Goal: Task Accomplishment & Management: Use online tool/utility

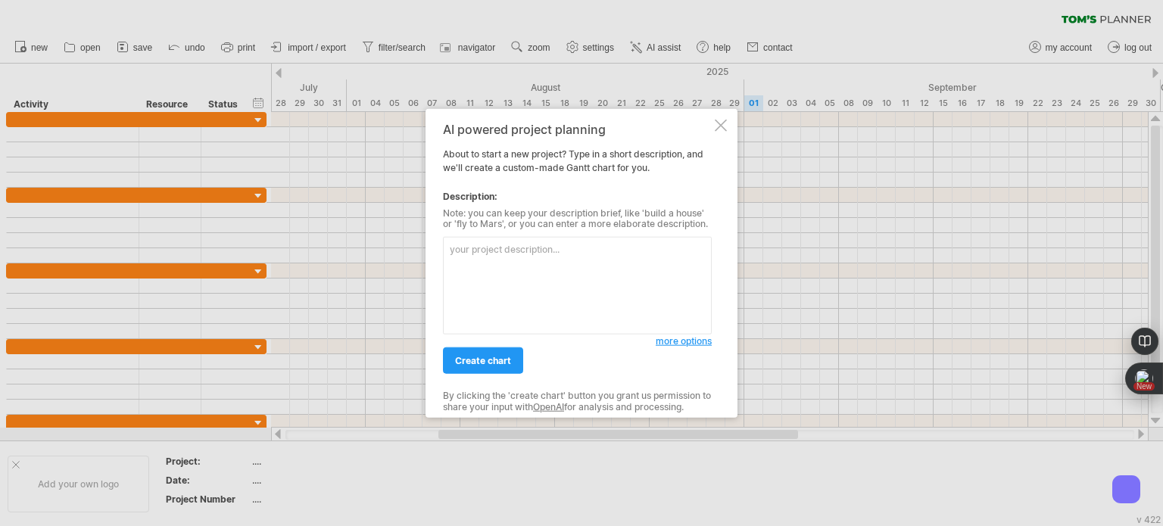
paste textarea "3. LO Ipsumd Sitamet Consect (7 adipis) - 582 elitsed doei • Te incididuntut 1.…"
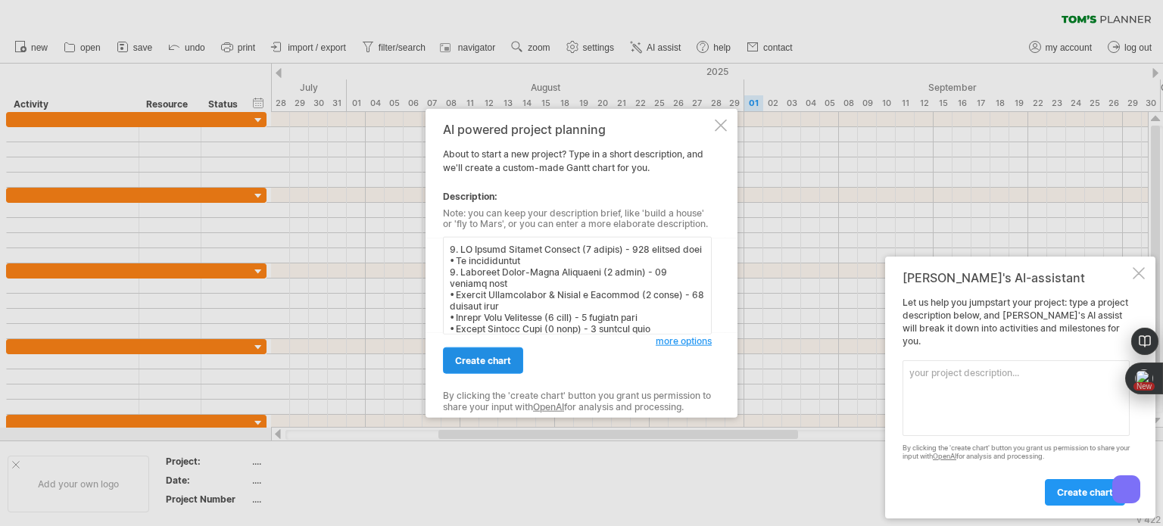
type textarea "5. LO Ipsumd Sitamet Consect (5 adipis) - 505 elitsed doei • Te incididuntut 2.…"
click at [476, 362] on span "create chart" at bounding box center [483, 360] width 56 height 11
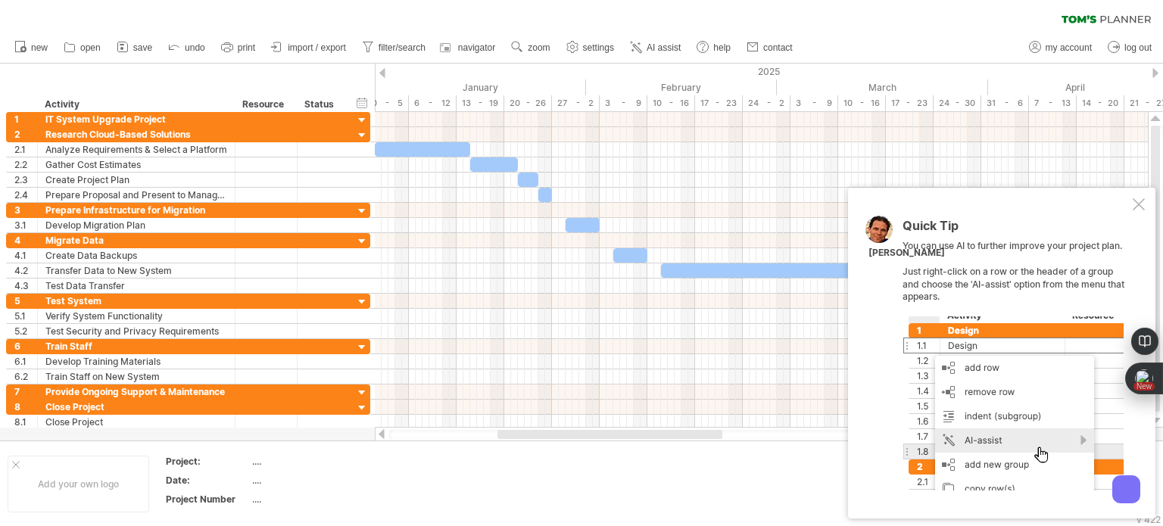
click at [1067, 446] on div at bounding box center [1013, 404] width 221 height 174
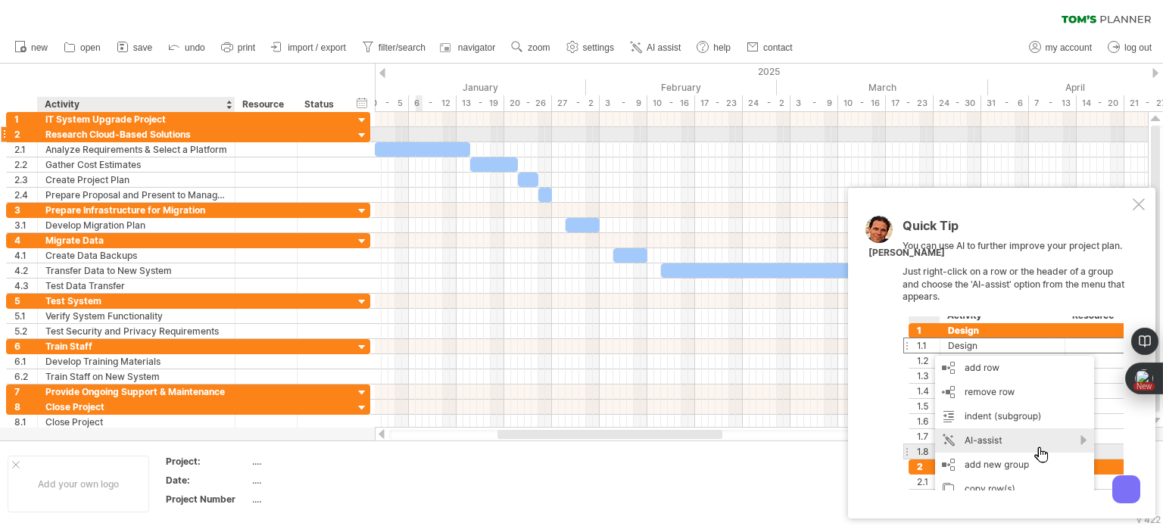
click at [134, 135] on div "Research Cloud-Based Solutions" at bounding box center [136, 134] width 182 height 14
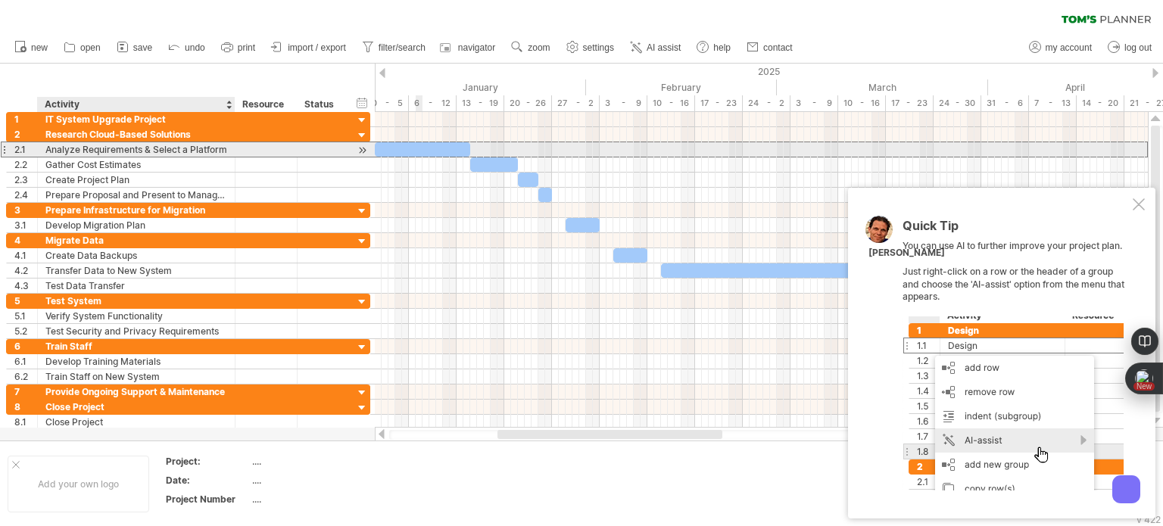
click at [134, 146] on div "Analyze Requirements & Select a Platform" at bounding box center [136, 149] width 182 height 14
click at [361, 154] on div at bounding box center [362, 150] width 14 height 16
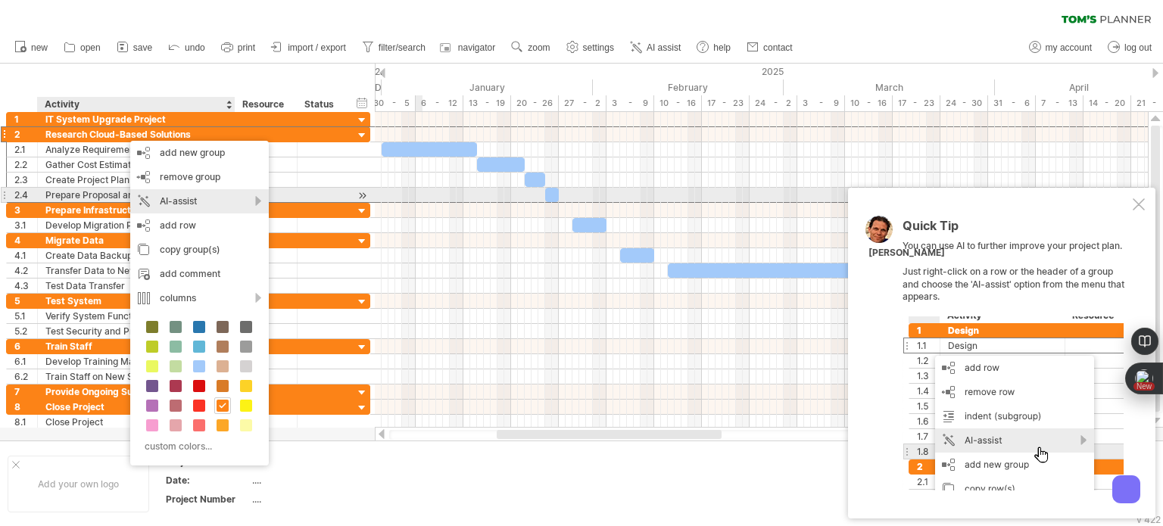
click at [212, 196] on div "AI-assist" at bounding box center [199, 201] width 139 height 24
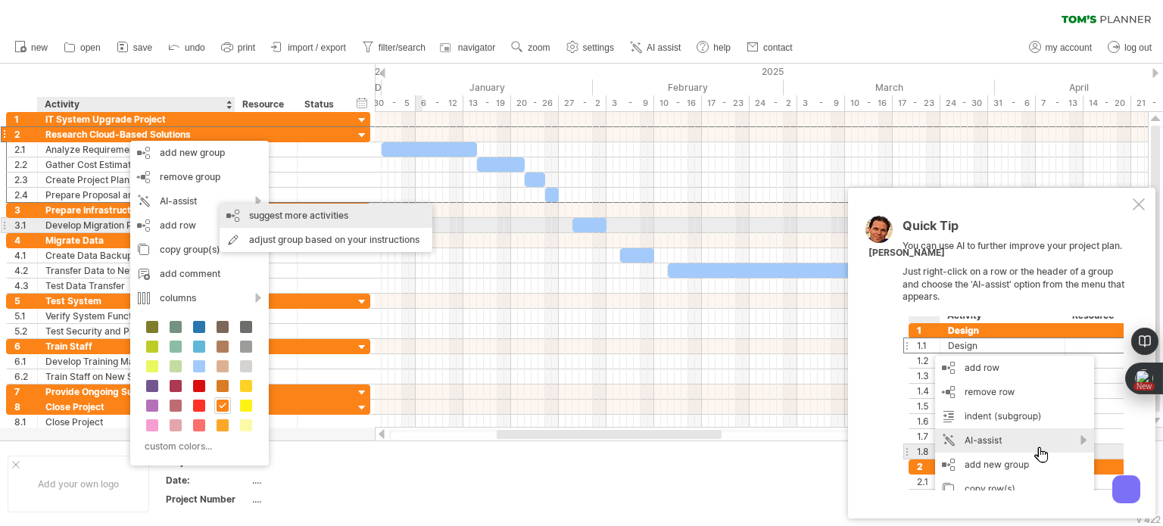
click at [285, 225] on div "suggest more activities" at bounding box center [326, 216] width 213 height 24
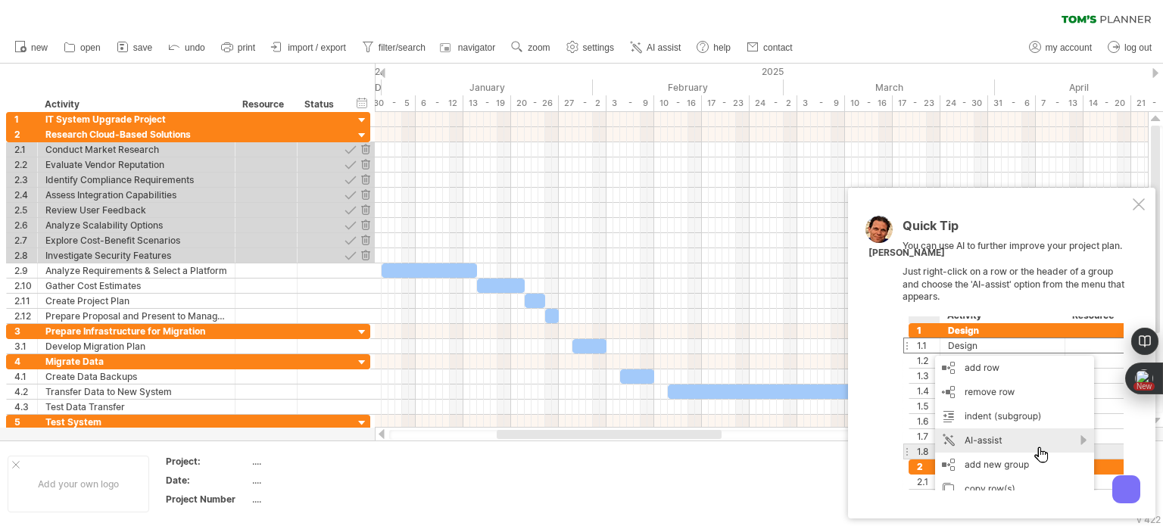
click at [479, 483] on td at bounding box center [450, 484] width 120 height 58
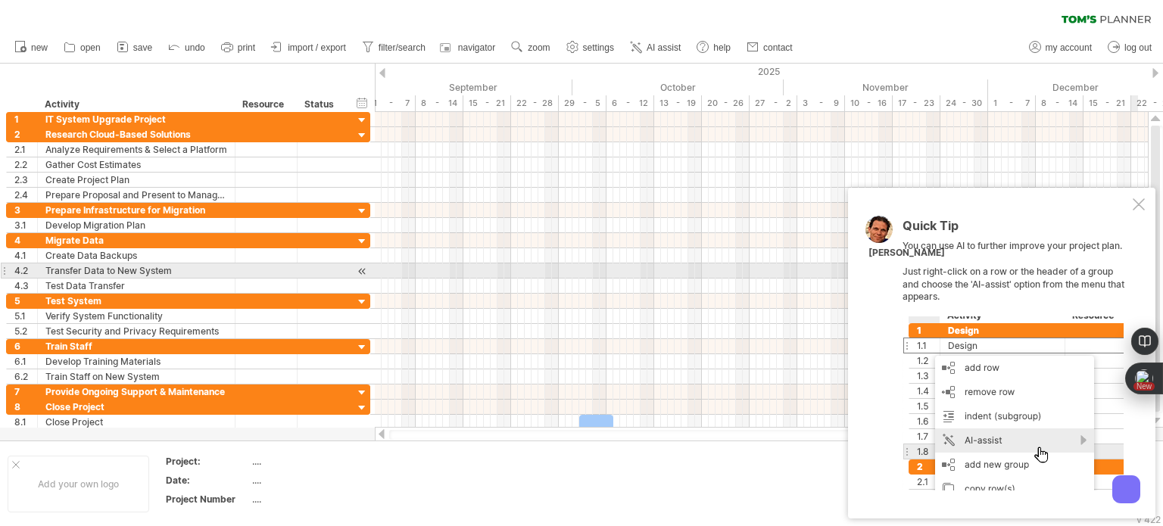
click at [1115, 275] on div "Quick Tip You can use AI to further improve your project plan. Just right-click…" at bounding box center [1016, 355] width 227 height 271
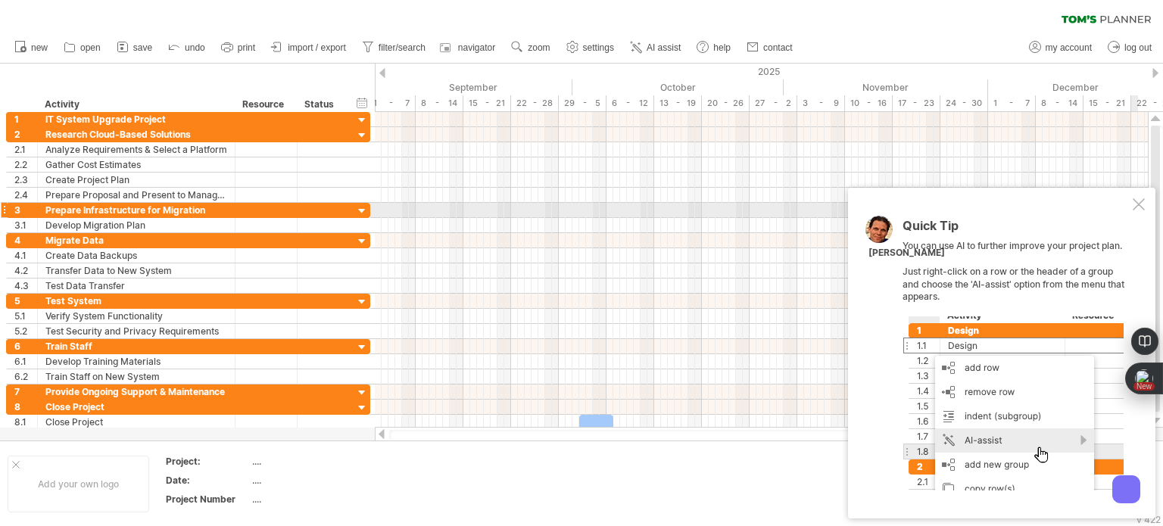
click at [1142, 204] on div at bounding box center [1139, 204] width 12 height 12
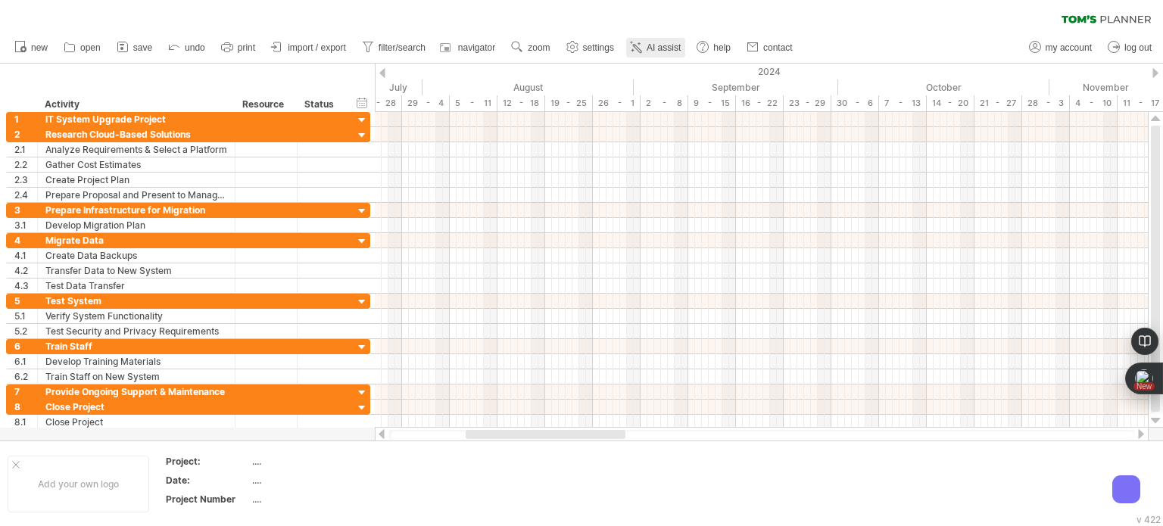
click at [670, 45] on span "AI assist" at bounding box center [664, 47] width 34 height 11
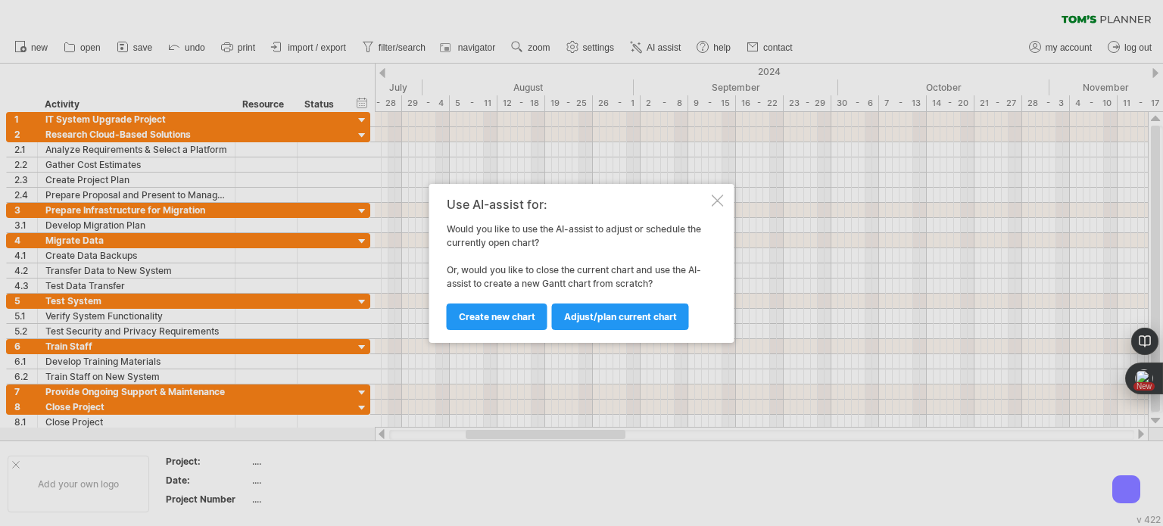
click at [715, 203] on div at bounding box center [718, 201] width 12 height 12
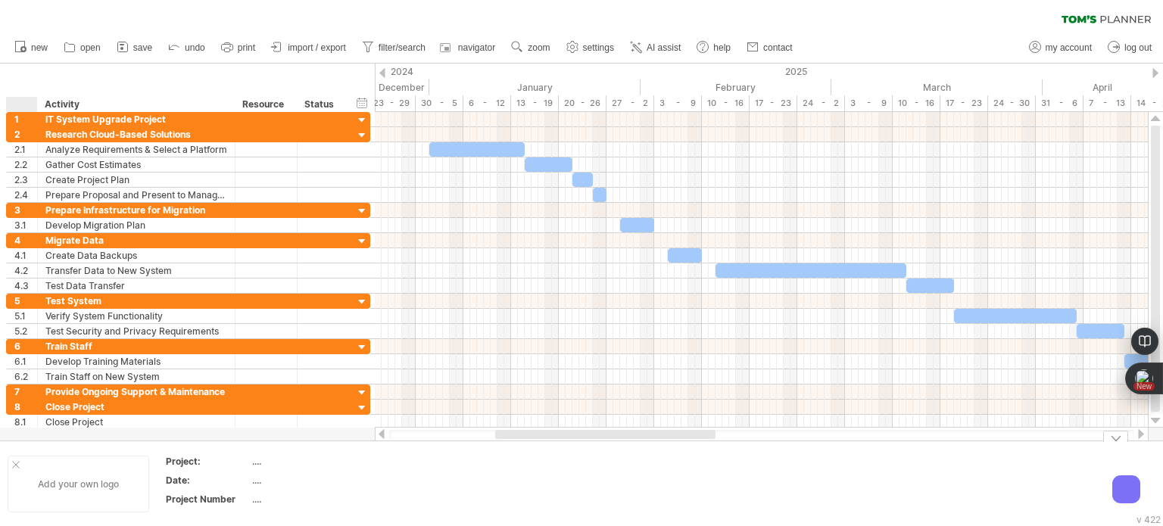
click at [15, 469] on div "Add your own logo" at bounding box center [79, 484] width 142 height 57
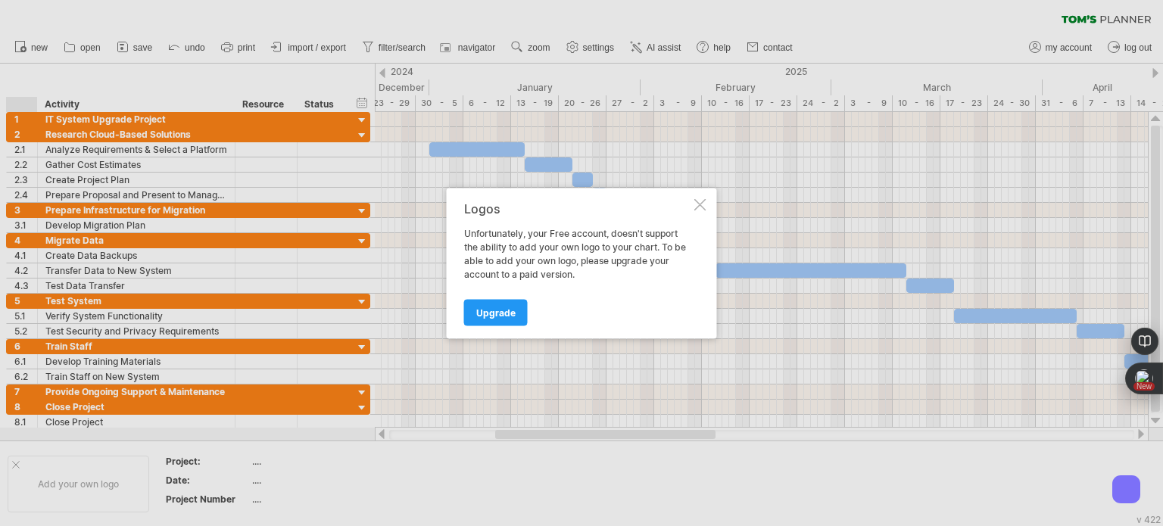
click at [695, 199] on div at bounding box center [701, 204] width 12 height 12
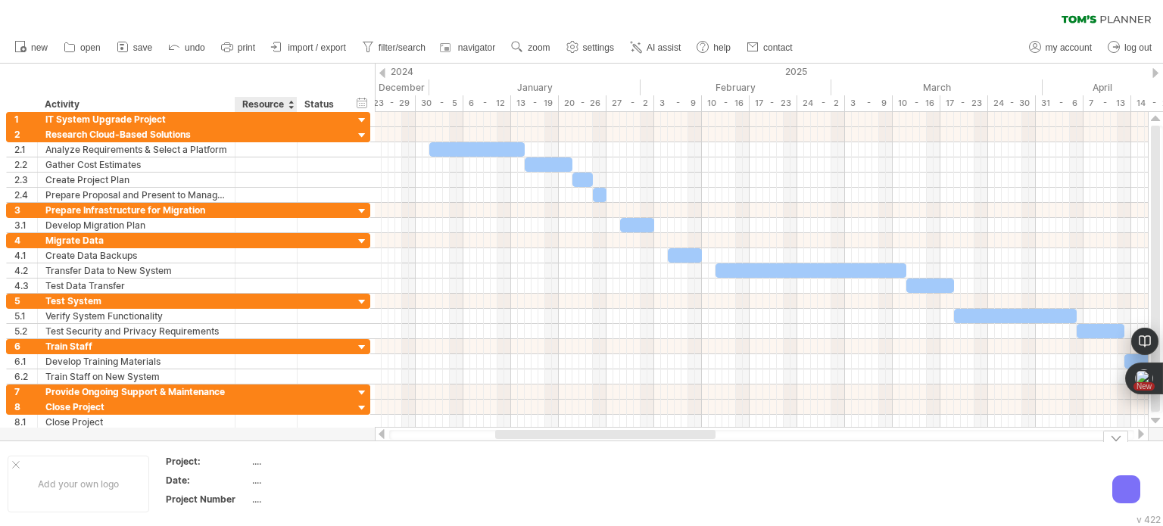
click at [252, 460] on div "...." at bounding box center [315, 461] width 127 height 13
type input "*"
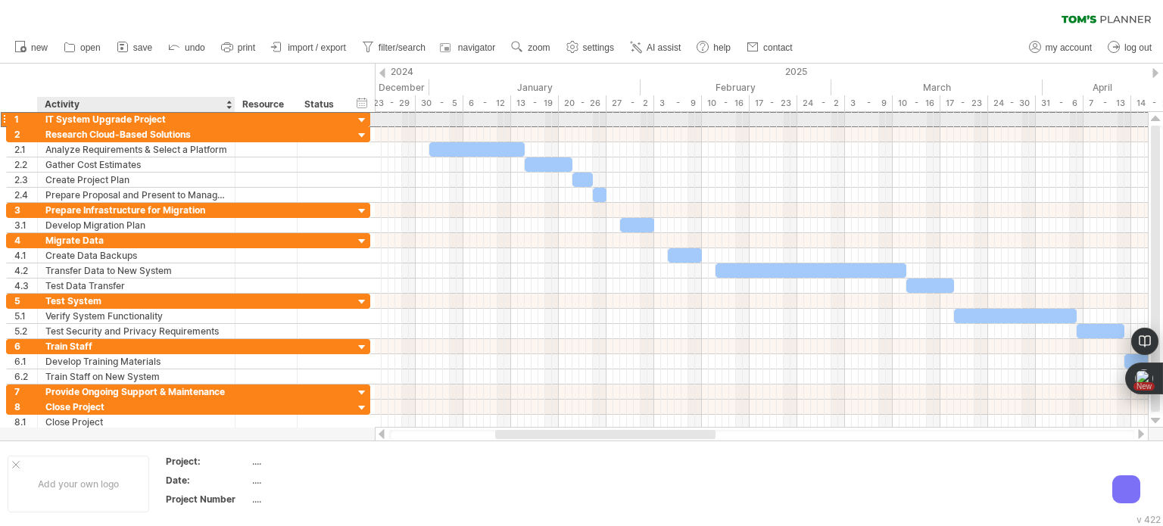
click at [90, 117] on div "IT System Upgrade Project" at bounding box center [136, 119] width 182 height 14
click at [90, 117] on input "**********" at bounding box center [136, 119] width 182 height 14
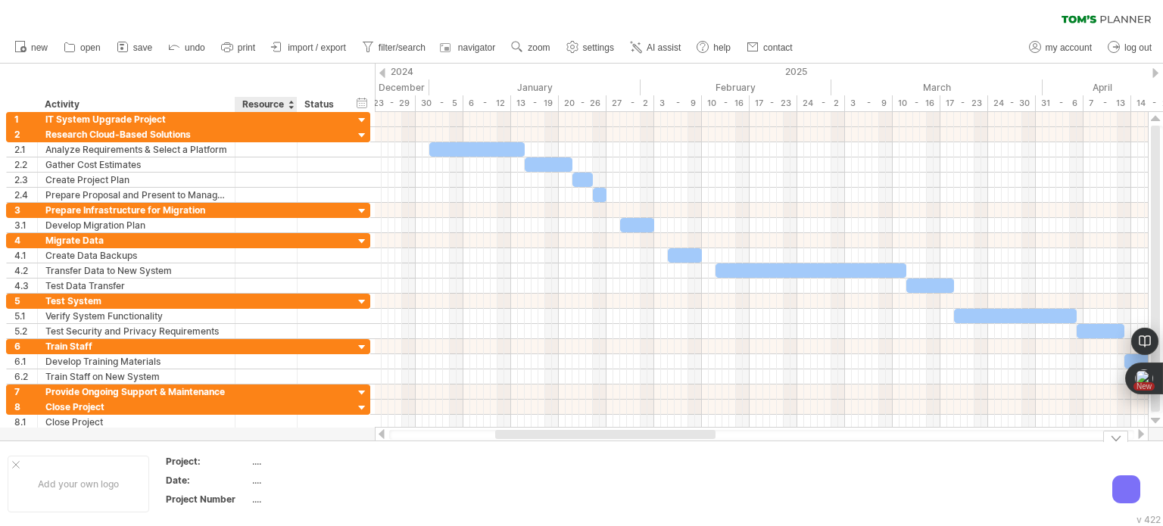
click at [255, 458] on div "...." at bounding box center [315, 461] width 127 height 13
click at [255, 458] on input "text" at bounding box center [313, 461] width 122 height 13
type input "**********"
click at [253, 480] on div "...." at bounding box center [315, 480] width 127 height 13
type input "******"
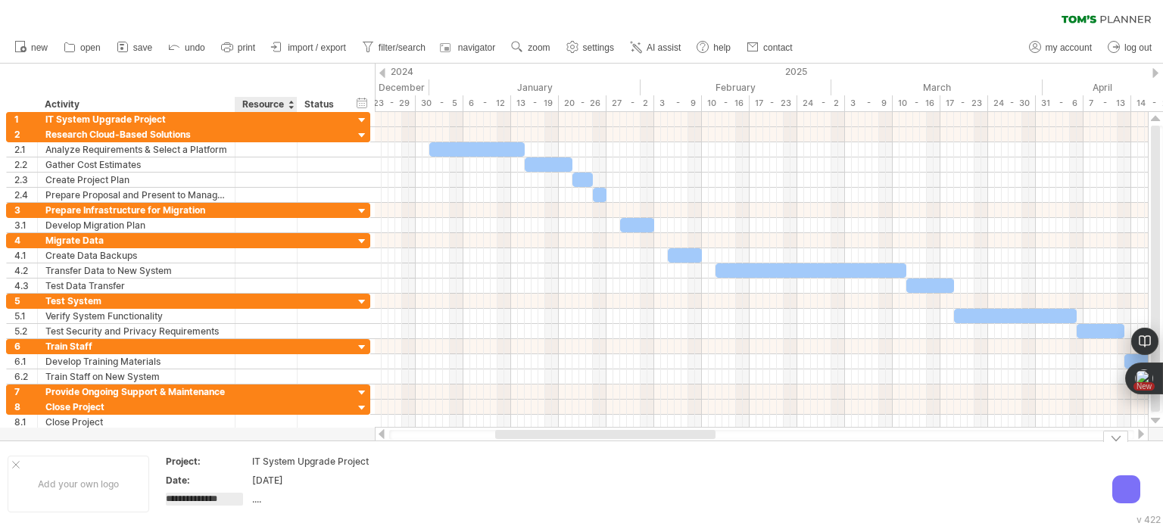
click at [256, 504] on div "...." at bounding box center [315, 499] width 127 height 13
click at [230, 495] on div "Project Number" at bounding box center [207, 499] width 83 height 13
click at [275, 439] on div at bounding box center [581, 252] width 1163 height 377
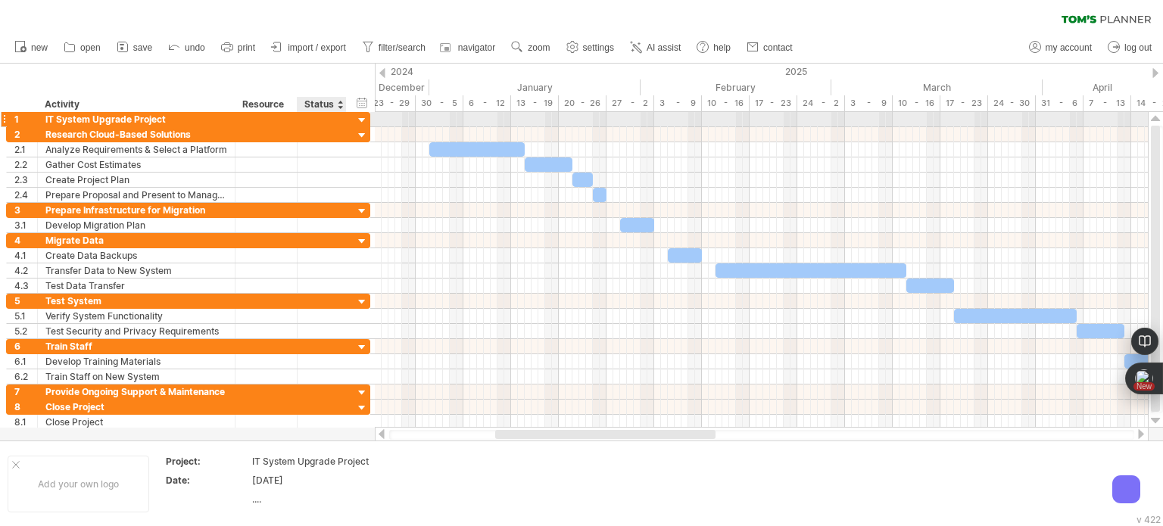
click at [359, 117] on div at bounding box center [362, 121] width 14 height 14
click at [361, 117] on div at bounding box center [362, 121] width 14 height 14
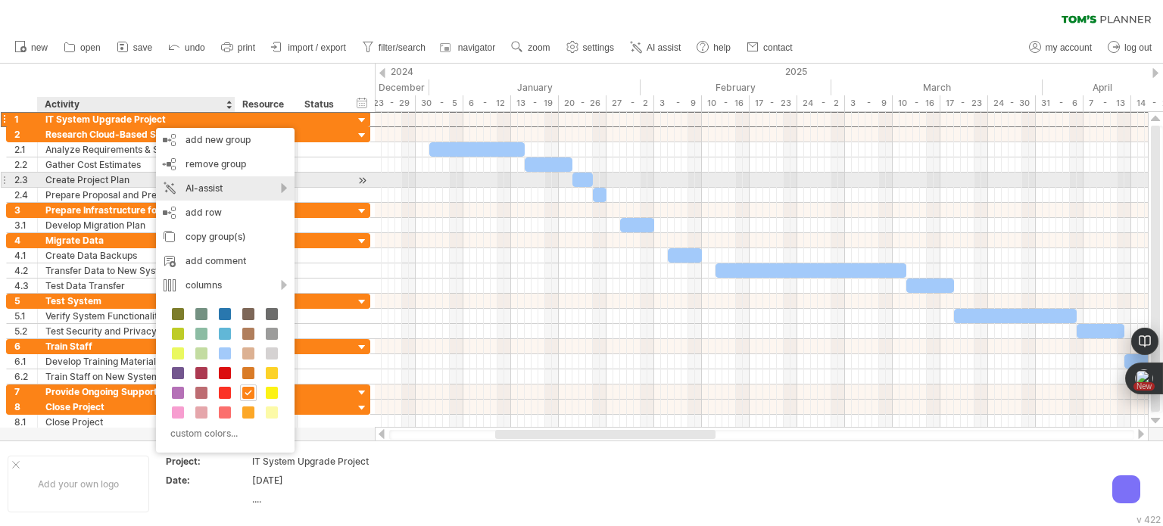
click at [245, 179] on div "AI-assist" at bounding box center [225, 188] width 139 height 24
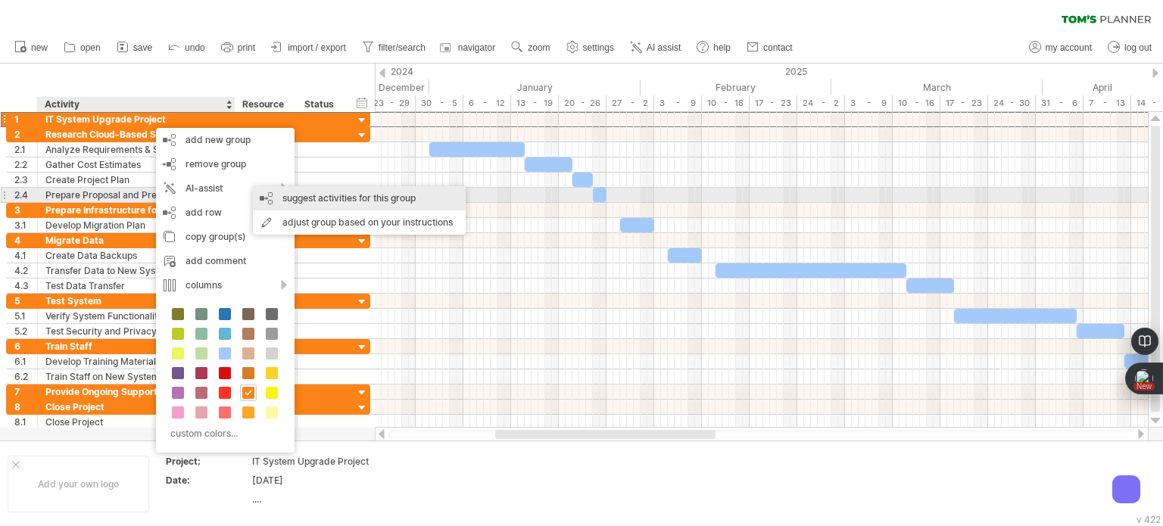
click at [339, 201] on div "suggest activities for this group" at bounding box center [359, 198] width 213 height 24
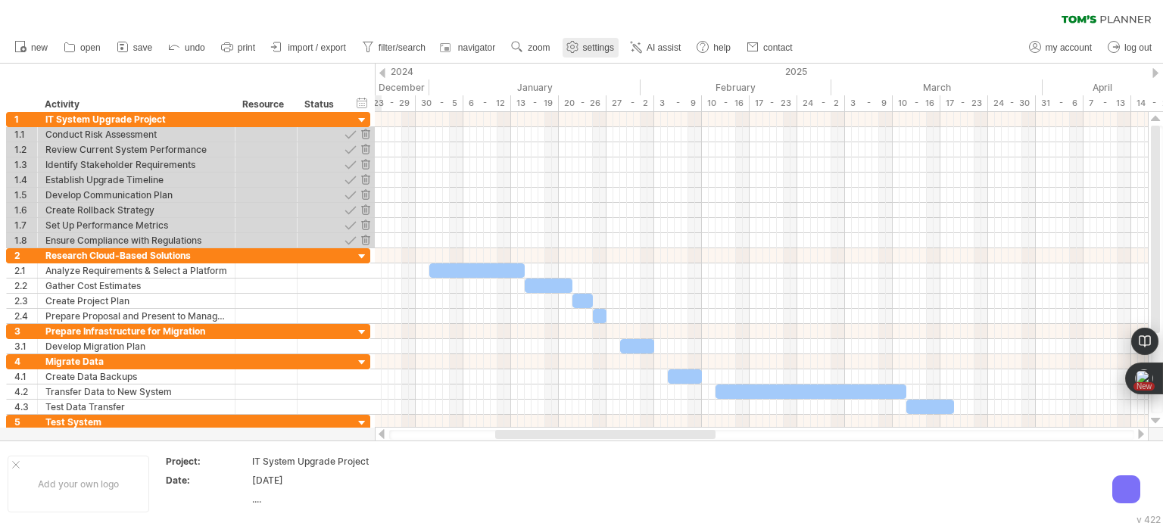
click at [589, 45] on span "settings" at bounding box center [598, 47] width 31 height 11
select select "*"
select select "**"
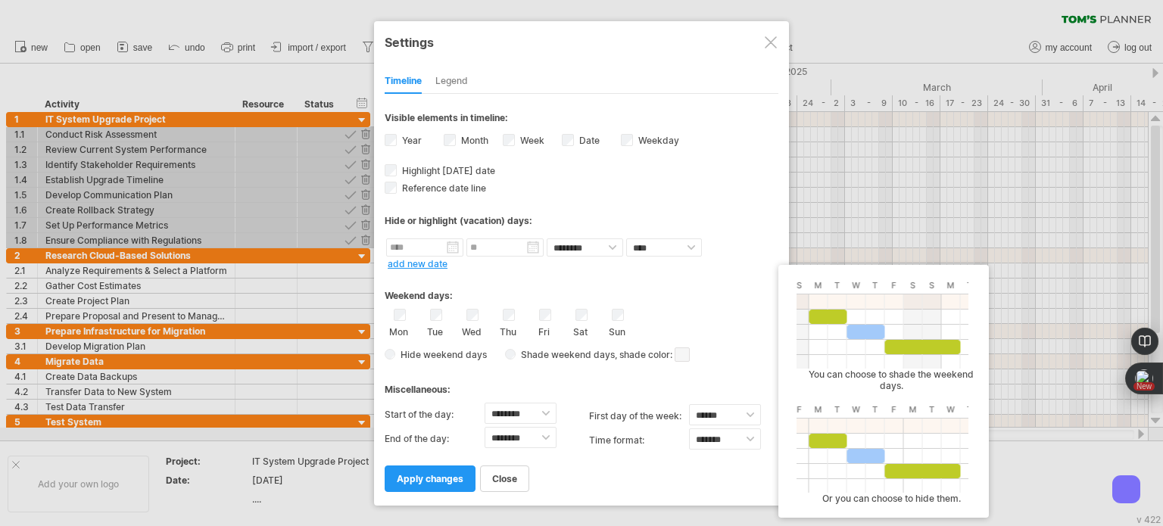
click at [689, 353] on span at bounding box center [682, 355] width 15 height 14
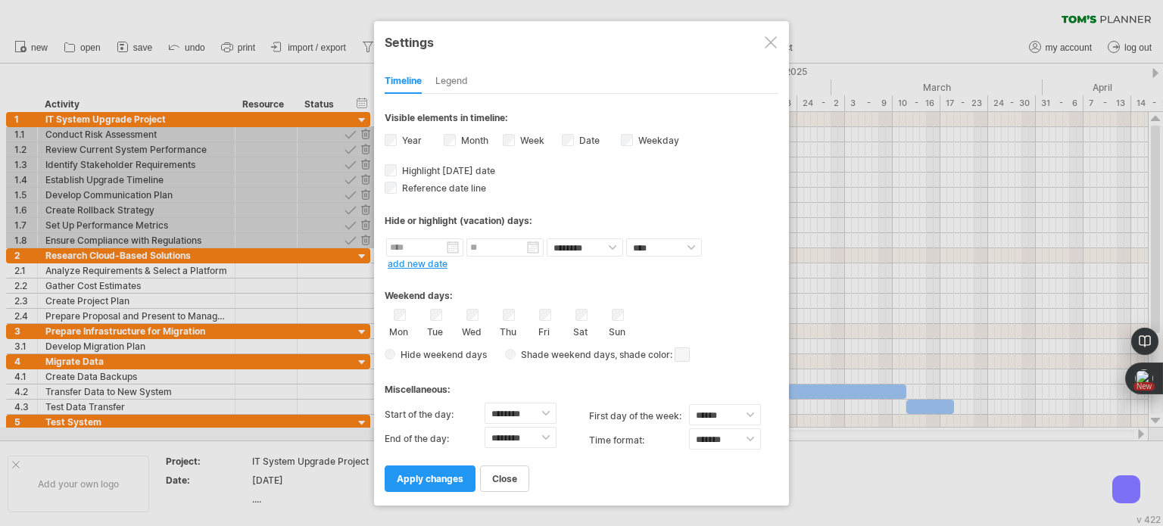
click at [689, 353] on span at bounding box center [682, 355] width 15 height 14
click at [535, 378] on div "Miscellaneous:" at bounding box center [582, 385] width 394 height 30
click at [511, 489] on link "close" at bounding box center [504, 479] width 49 height 27
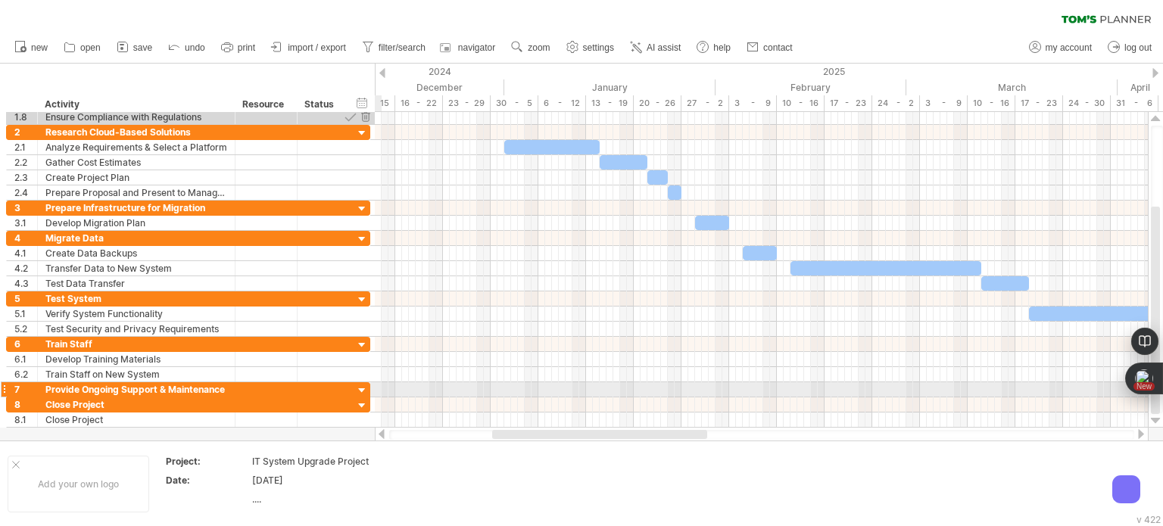
click at [361, 387] on div at bounding box center [362, 391] width 14 height 14
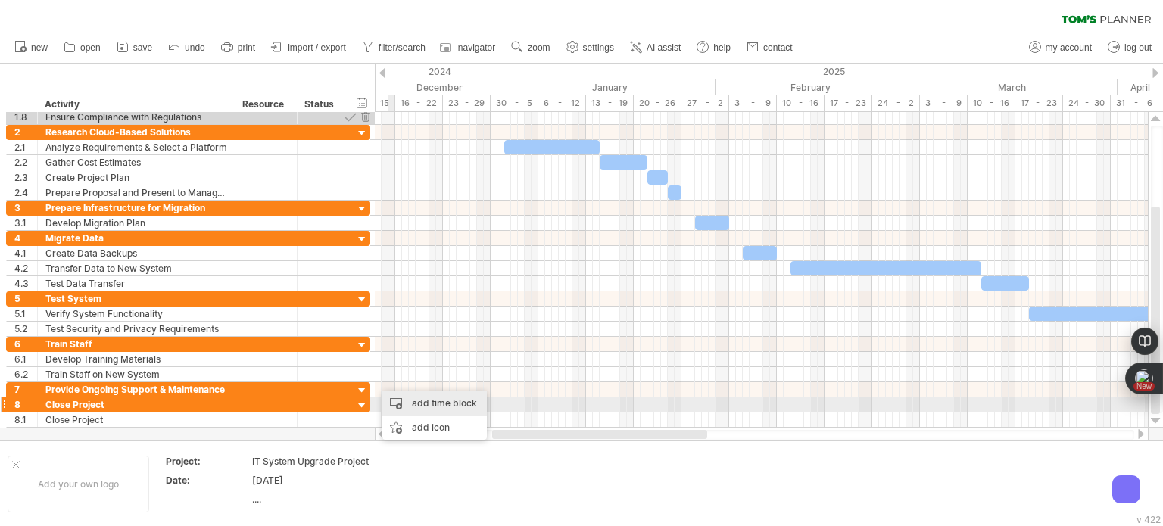
click at [419, 405] on div "add time block" at bounding box center [435, 404] width 105 height 24
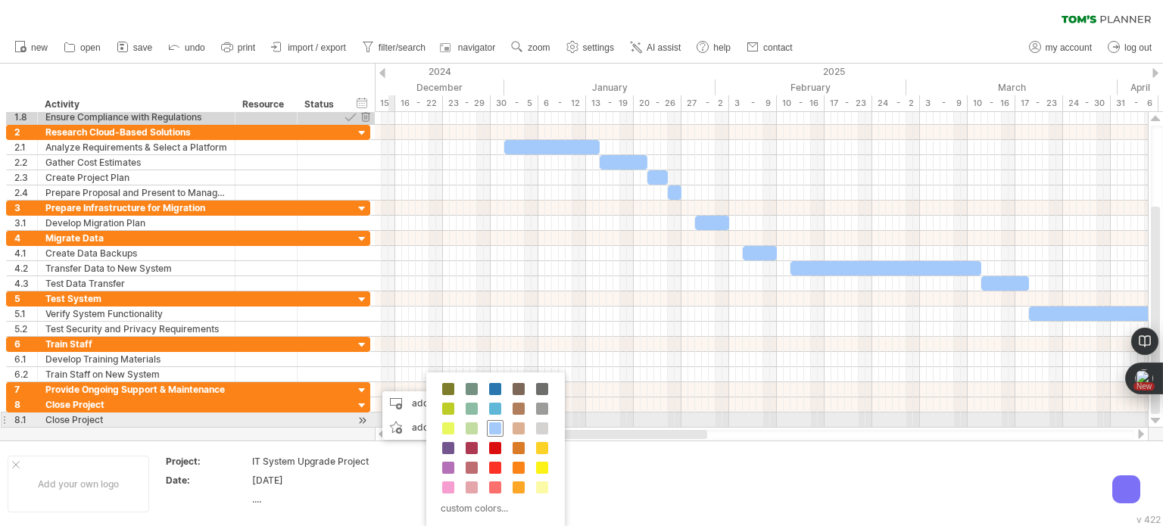
click at [502, 423] on div at bounding box center [495, 428] width 17 height 17
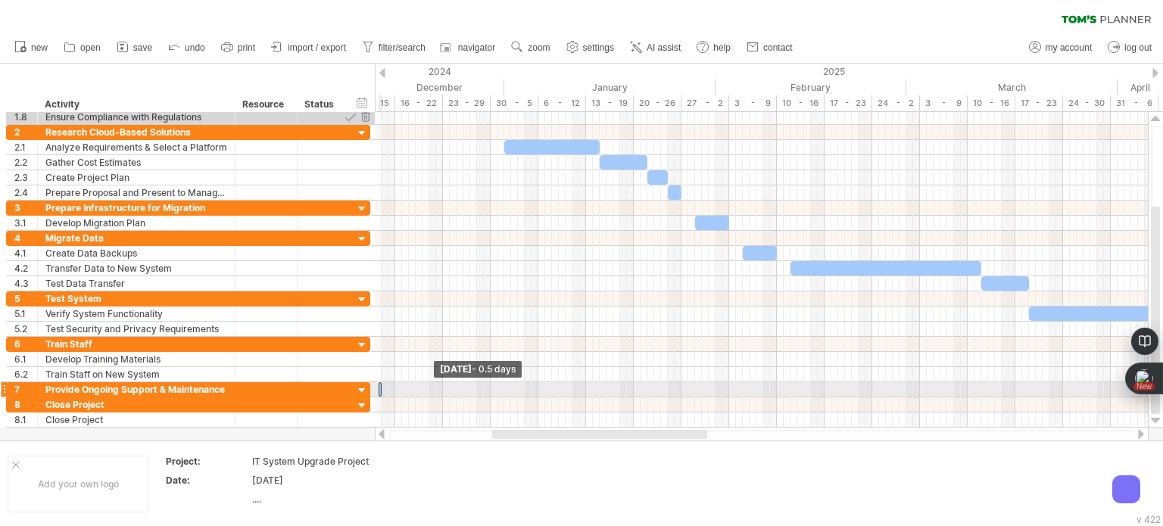
drag, startPoint x: 377, startPoint y: 387, endPoint x: 626, endPoint y: 384, distance: 248.5
click at [626, 384] on div "[DATE] - 0.5 days" at bounding box center [761, 270] width 773 height 316
click at [382, 386] on span at bounding box center [382, 390] width 6 height 14
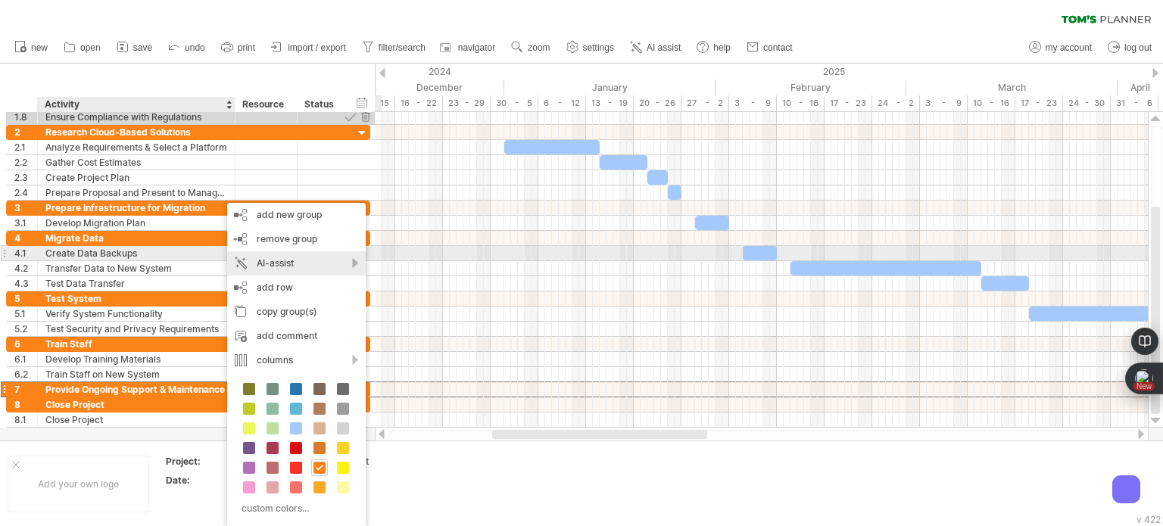
click at [325, 261] on div "AI-assist" at bounding box center [296, 263] width 139 height 24
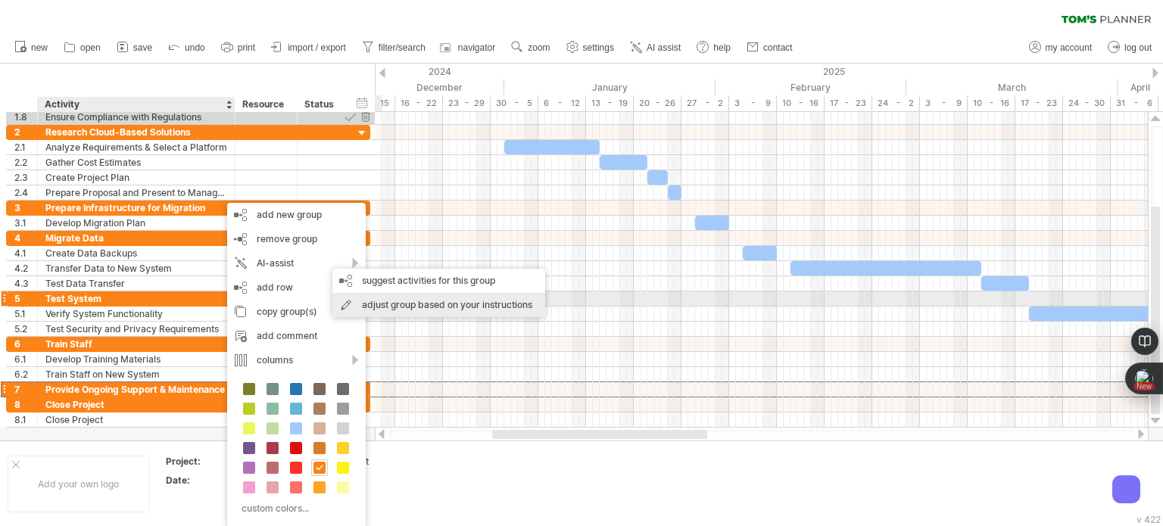
click at [395, 297] on div "adjust group based on your instructions" at bounding box center [439, 305] width 213 height 24
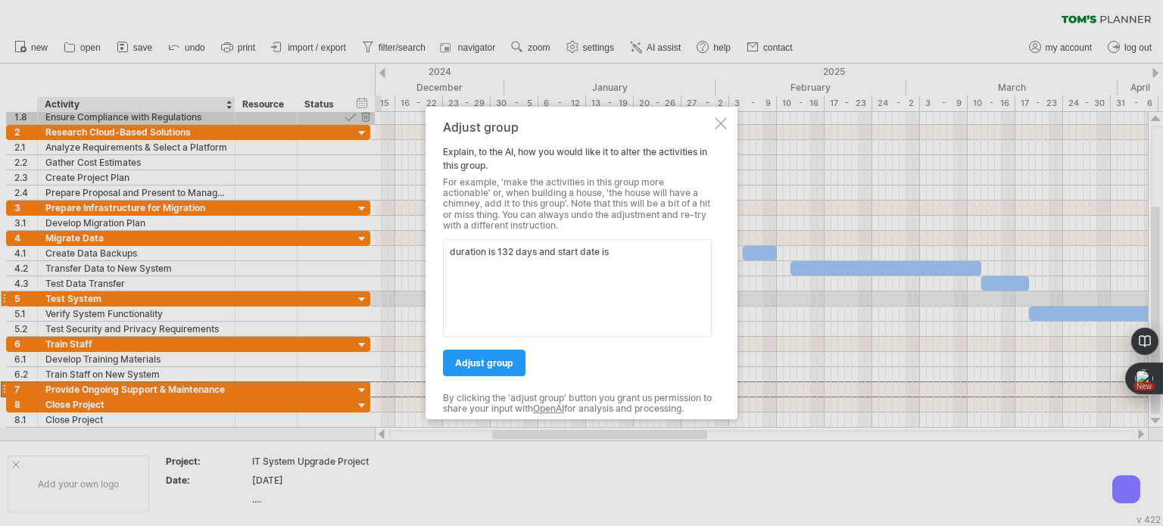
paste textarea "[DATE]"
type textarea "duration is 132 days and start date is [DATE] and end date is [DATE]"
click at [495, 365] on span "adjust group" at bounding box center [484, 363] width 58 height 11
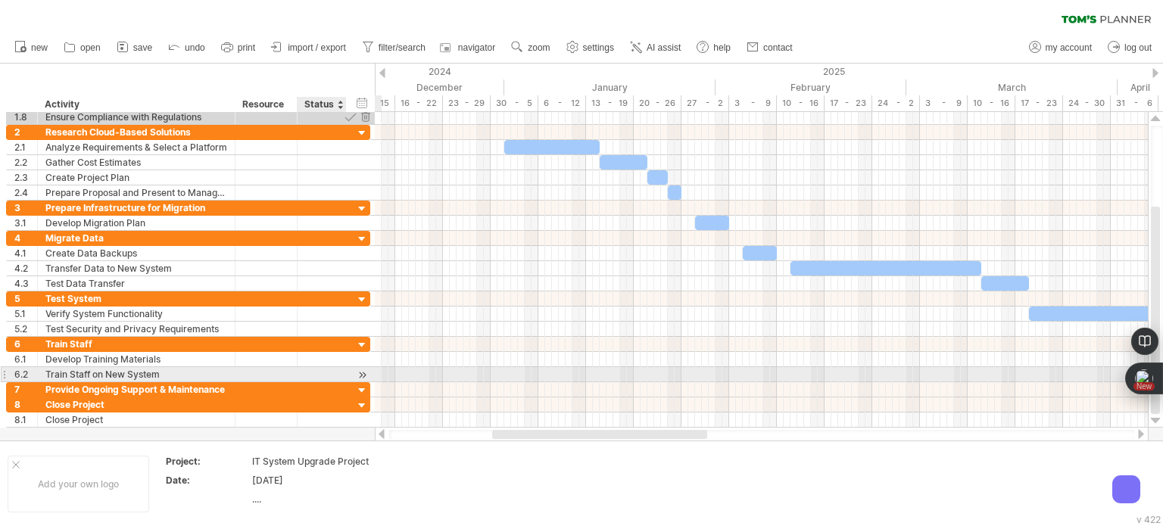
click at [362, 371] on div at bounding box center [362, 375] width 14 height 16
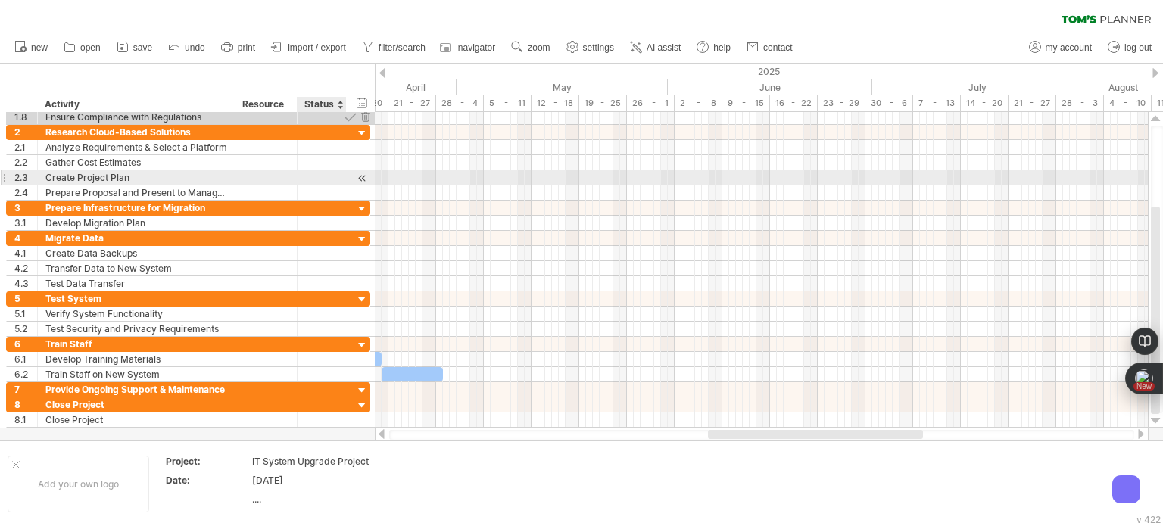
click at [361, 186] on div "**********" at bounding box center [188, 193] width 364 height 15
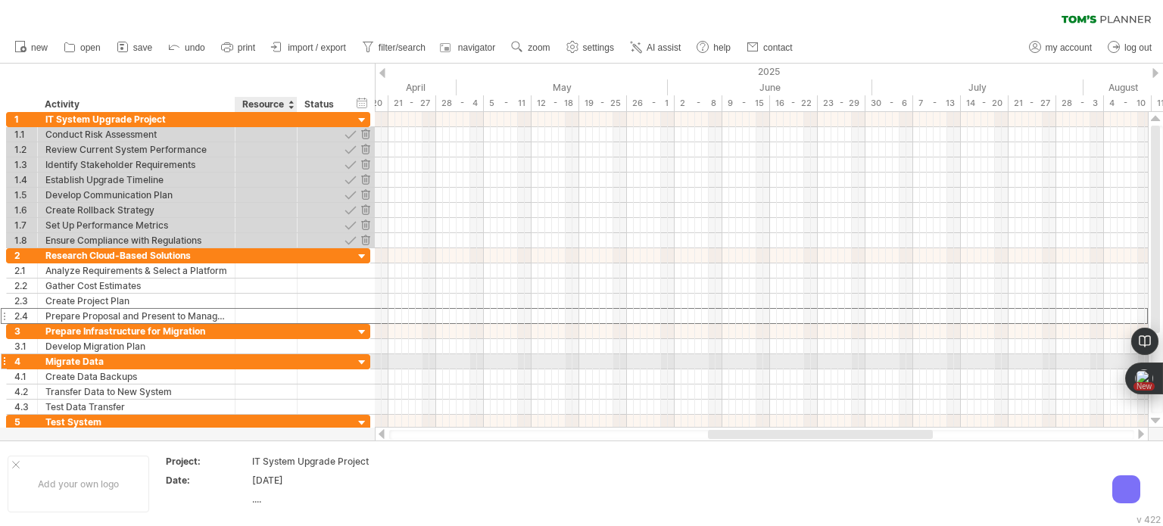
click at [302, 357] on div at bounding box center [322, 362] width 49 height 14
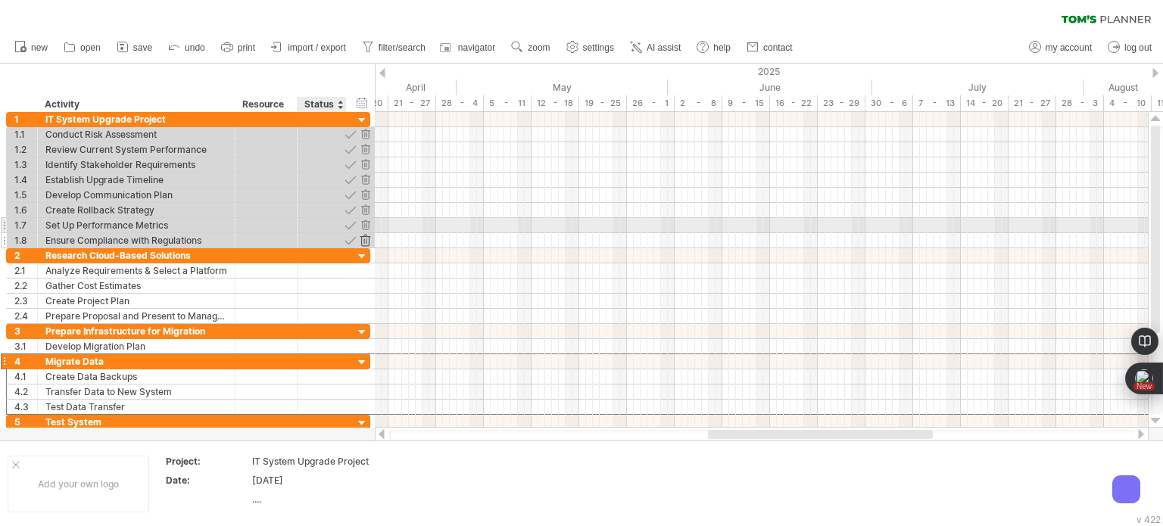
click at [365, 233] on div at bounding box center [365, 240] width 14 height 14
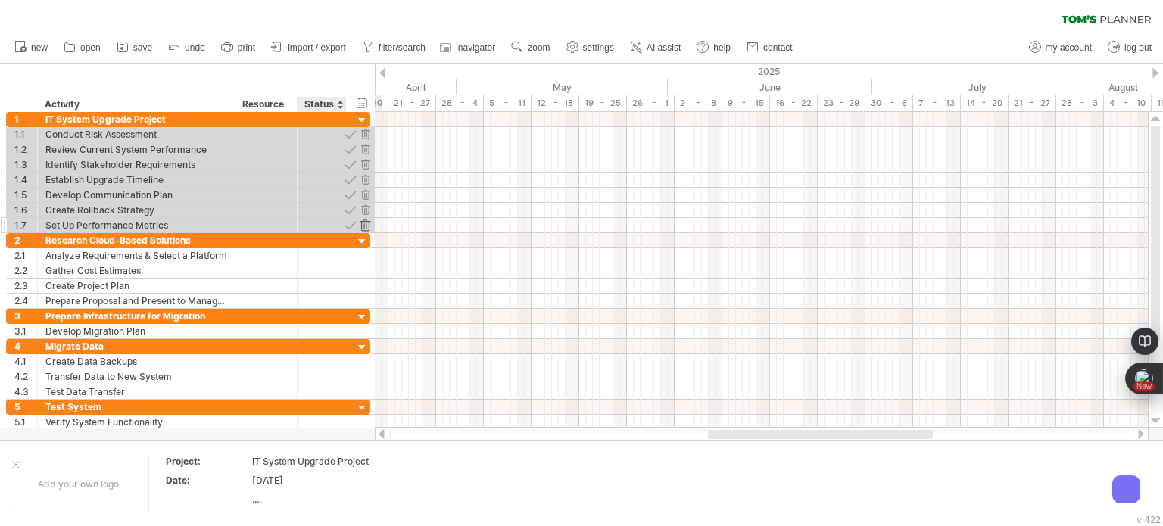
click at [365, 223] on div at bounding box center [365, 225] width 14 height 14
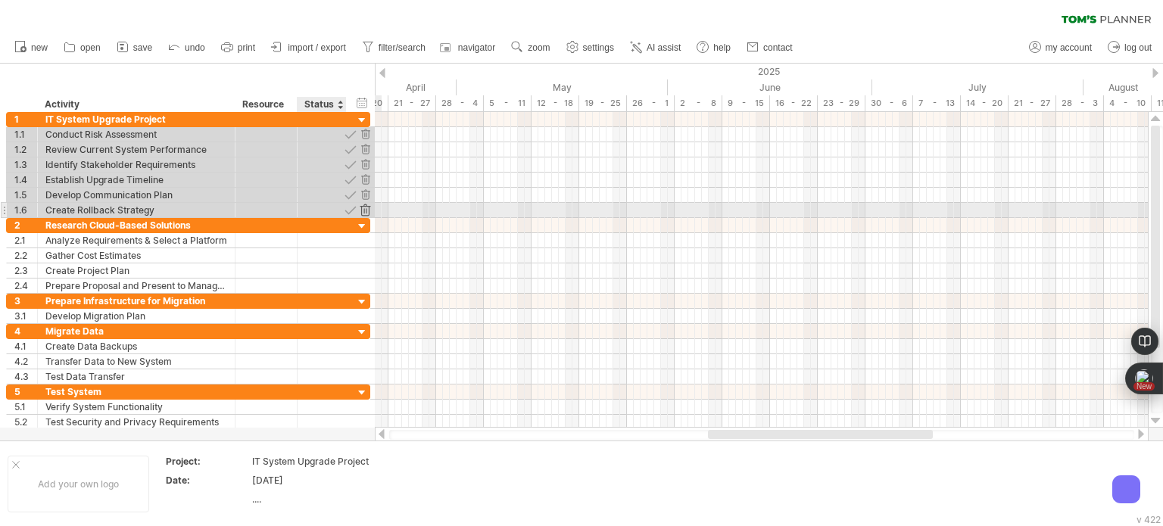
click at [367, 211] on div at bounding box center [365, 210] width 14 height 14
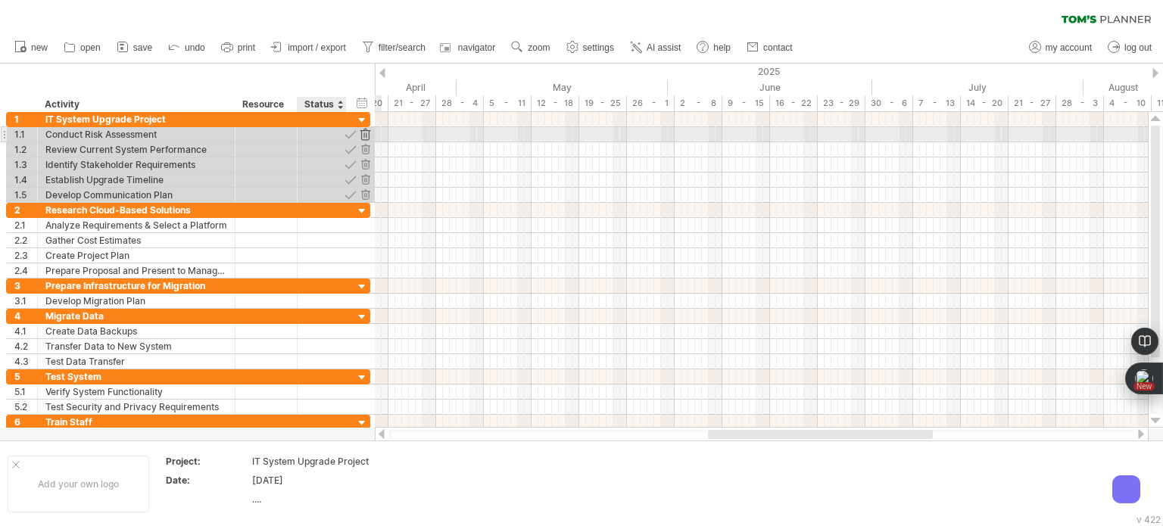
click at [366, 129] on div at bounding box center [365, 134] width 14 height 14
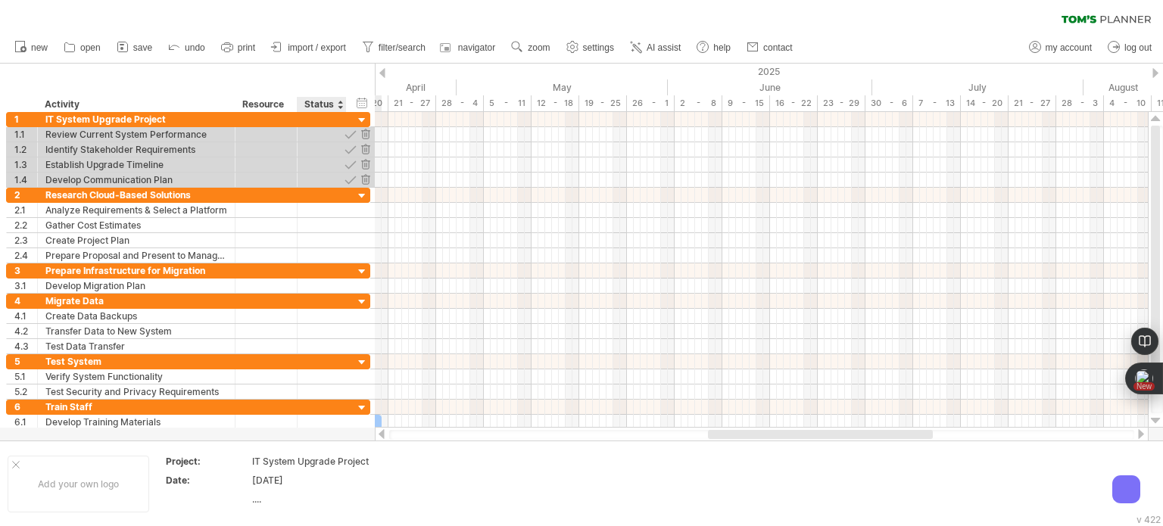
click at [366, 129] on div at bounding box center [365, 134] width 14 height 14
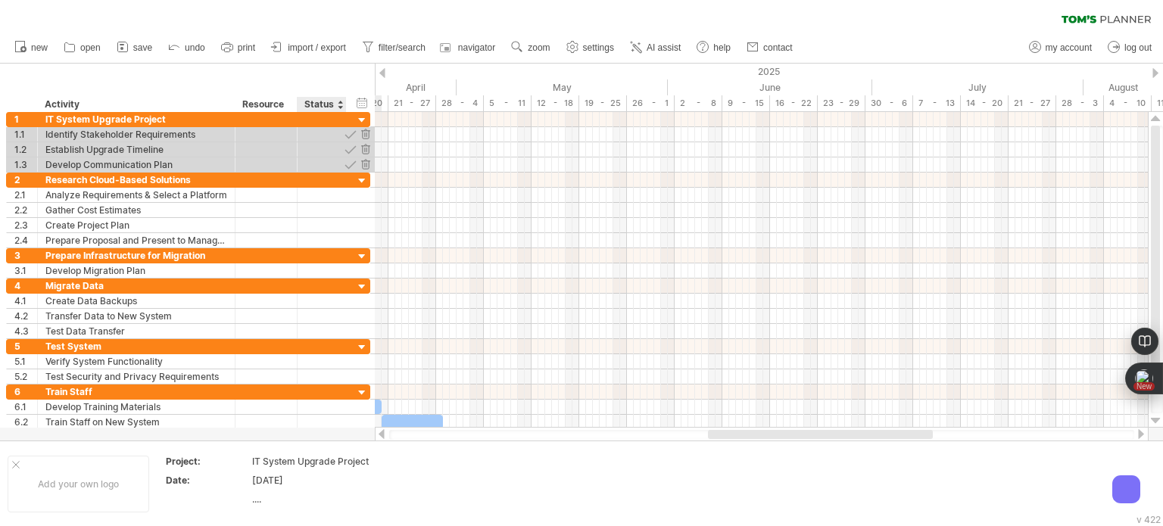
click at [366, 129] on div at bounding box center [365, 134] width 14 height 14
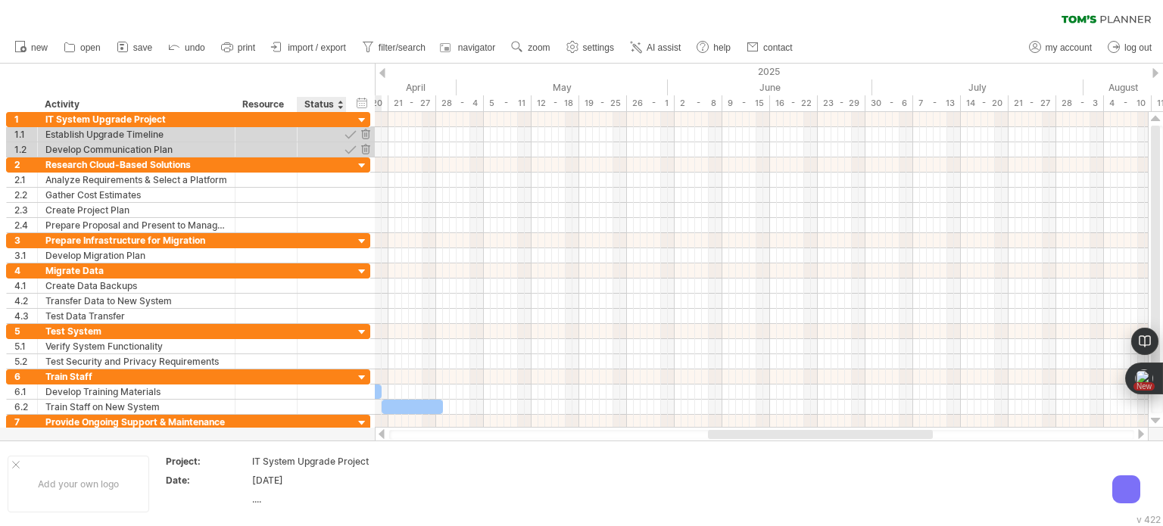
click at [366, 129] on div at bounding box center [365, 134] width 14 height 14
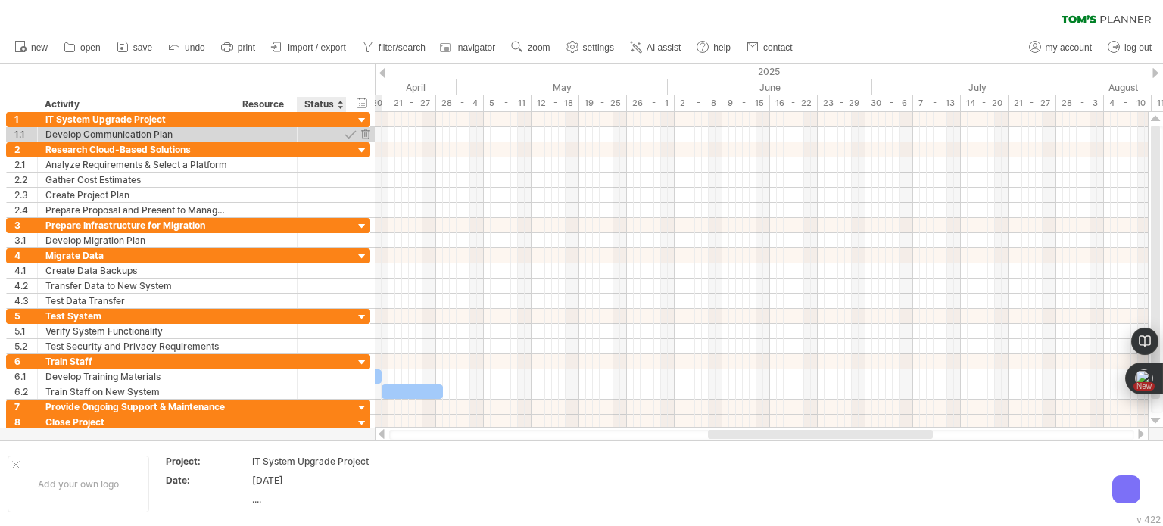
click at [366, 129] on div at bounding box center [365, 134] width 14 height 14
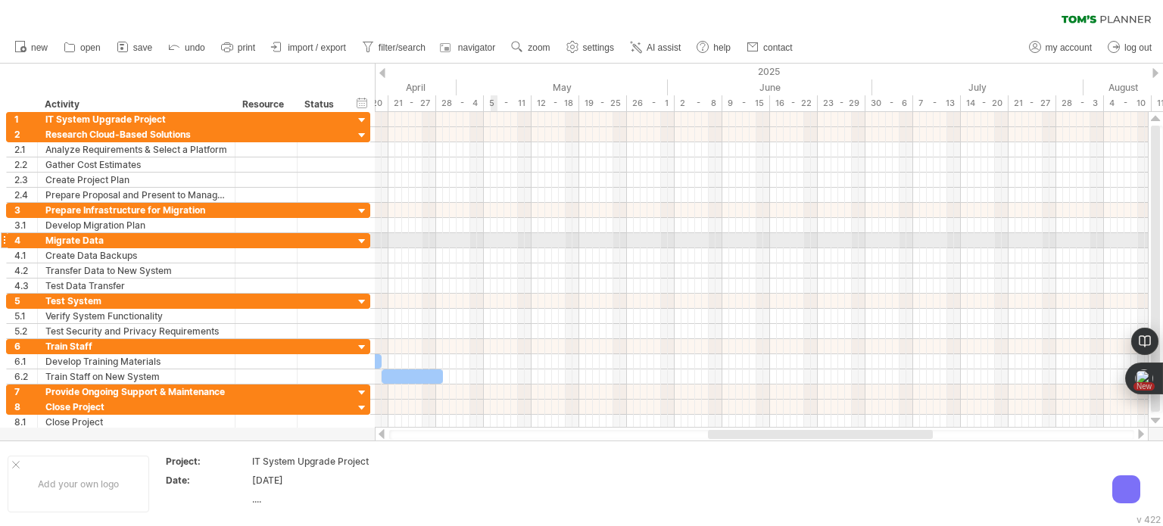
click at [493, 240] on div at bounding box center [761, 240] width 773 height 15
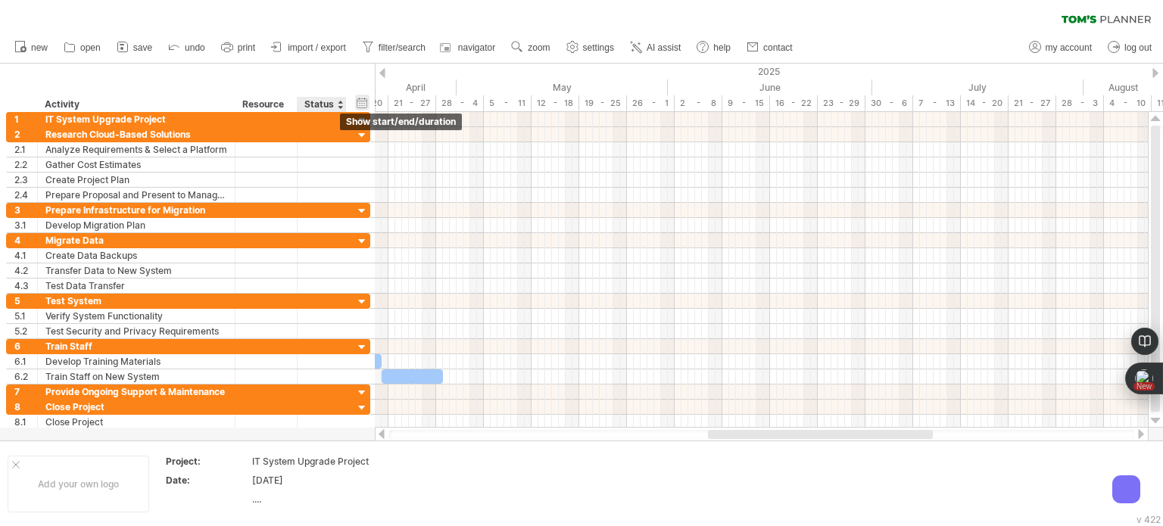
click at [355, 106] on div "hide start/end/duration show start/end/duration" at bounding box center [362, 103] width 14 height 16
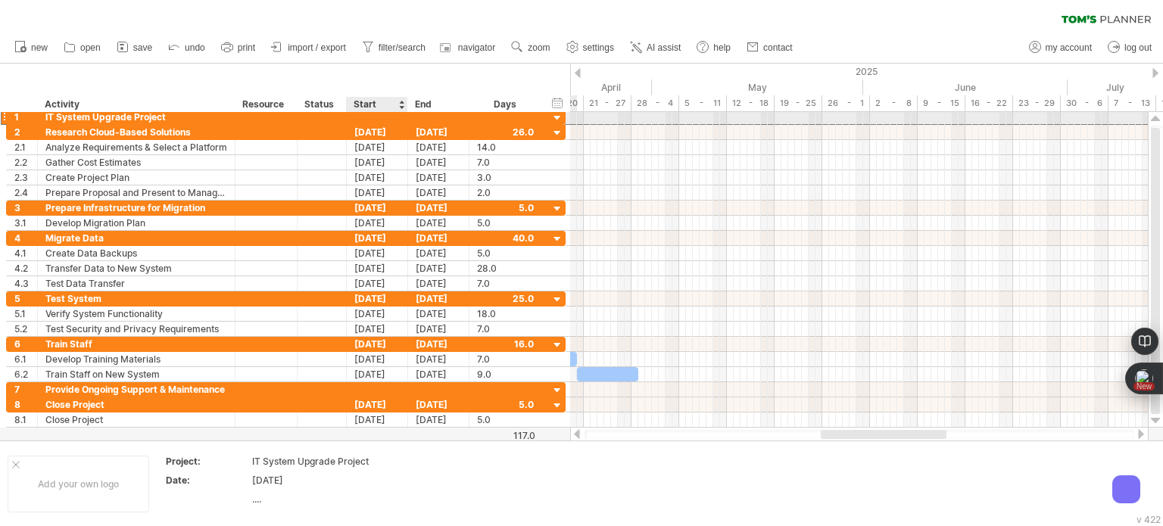
click at [366, 123] on div at bounding box center [377, 117] width 61 height 14
click at [379, 114] on div at bounding box center [377, 117] width 61 height 14
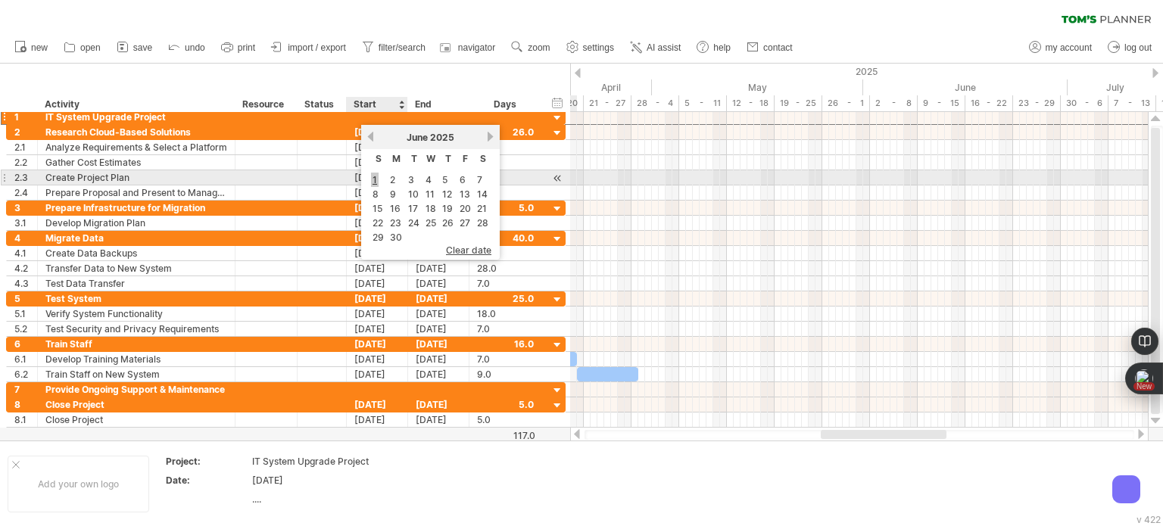
click at [376, 180] on link "1" at bounding box center [375, 180] width 8 height 14
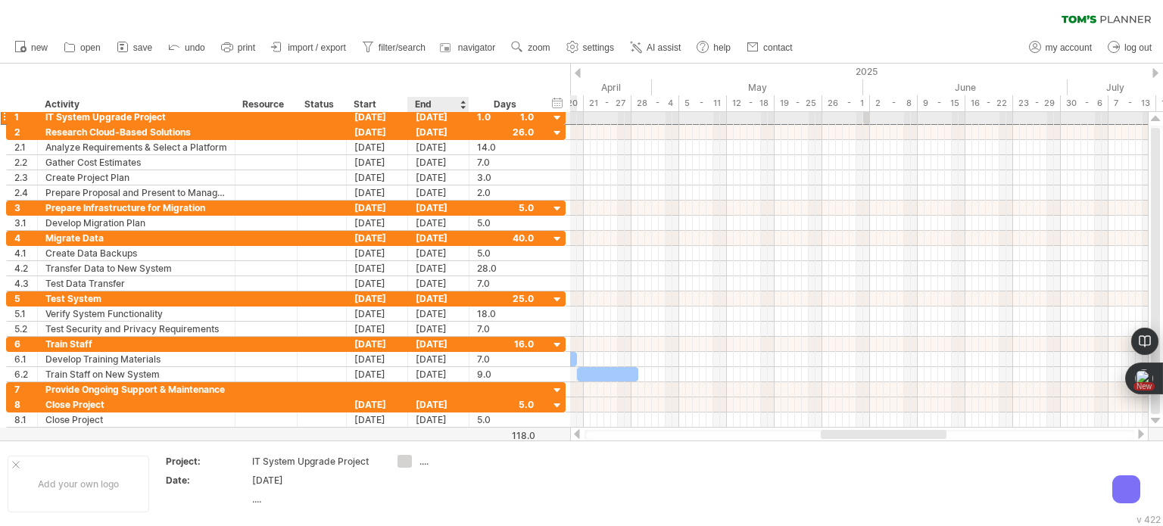
click at [429, 117] on div "[DATE]" at bounding box center [438, 117] width 61 height 14
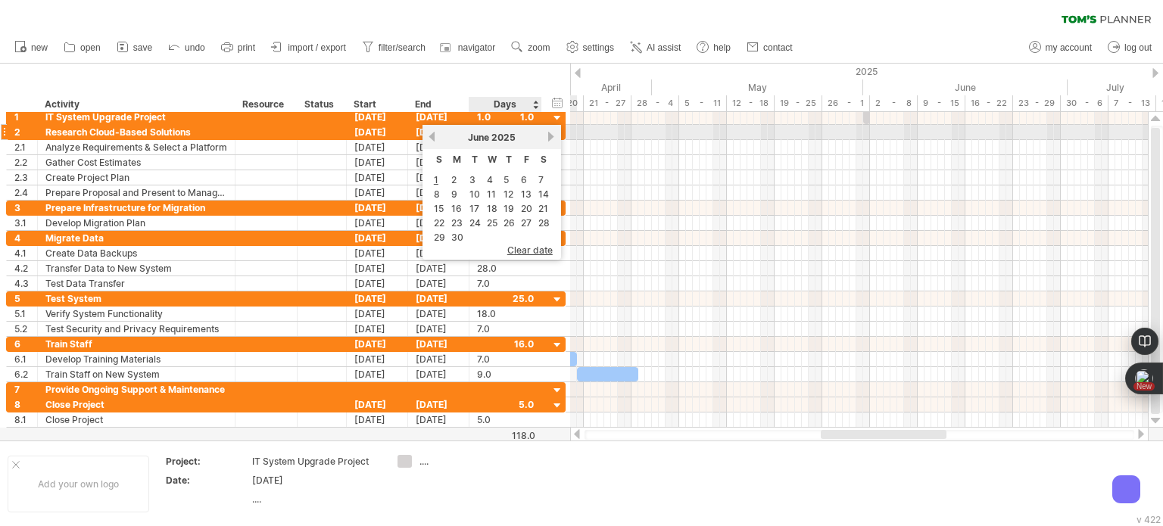
click at [548, 139] on link "next" at bounding box center [551, 136] width 11 height 11
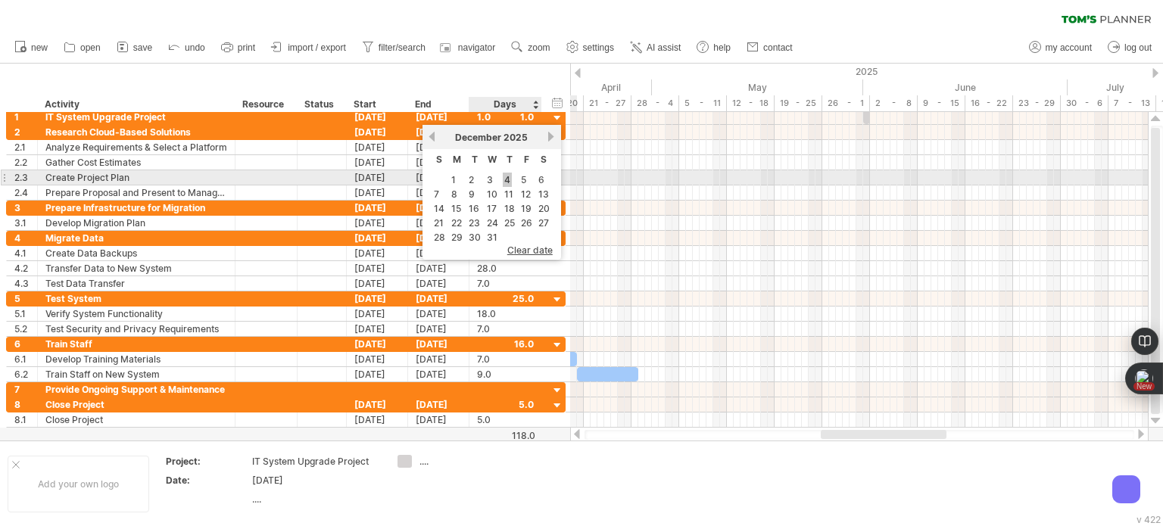
click at [508, 182] on link "4" at bounding box center [507, 180] width 9 height 14
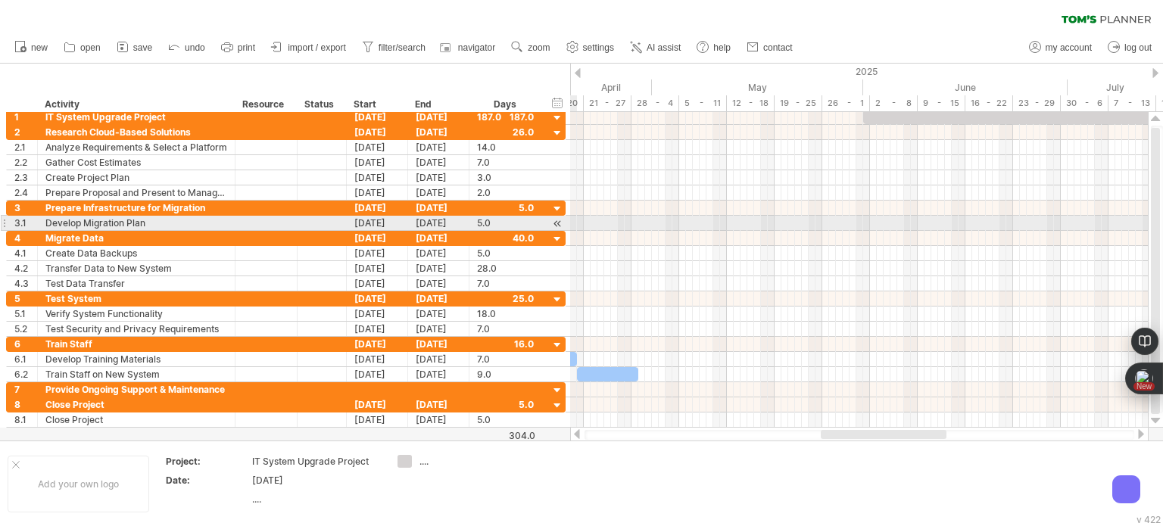
click at [557, 223] on div at bounding box center [558, 224] width 14 height 16
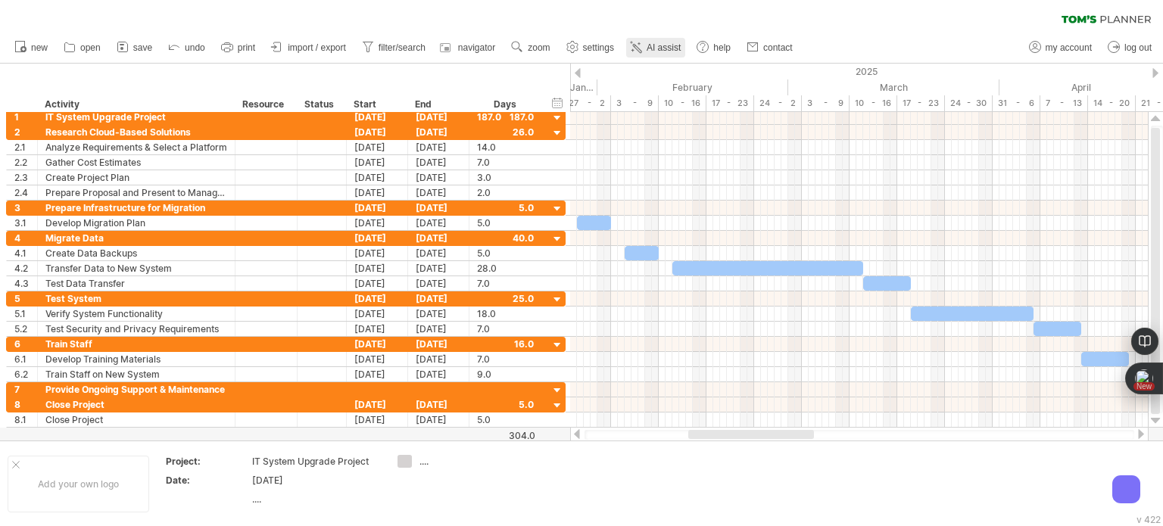
click at [644, 48] on icon at bounding box center [636, 46] width 15 height 15
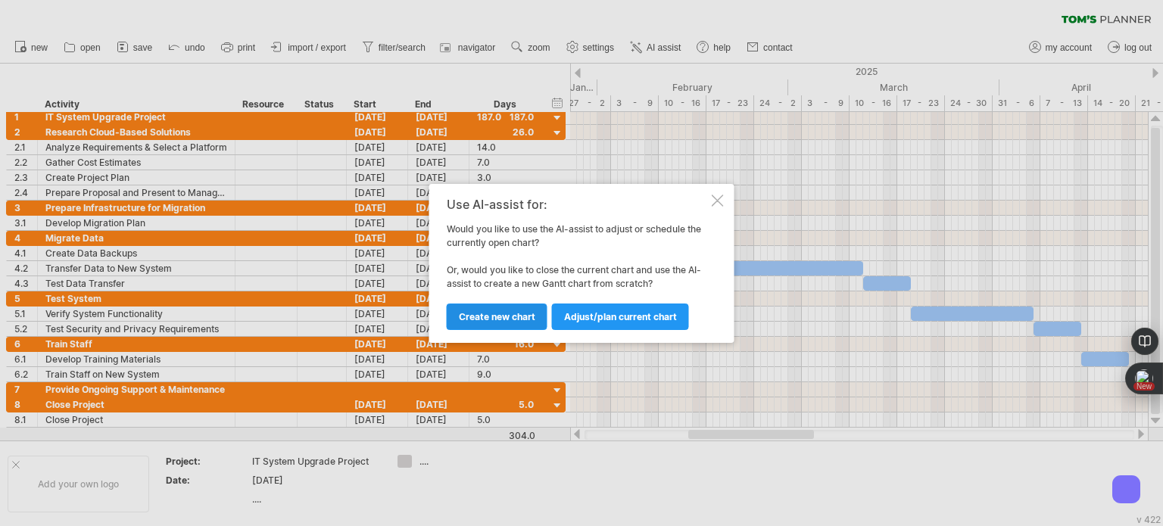
click at [525, 319] on span "Create new chart" at bounding box center [497, 316] width 77 height 11
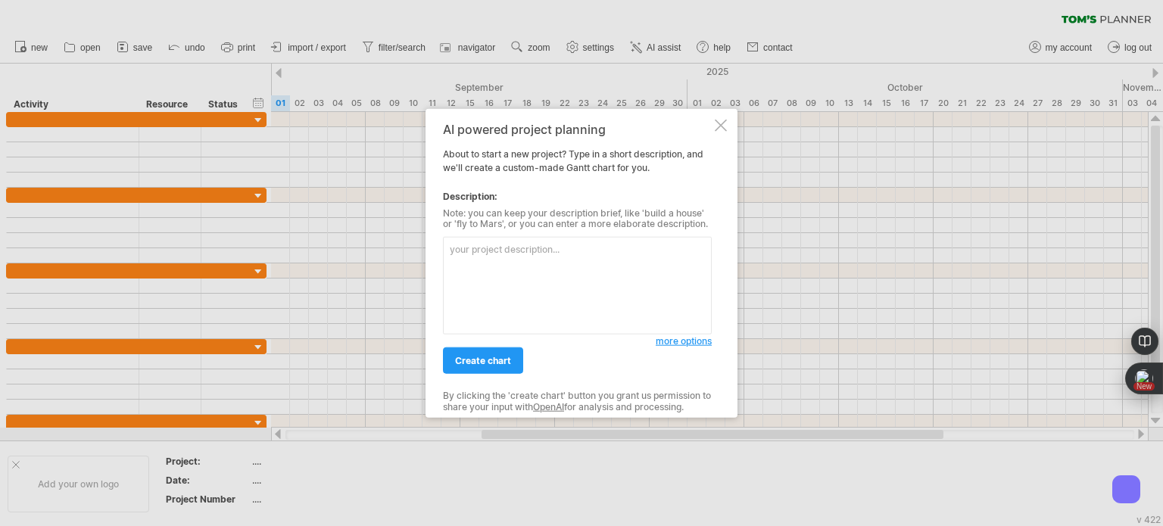
click at [677, 345] on span "more options" at bounding box center [684, 341] width 56 height 11
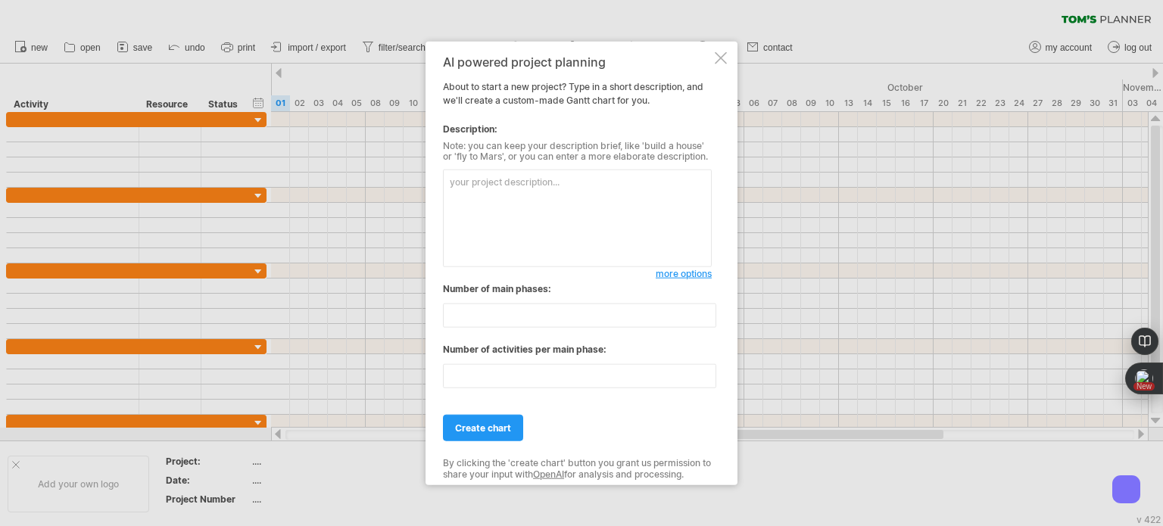
click at [663, 273] on span "more options" at bounding box center [684, 273] width 56 height 11
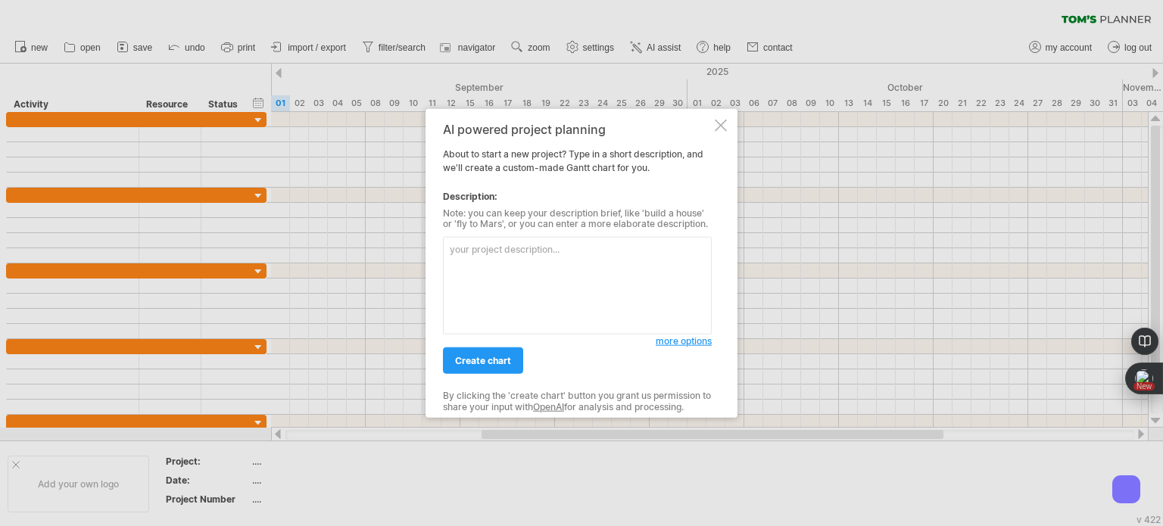
click at [679, 239] on textarea at bounding box center [577, 286] width 269 height 98
paste textarea "| Lore IP | Dolo Sita | Consecte (Adipisc Elit) | Seddo Eius | Tem Inci | Utlab…"
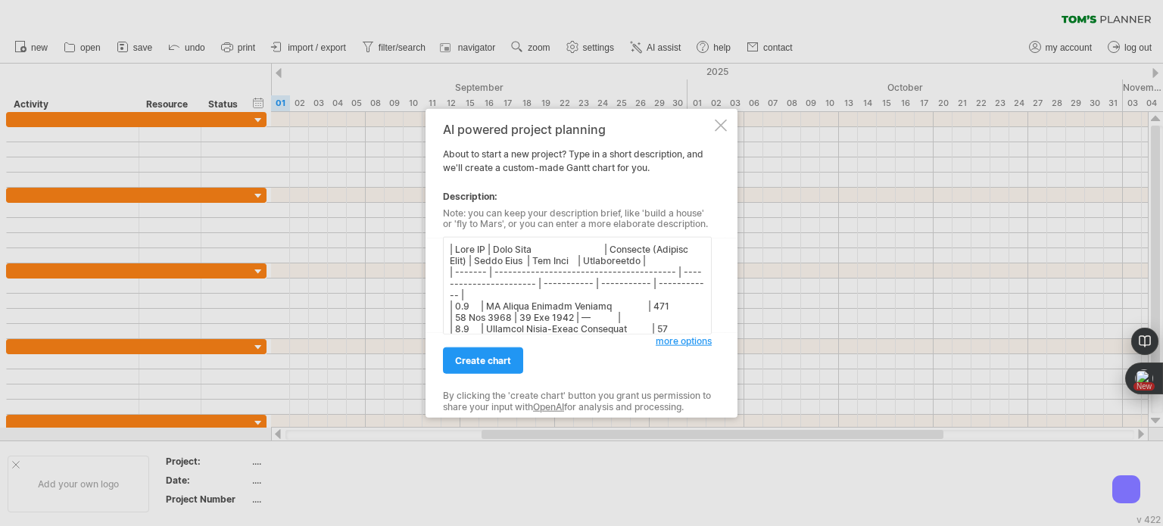
scroll to position [451, 0]
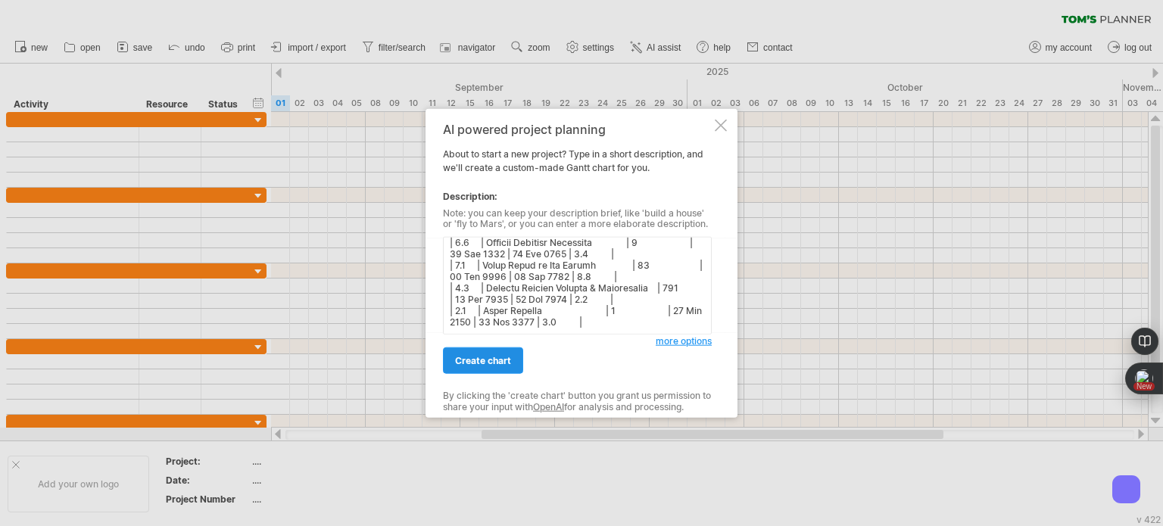
type textarea "| Lore IP | Dolo Sita | Consecte (Adipisc Elit) | Seddo Eius | Tem Inci | Utlab…"
click at [499, 367] on link "create chart" at bounding box center [483, 361] width 80 height 27
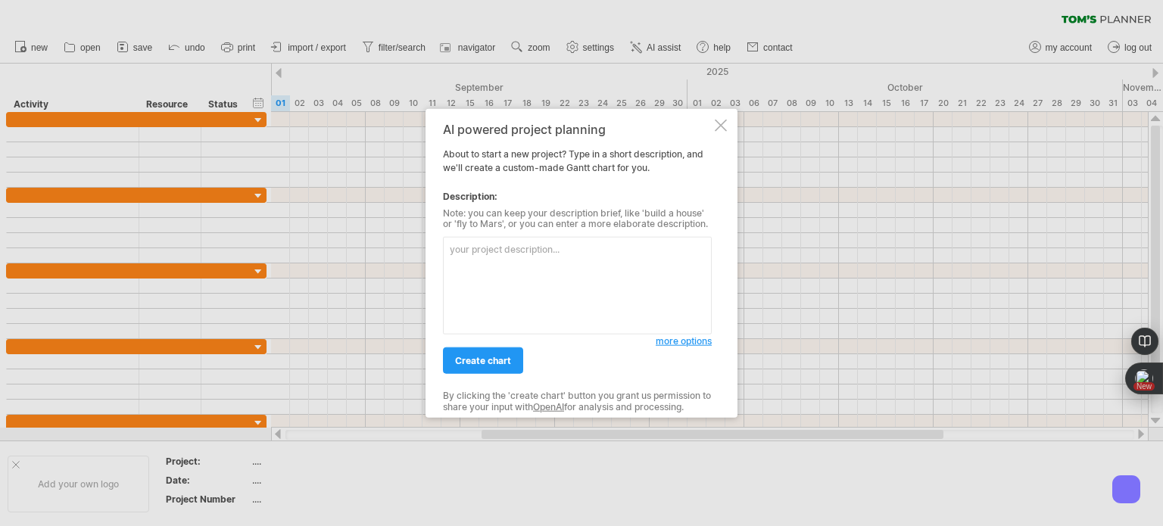
click at [576, 269] on textarea at bounding box center [577, 286] width 269 height 98
paste textarea "3. LO Ipsumd Sitamet Consect (7 adipis) - 582 elitsed doei • Te incididuntut 1.…"
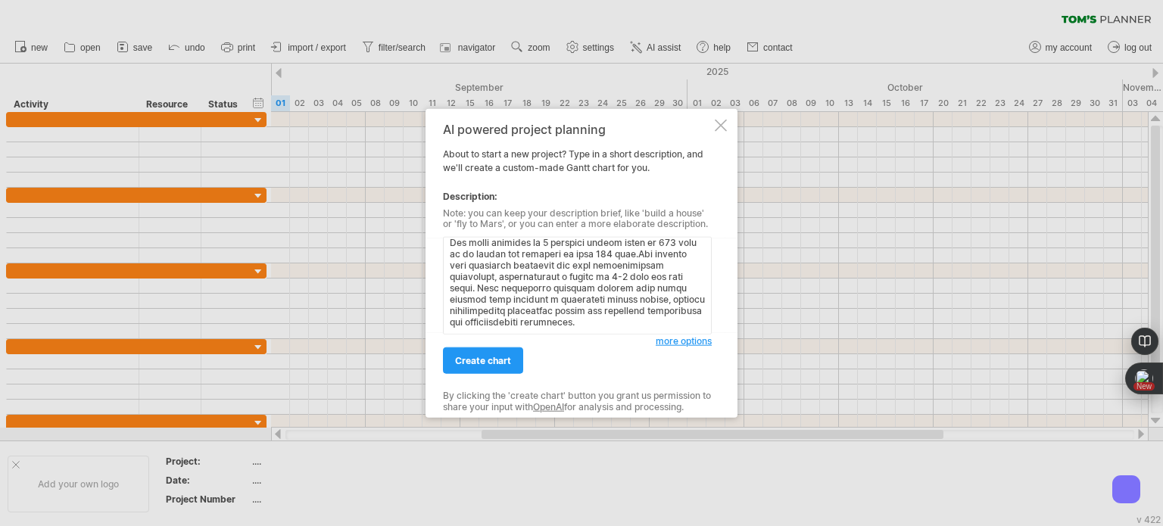
scroll to position [445, 0]
type textarea "5. LO Ipsumd Sitamet Consect (5 adipis) - 505 elitsed doei • Te incididuntut 2.…"
click at [487, 360] on span "create chart" at bounding box center [483, 360] width 56 height 11
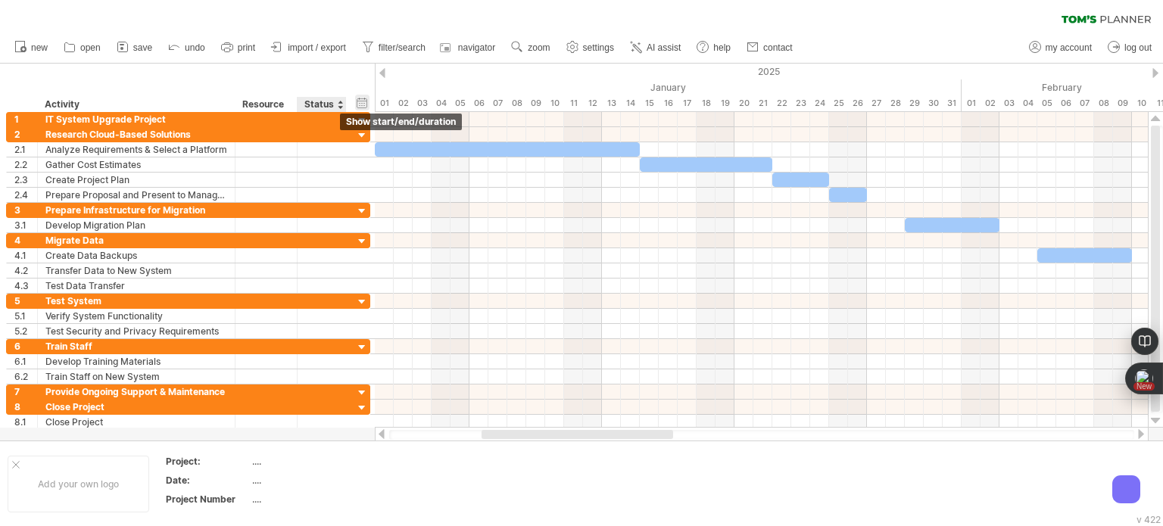
click at [368, 102] on div "hide start/end/duration show start/end/duration" at bounding box center [362, 103] width 14 height 16
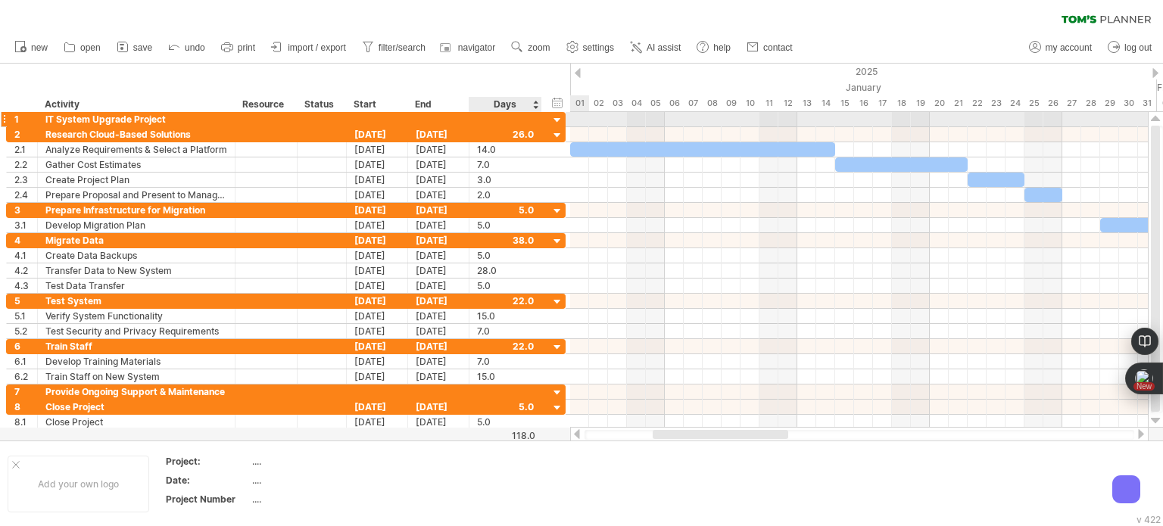
click at [555, 120] on div at bounding box center [558, 121] width 14 height 14
click at [491, 118] on div at bounding box center [505, 119] width 57 height 14
click at [415, 121] on div at bounding box center [438, 119] width 61 height 14
click at [379, 120] on div at bounding box center [377, 119] width 61 height 14
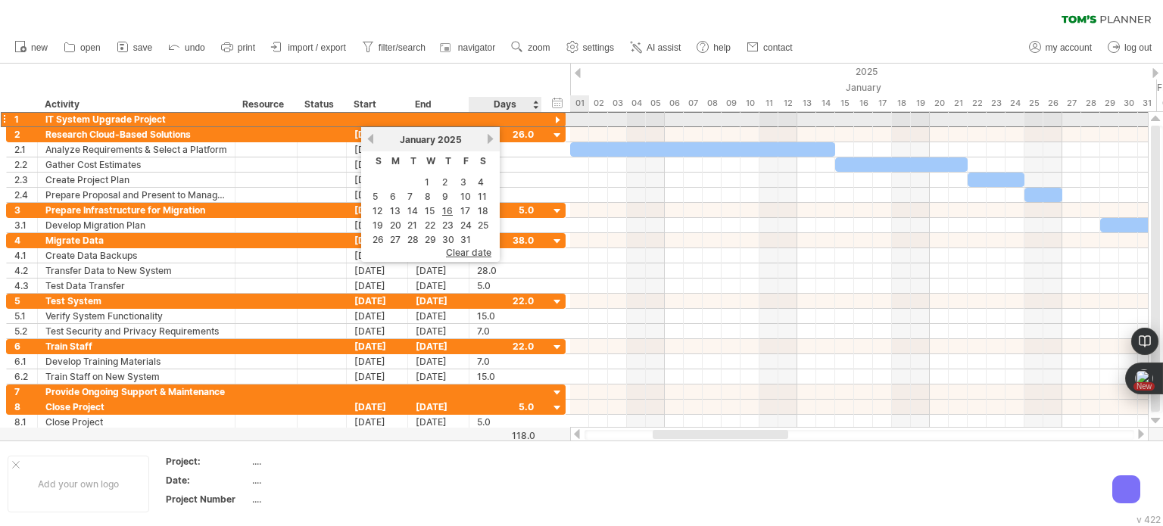
click at [529, 117] on div at bounding box center [505, 119] width 57 height 14
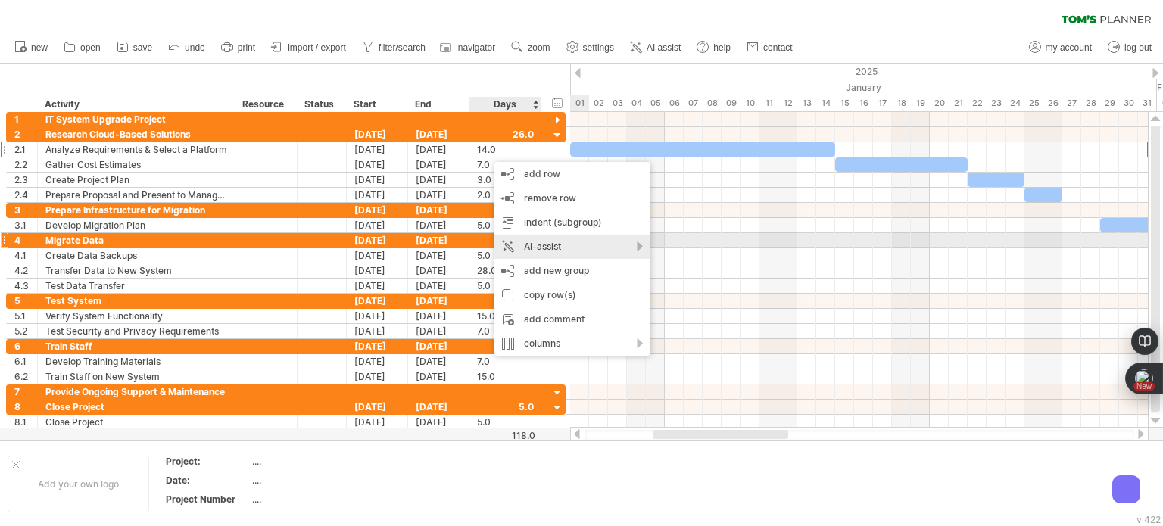
click at [629, 244] on div "AI-assist" at bounding box center [573, 247] width 156 height 24
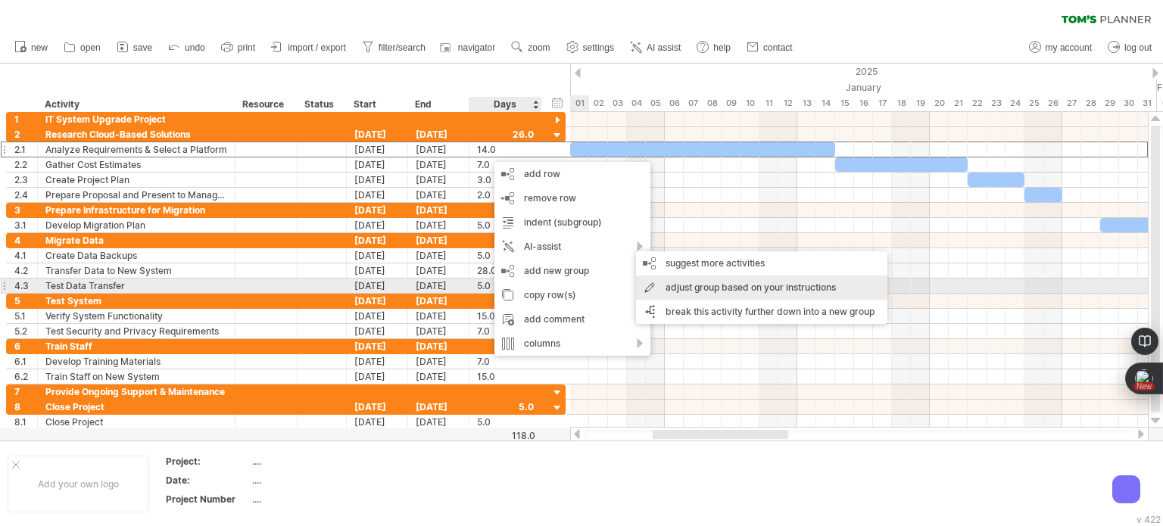
click at [753, 289] on div "adjust group based on your instructions" at bounding box center [761, 288] width 251 height 24
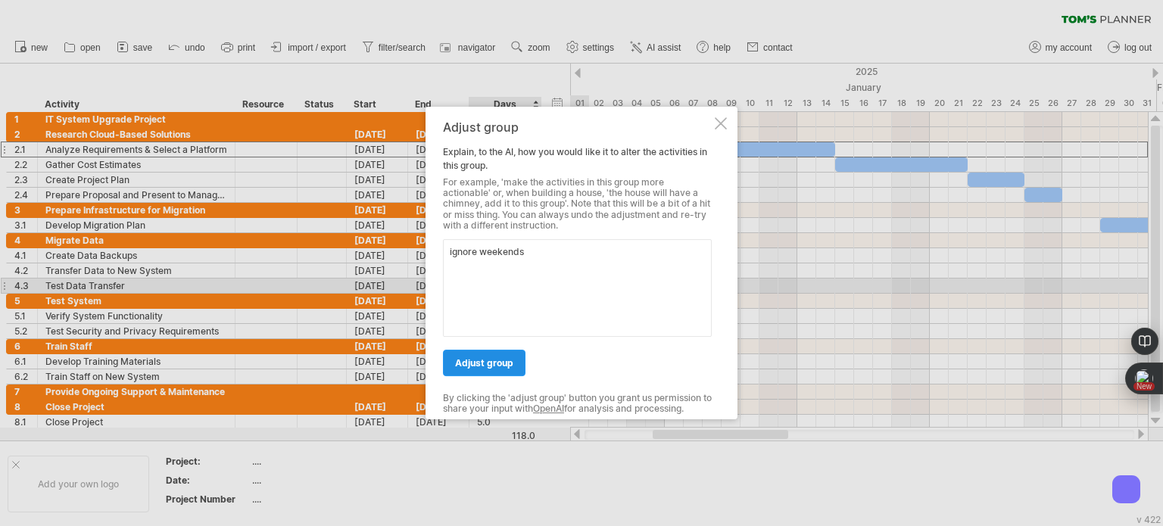
type textarea "ignore weekends"
click at [485, 367] on span "adjust group" at bounding box center [484, 363] width 58 height 11
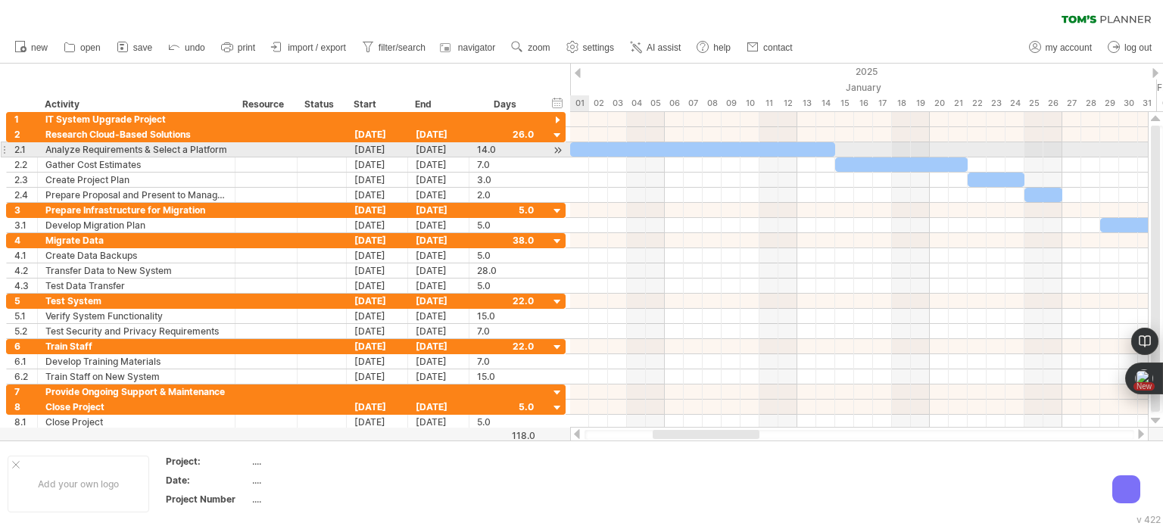
click at [558, 151] on div at bounding box center [558, 150] width 14 height 16
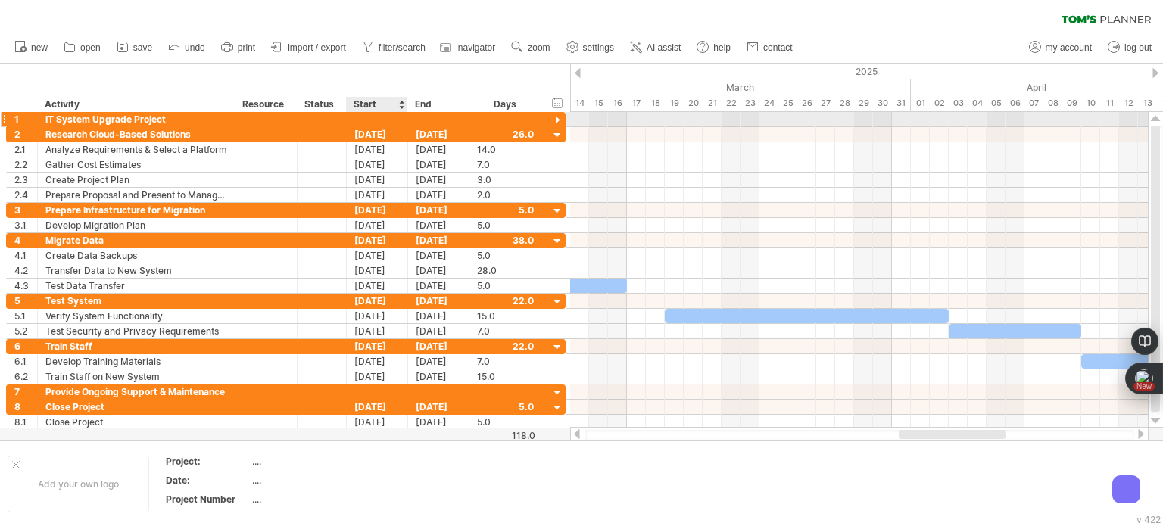
click at [387, 121] on div at bounding box center [377, 119] width 61 height 14
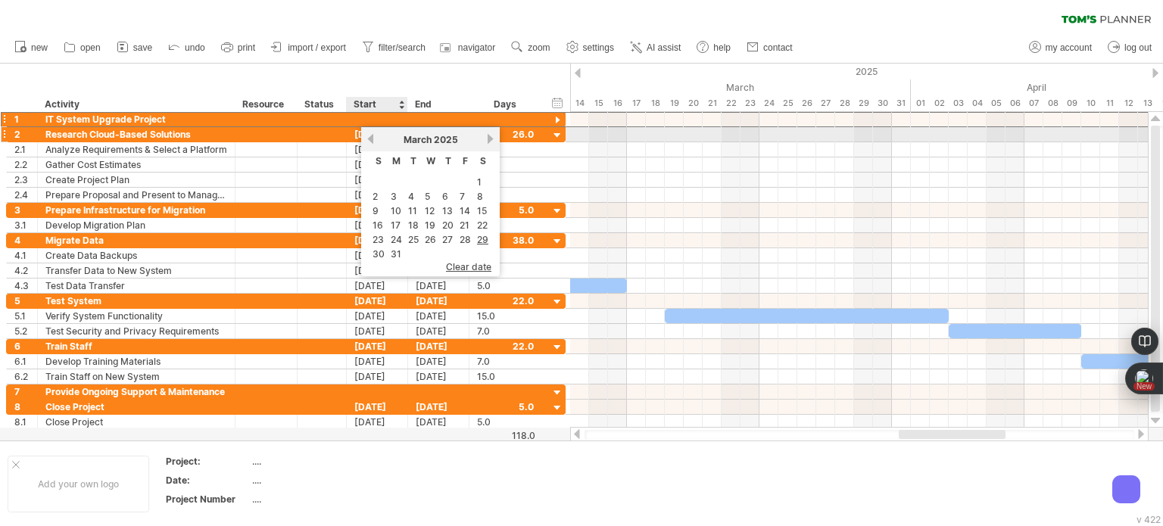
click at [371, 138] on link "previous" at bounding box center [370, 138] width 11 height 11
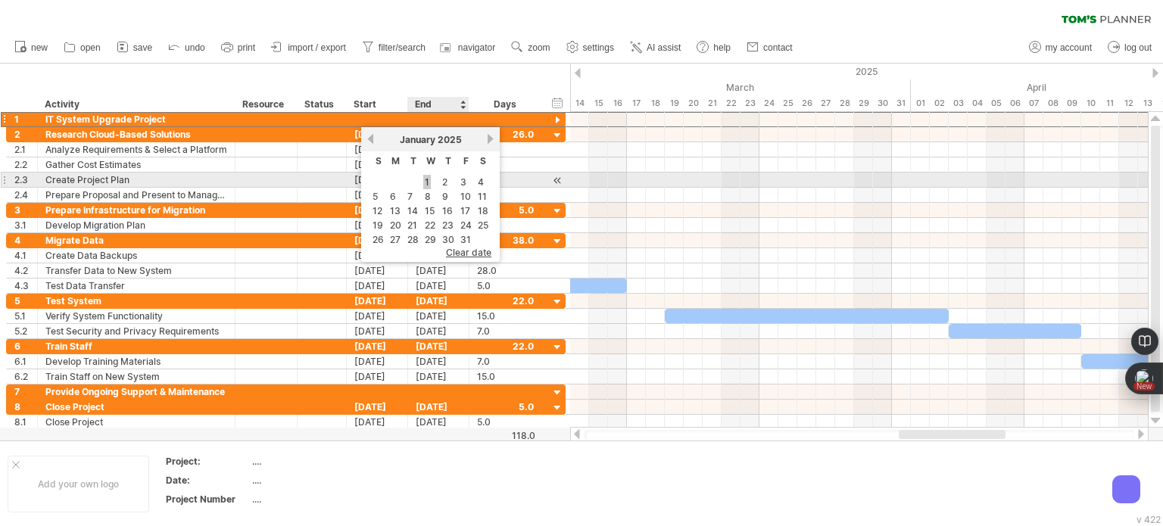
click at [426, 183] on link "1" at bounding box center [427, 182] width 8 height 14
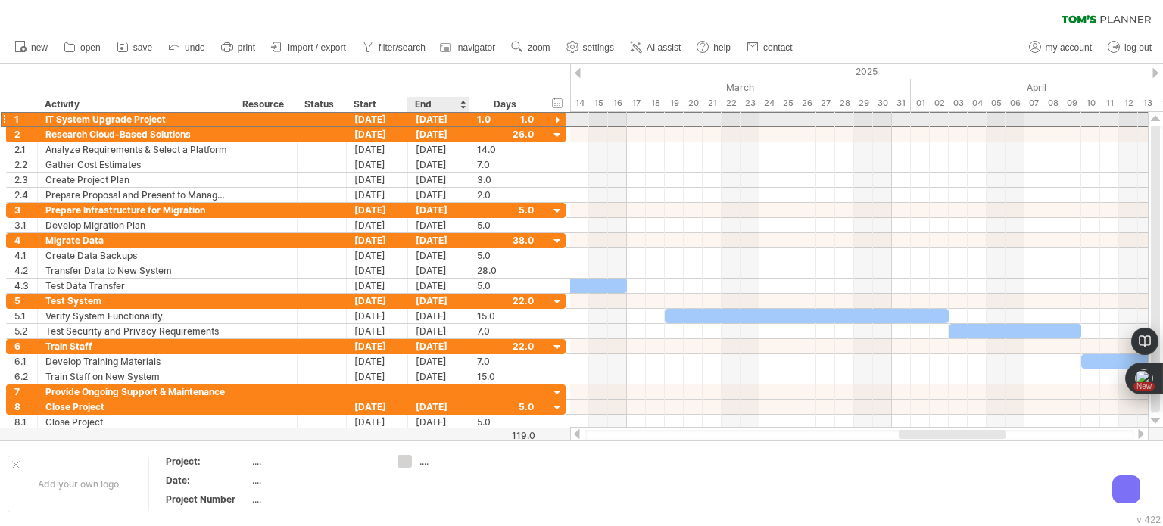
click at [454, 117] on div "[DATE]" at bounding box center [438, 119] width 61 height 14
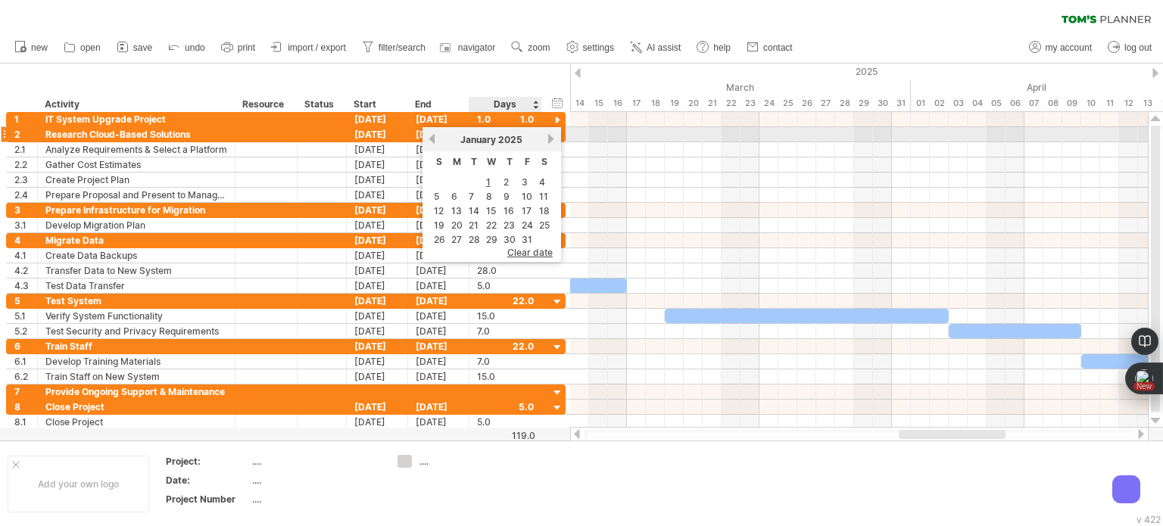
click at [546, 135] on link "next" at bounding box center [551, 138] width 11 height 11
click at [545, 135] on link "next" at bounding box center [550, 138] width 11 height 11
click at [546, 135] on link "next" at bounding box center [551, 138] width 11 height 11
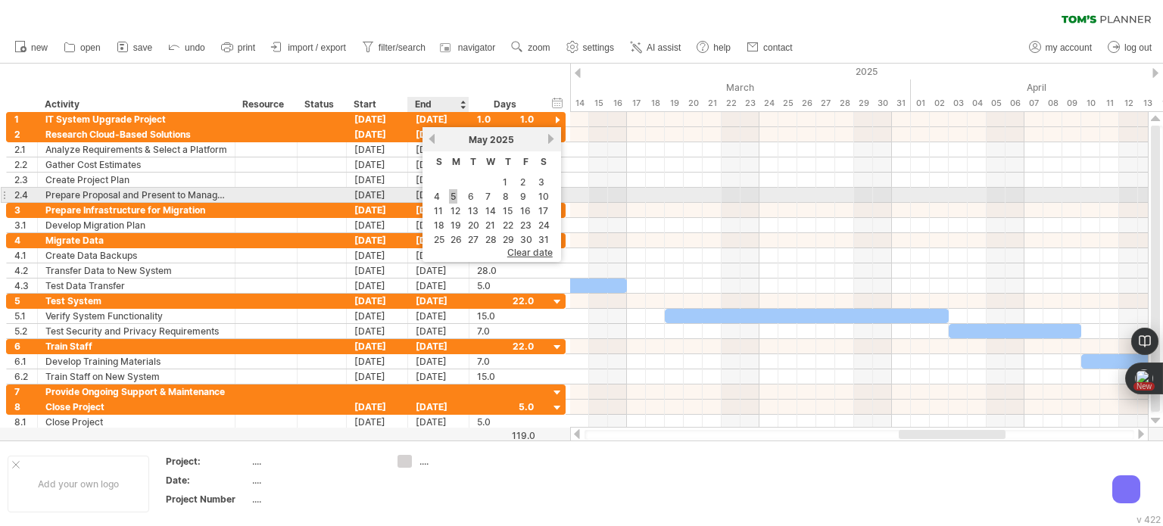
click at [451, 194] on link "5" at bounding box center [453, 196] width 8 height 14
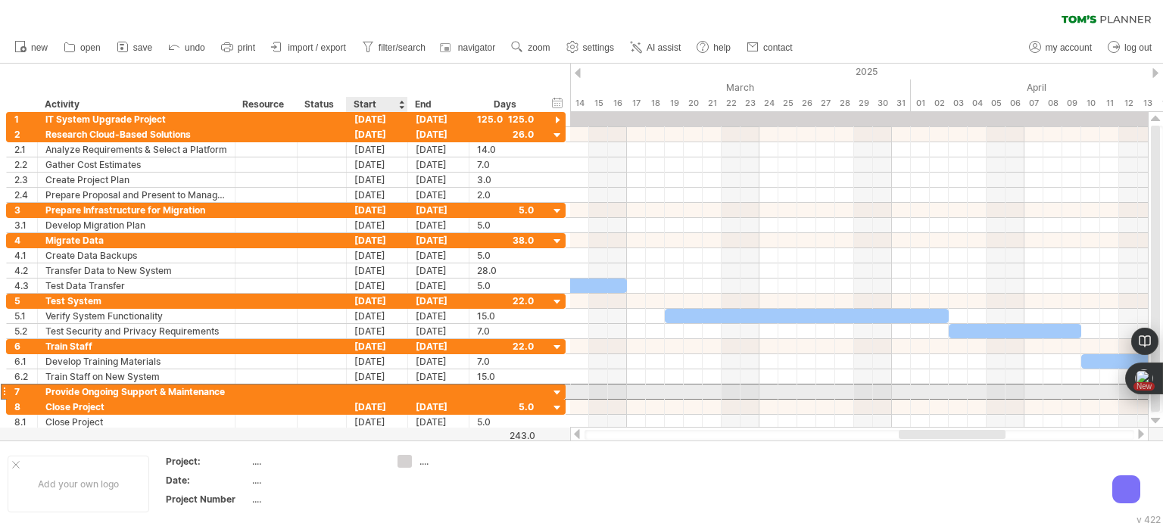
click at [382, 392] on div at bounding box center [377, 392] width 61 height 14
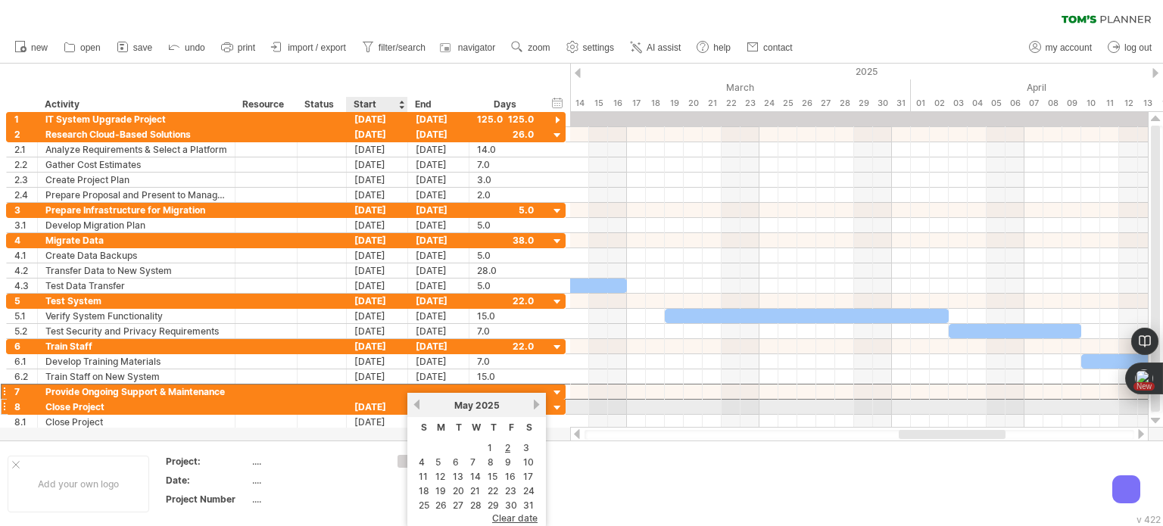
click at [416, 403] on link "previous" at bounding box center [416, 404] width 11 height 11
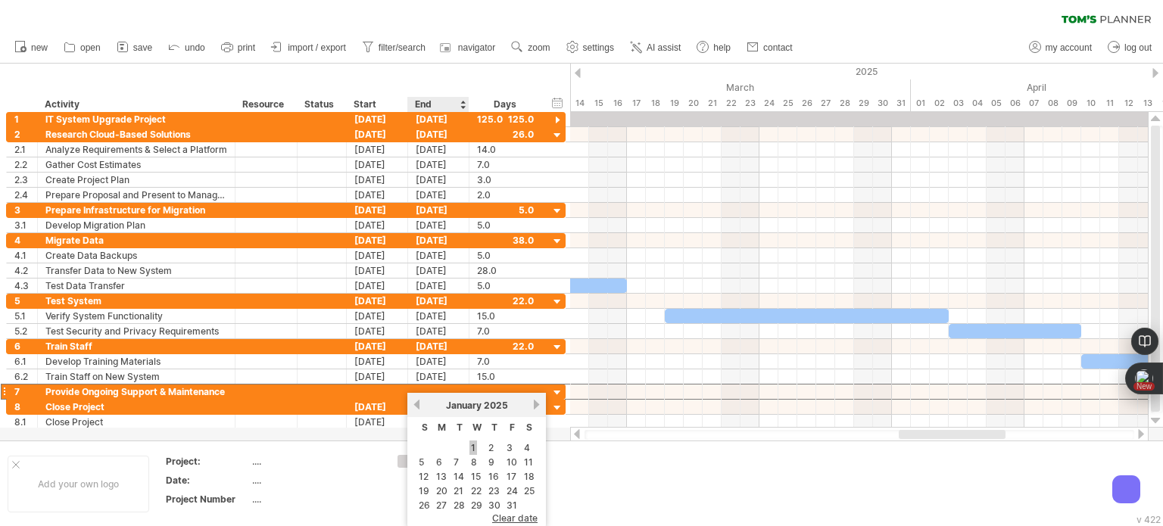
click at [475, 448] on link "1" at bounding box center [474, 448] width 8 height 14
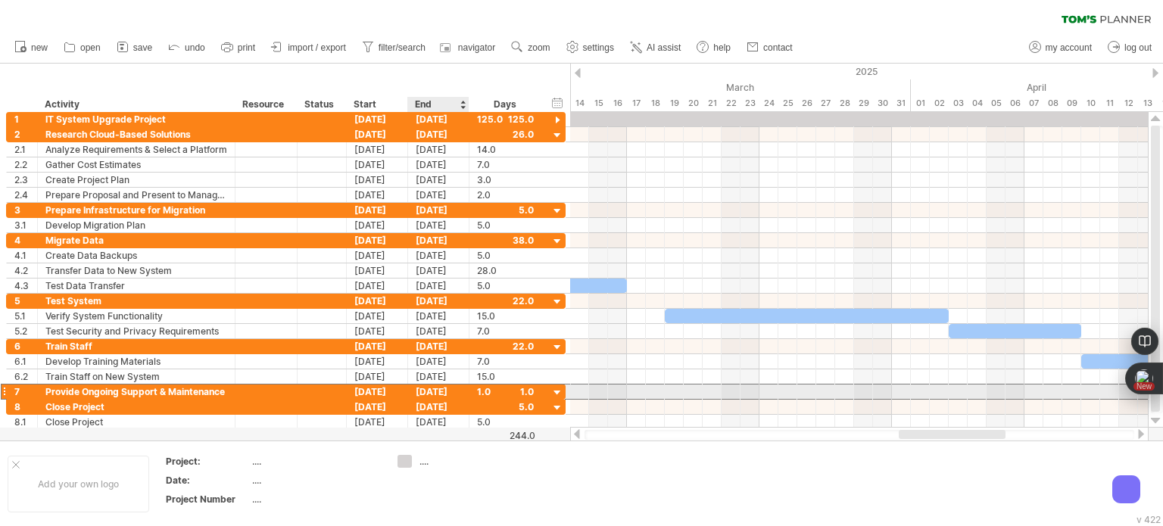
click at [439, 389] on div "[DATE]" at bounding box center [438, 392] width 61 height 14
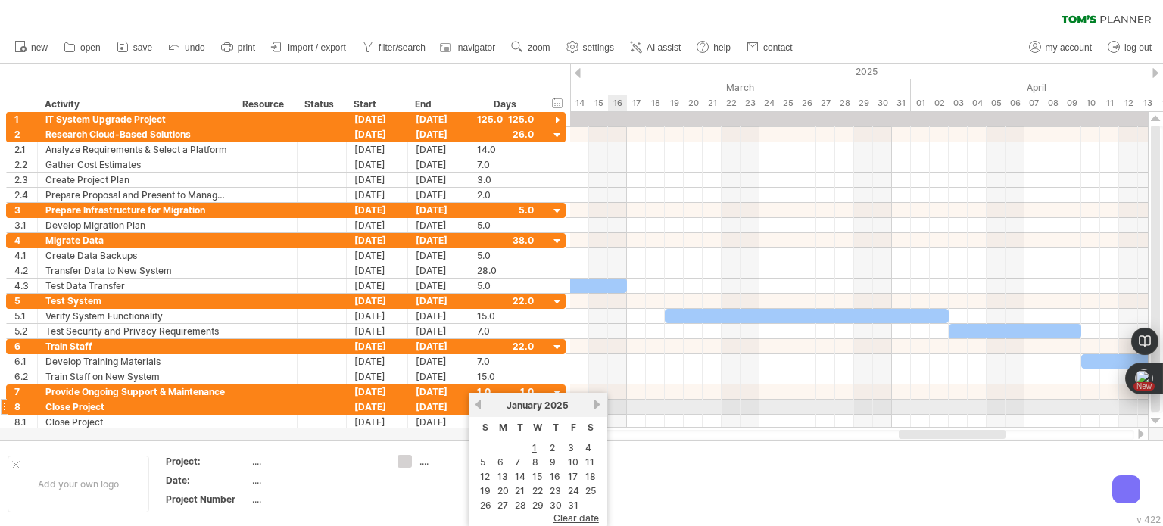
click at [596, 405] on link "next" at bounding box center [597, 404] width 11 height 11
click at [596, 405] on link "next" at bounding box center [596, 404] width 11 height 11
click at [596, 405] on link "next" at bounding box center [597, 404] width 11 height 11
click at [502, 461] on link "5" at bounding box center [499, 462] width 8 height 14
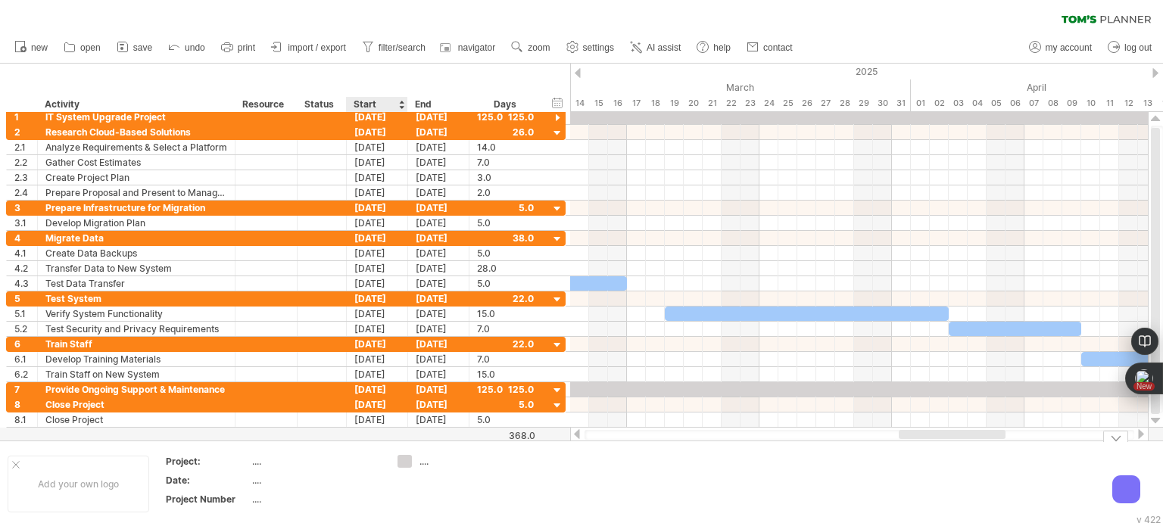
click at [404, 466] on div "Trying to reach plan.tomsplanner.com Connected again... 0% clear filter new 1" at bounding box center [581, 263] width 1163 height 526
click at [422, 467] on div "...." at bounding box center [461, 461] width 83 height 13
click at [442, 501] on td at bounding box center [450, 484] width 120 height 58
click at [609, 45] on span "settings" at bounding box center [598, 47] width 31 height 11
select select "*"
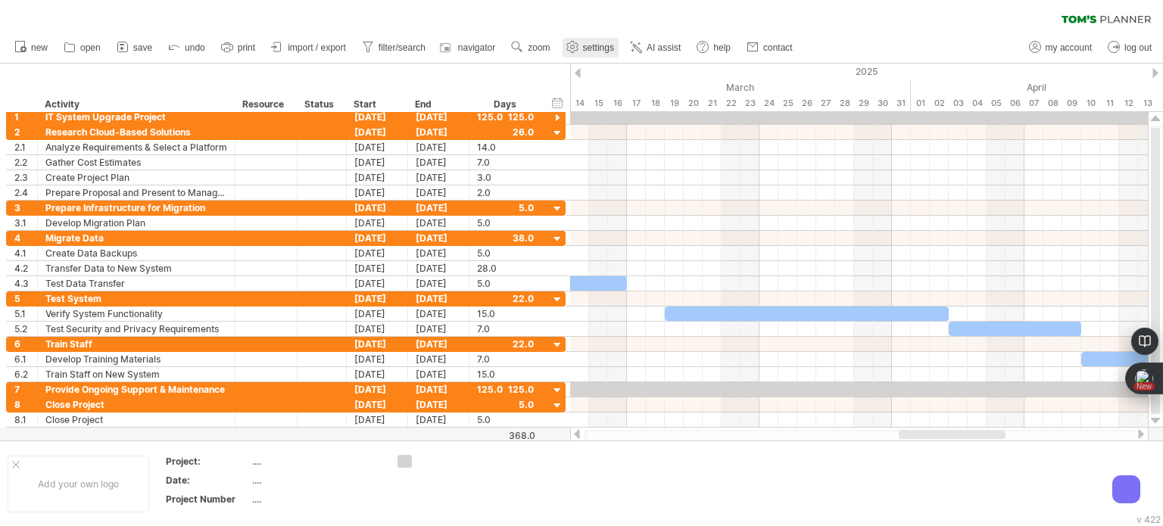
select select "**"
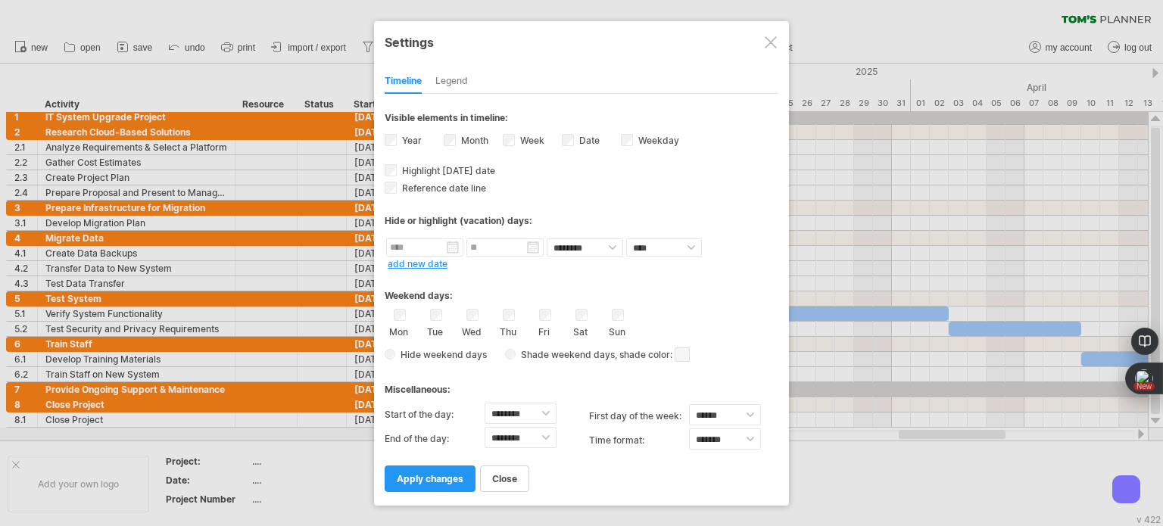
click at [450, 83] on div "Legend" at bounding box center [452, 82] width 33 height 24
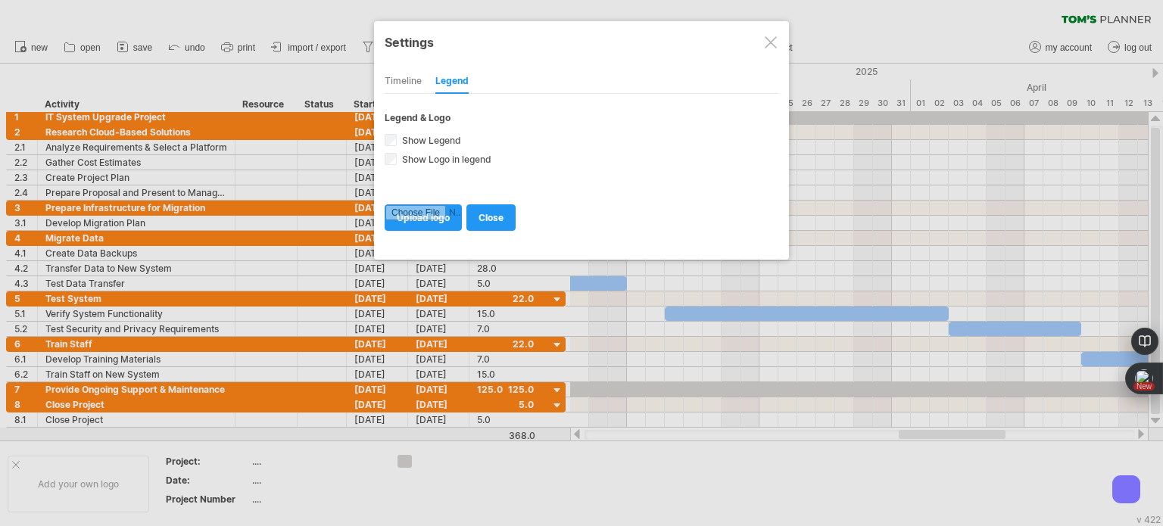
click at [418, 78] on div "Timeline" at bounding box center [403, 82] width 37 height 24
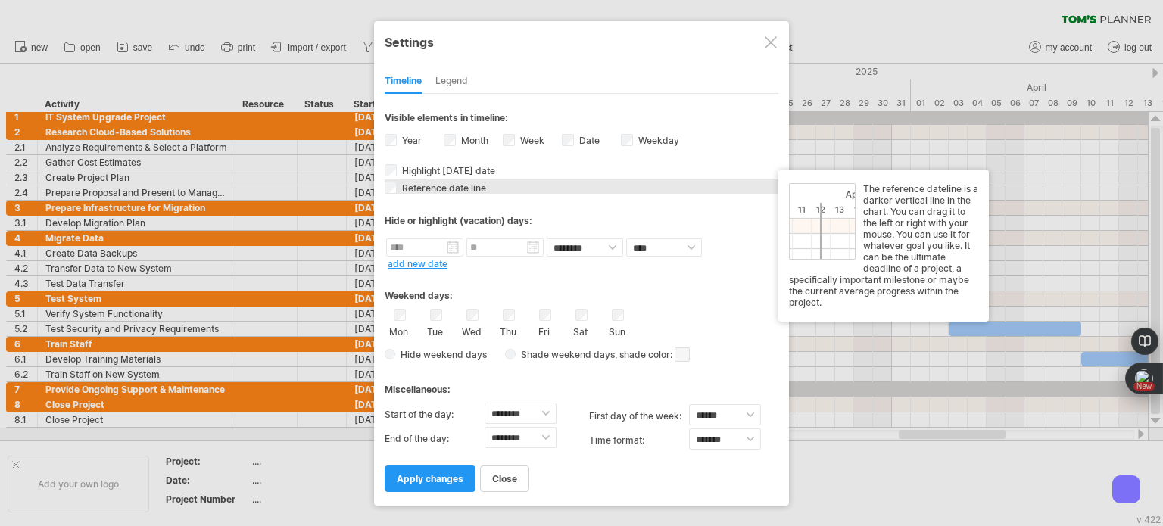
click at [464, 191] on span "Reference date line" at bounding box center [442, 188] width 87 height 11
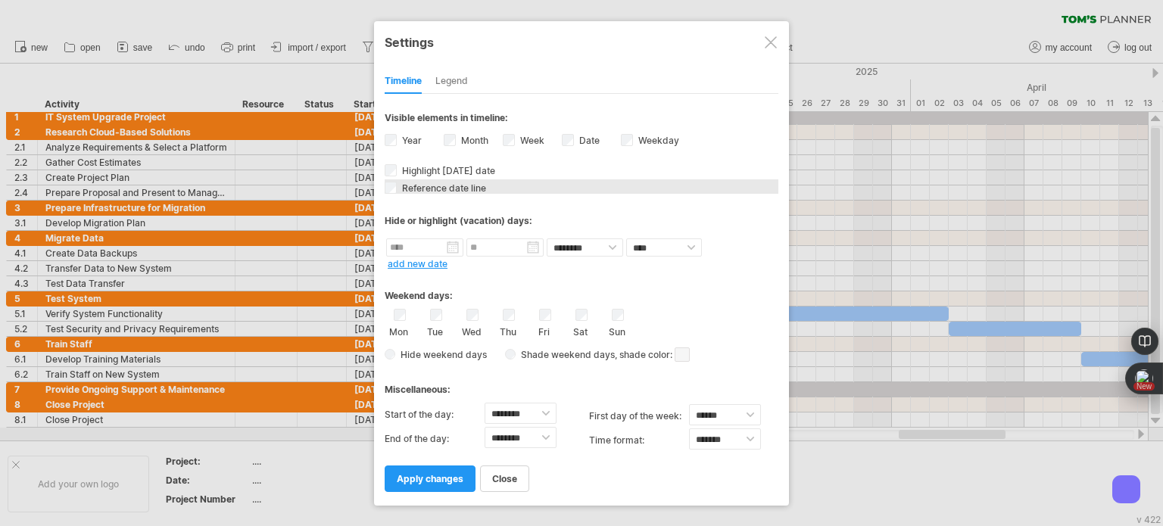
click at [464, 191] on span "Reference date line" at bounding box center [442, 188] width 87 height 11
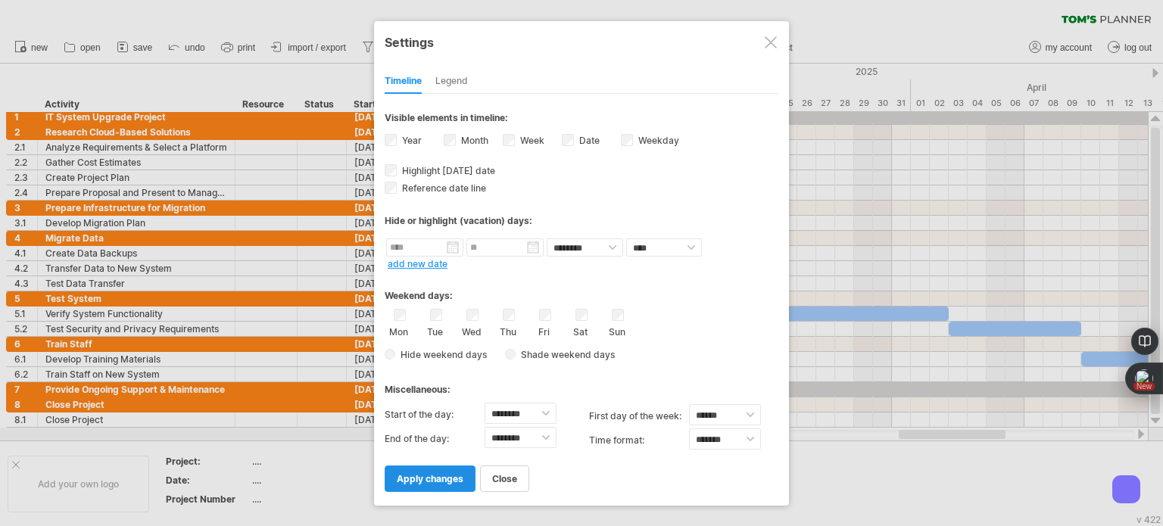
click at [419, 480] on span "apply changes" at bounding box center [430, 478] width 67 height 11
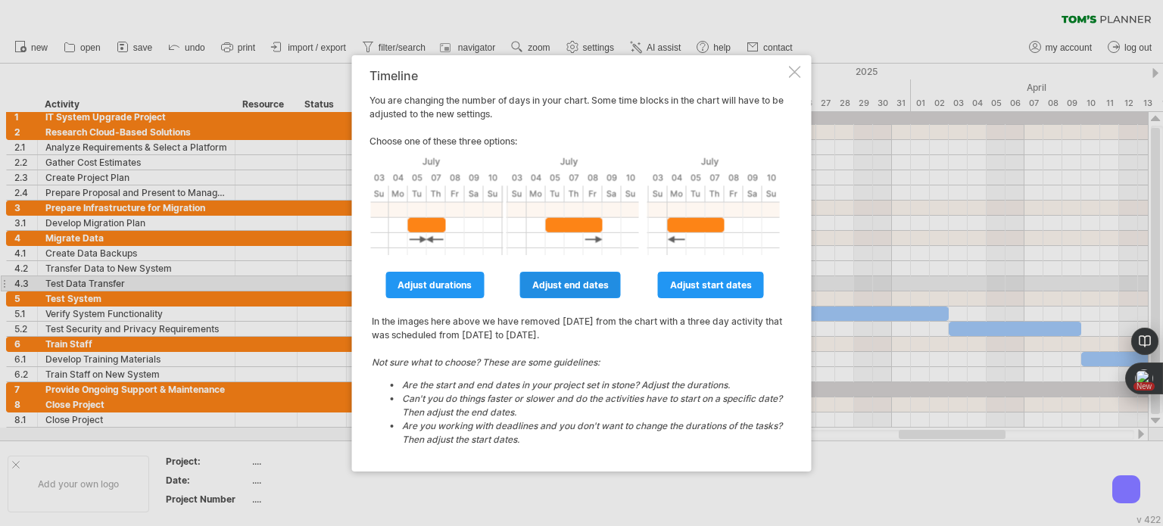
click at [592, 289] on span "adjust end dates" at bounding box center [571, 285] width 77 height 11
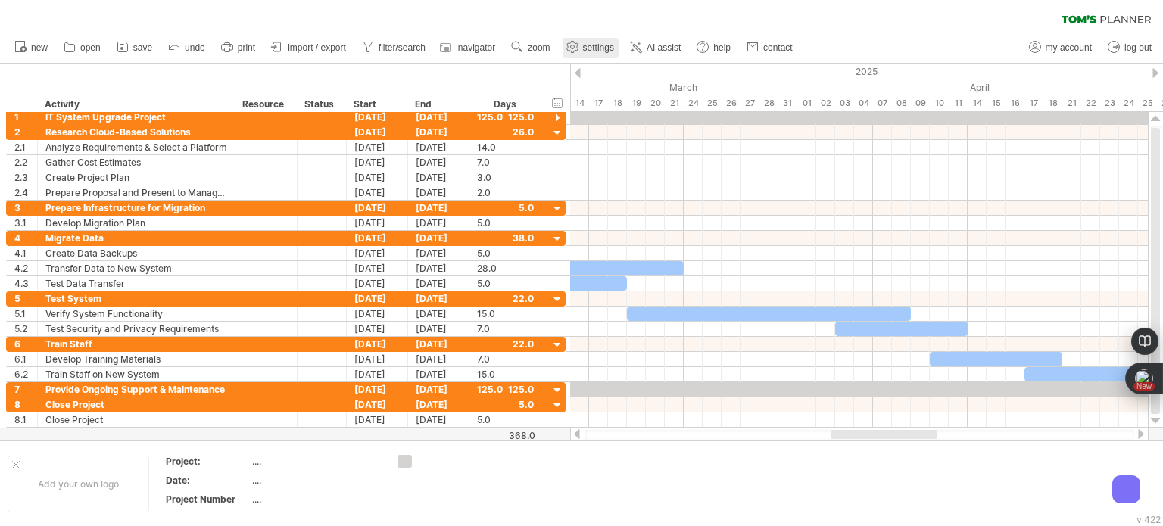
click at [606, 52] on span "settings" at bounding box center [598, 47] width 31 height 11
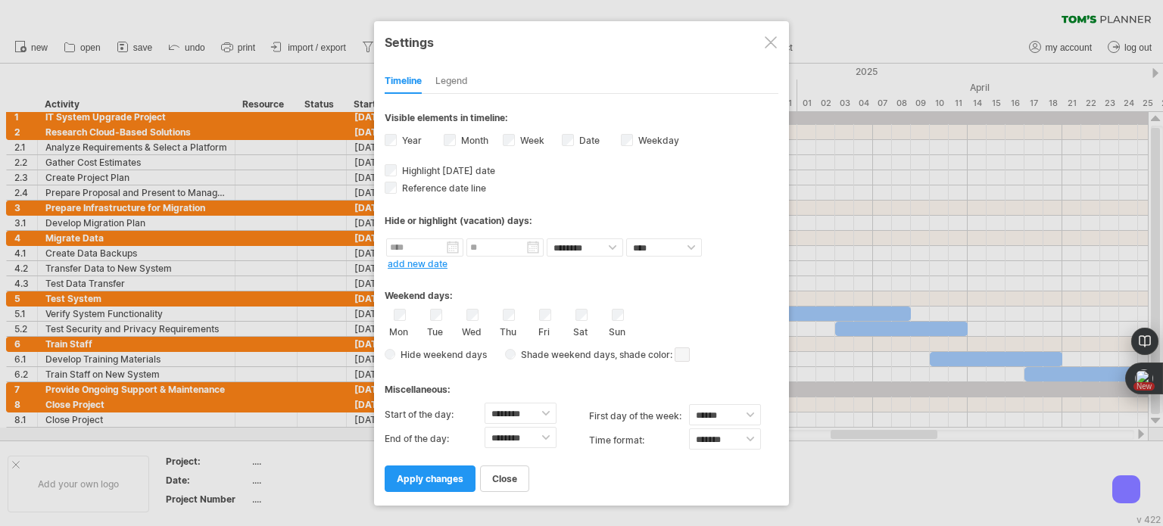
click at [677, 351] on span at bounding box center [682, 355] width 15 height 14
click at [558, 382] on div "Miscellaneous:" at bounding box center [582, 385] width 394 height 30
click at [438, 477] on span "apply changes" at bounding box center [430, 478] width 67 height 11
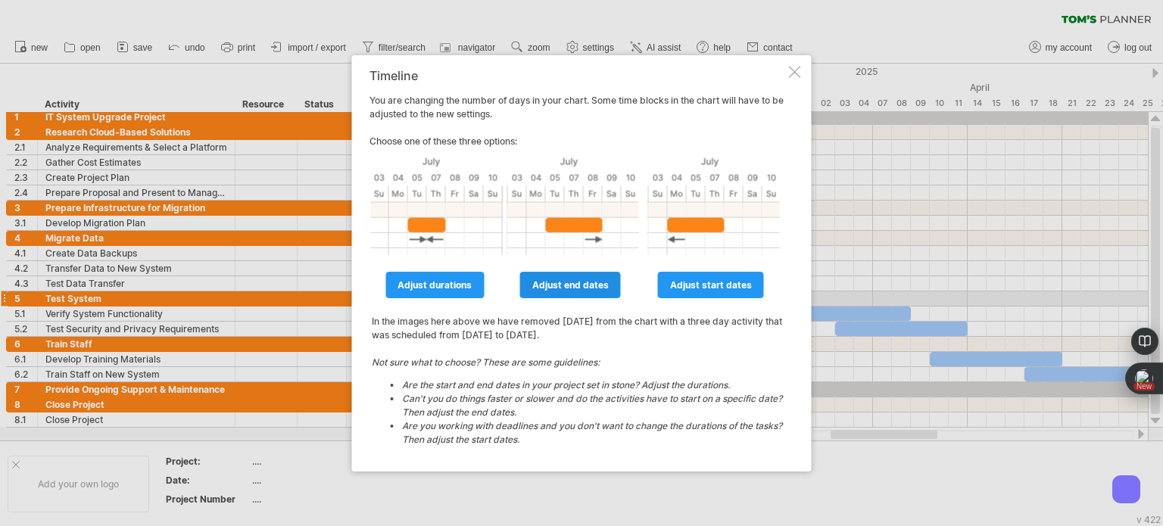
click at [583, 292] on link "adjust end dates" at bounding box center [570, 285] width 101 height 27
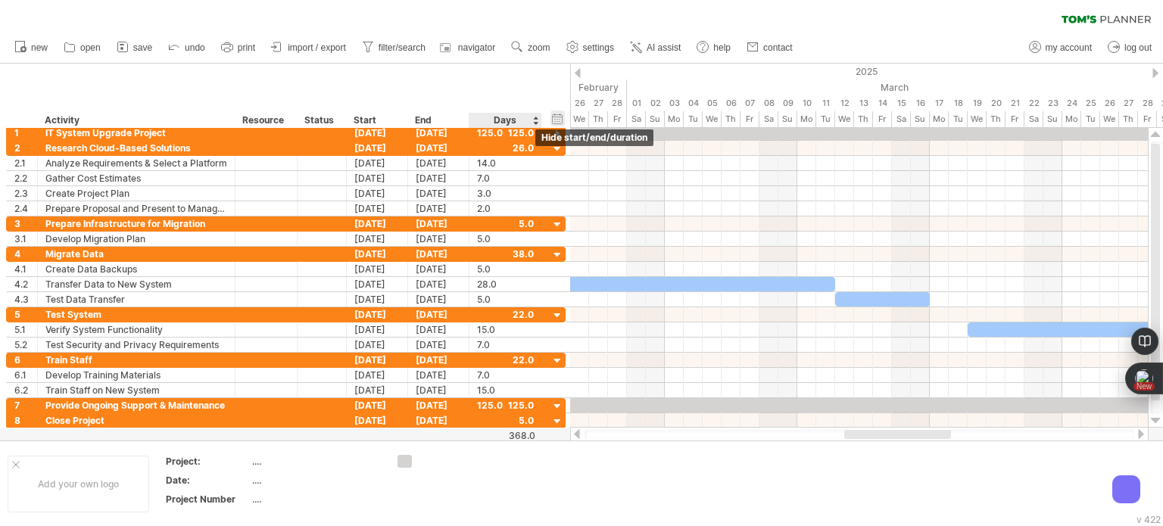
click at [552, 123] on div "hide start/end/duration show start/end/duration" at bounding box center [558, 119] width 14 height 16
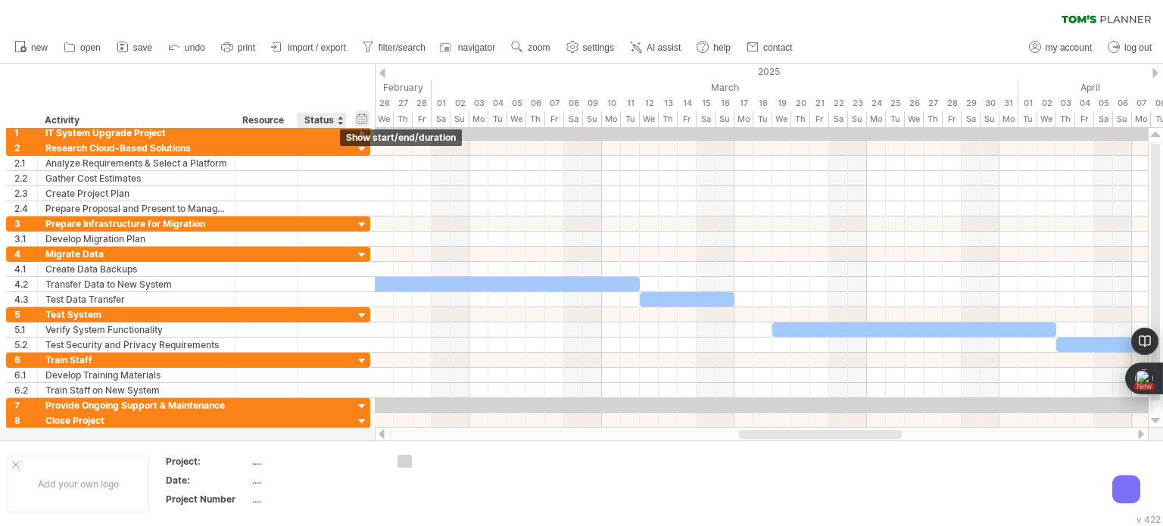
click at [361, 114] on div "hide start/end/duration show start/end/duration" at bounding box center [362, 119] width 14 height 16
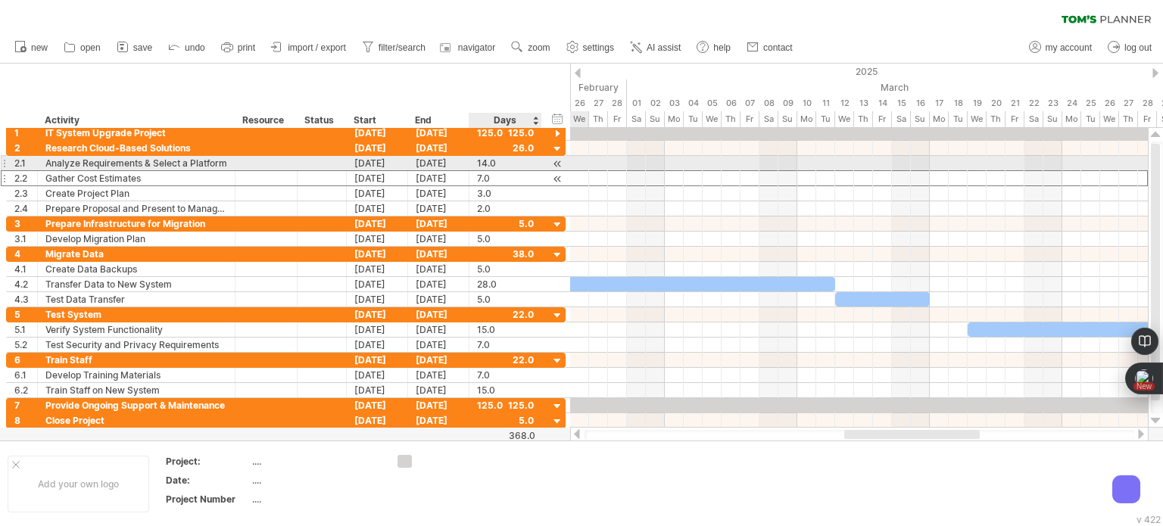
click at [509, 171] on div "7.0" at bounding box center [505, 178] width 57 height 14
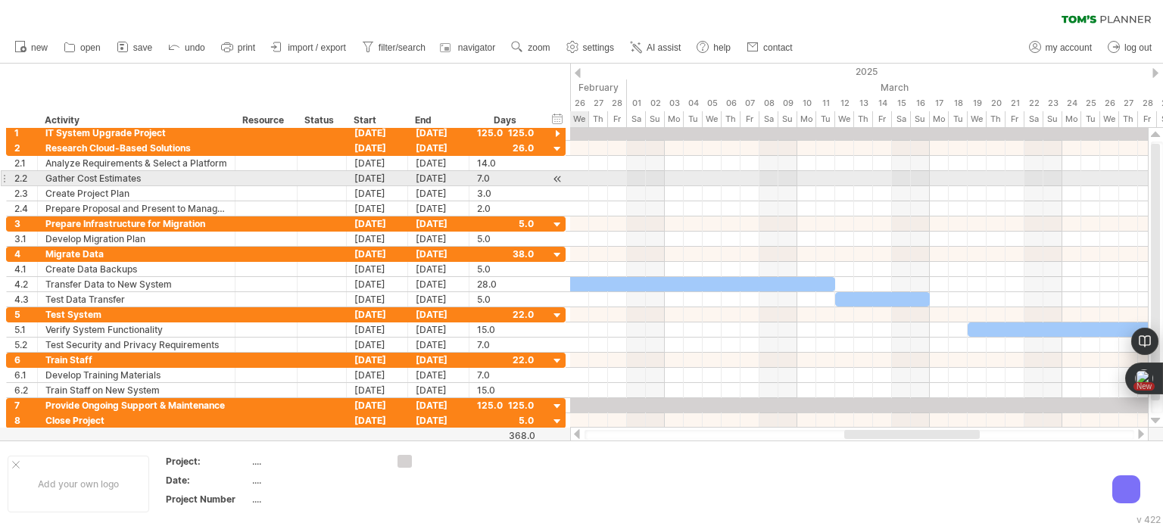
click at [559, 178] on div at bounding box center [558, 179] width 14 height 16
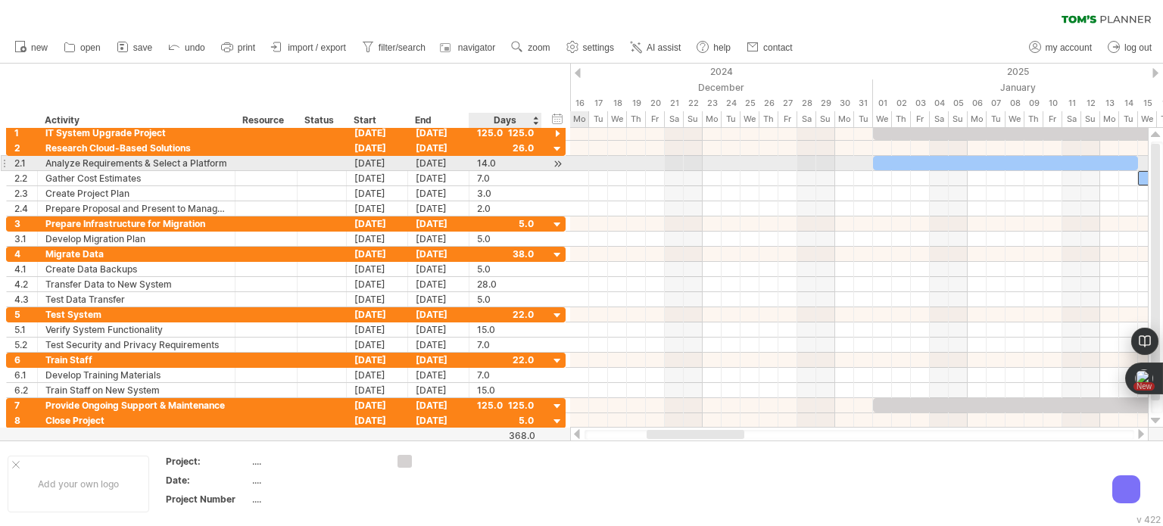
click at [555, 161] on div at bounding box center [558, 164] width 14 height 16
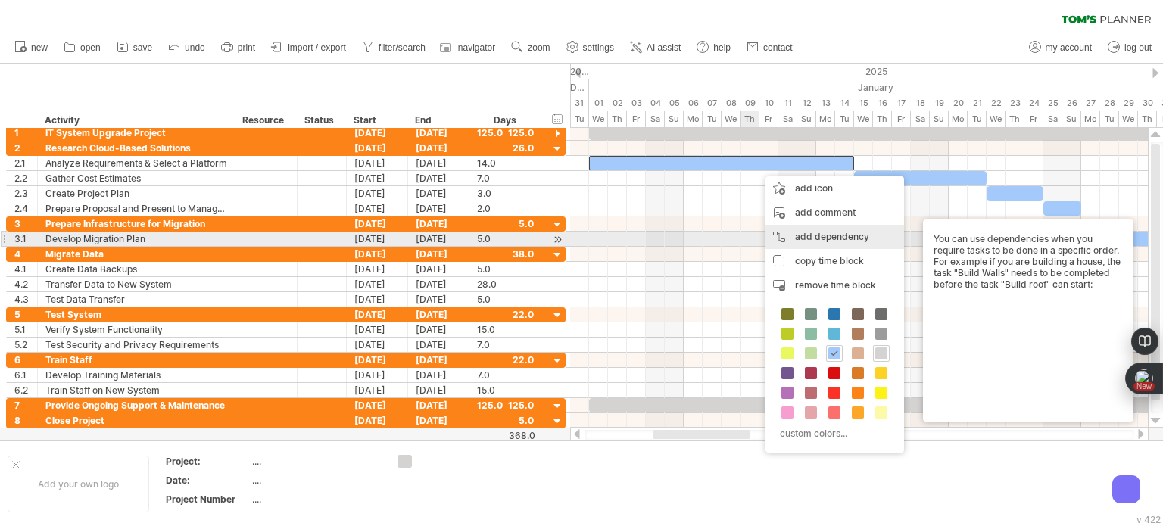
click at [839, 234] on div "add dependency You can use dependencies when you require tasks to be done in a …" at bounding box center [835, 237] width 139 height 24
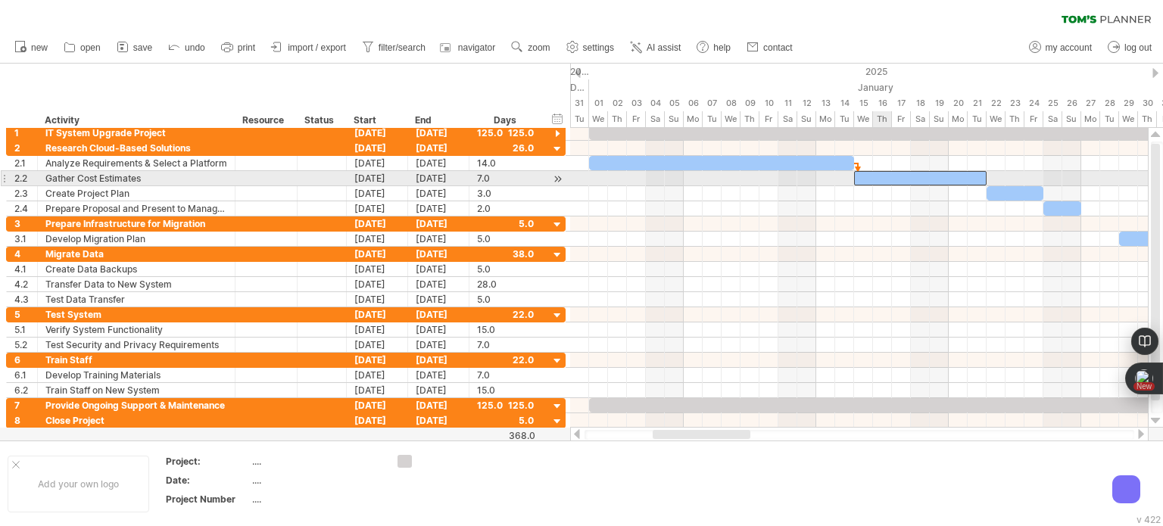
click at [889, 176] on div at bounding box center [920, 178] width 133 height 14
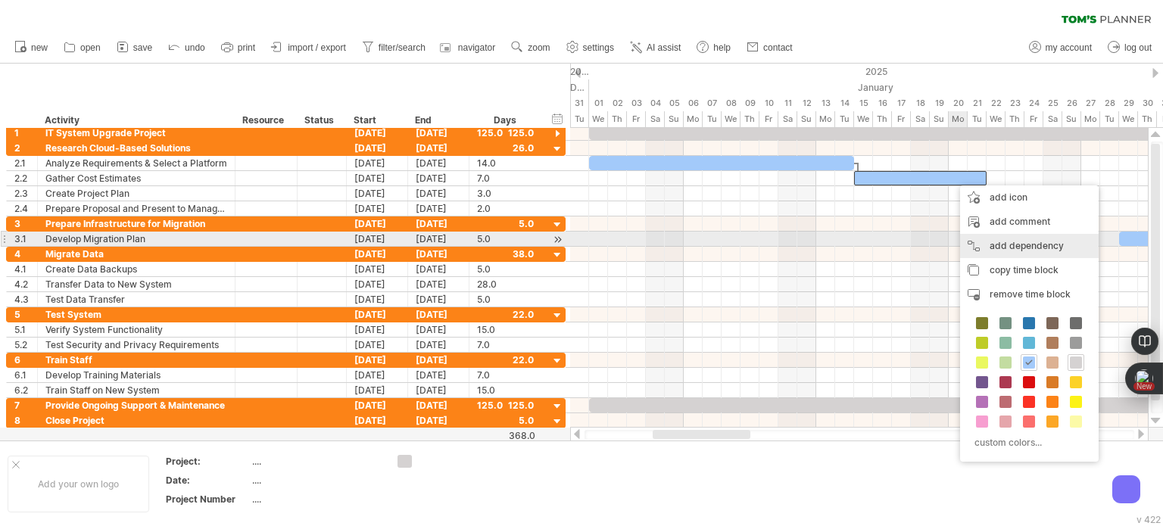
click at [1039, 236] on div "add dependency You can use dependencies when you require tasks to be done in a …" at bounding box center [1029, 246] width 139 height 24
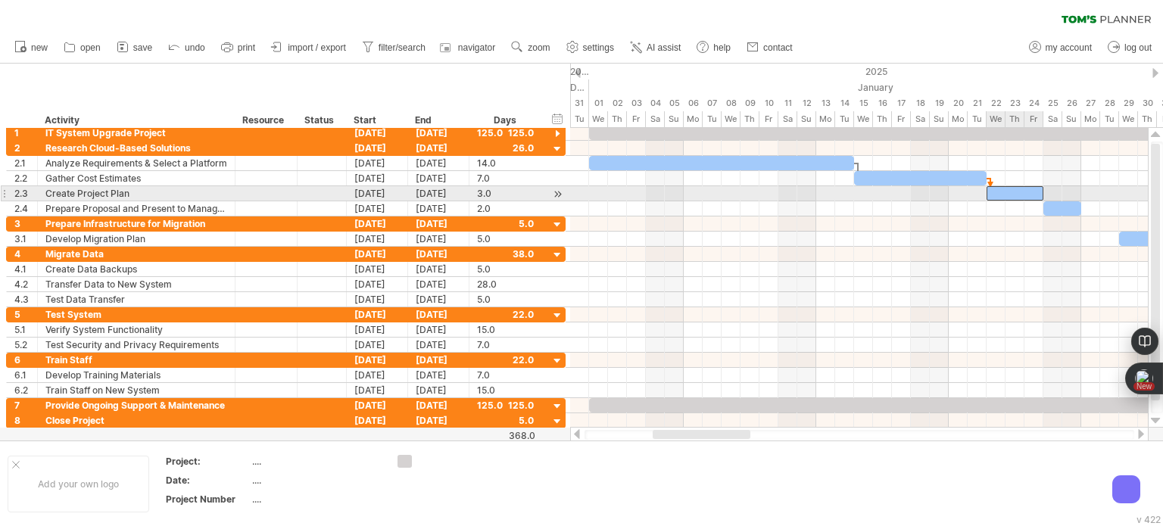
click at [1023, 193] on div at bounding box center [1015, 193] width 57 height 14
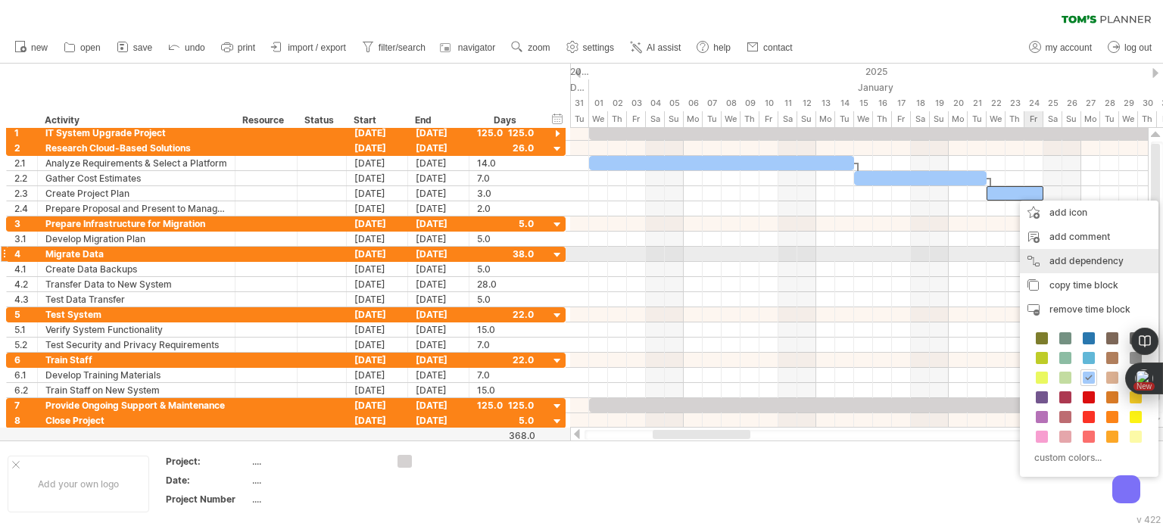
click at [1085, 255] on div "add dependency You can use dependencies when you require tasks to be done in a …" at bounding box center [1089, 261] width 139 height 24
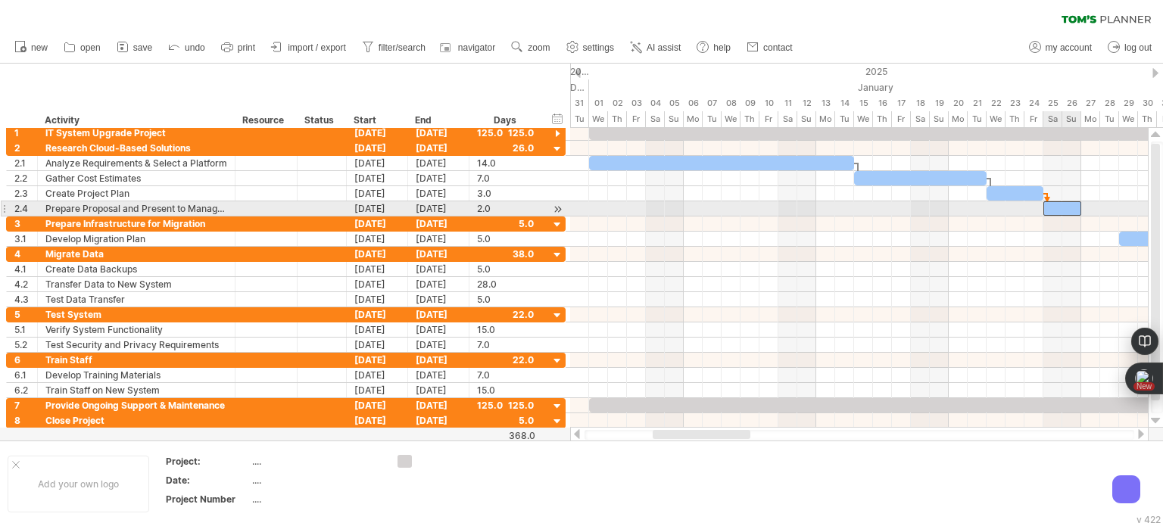
click at [1069, 208] on div at bounding box center [1063, 208] width 38 height 14
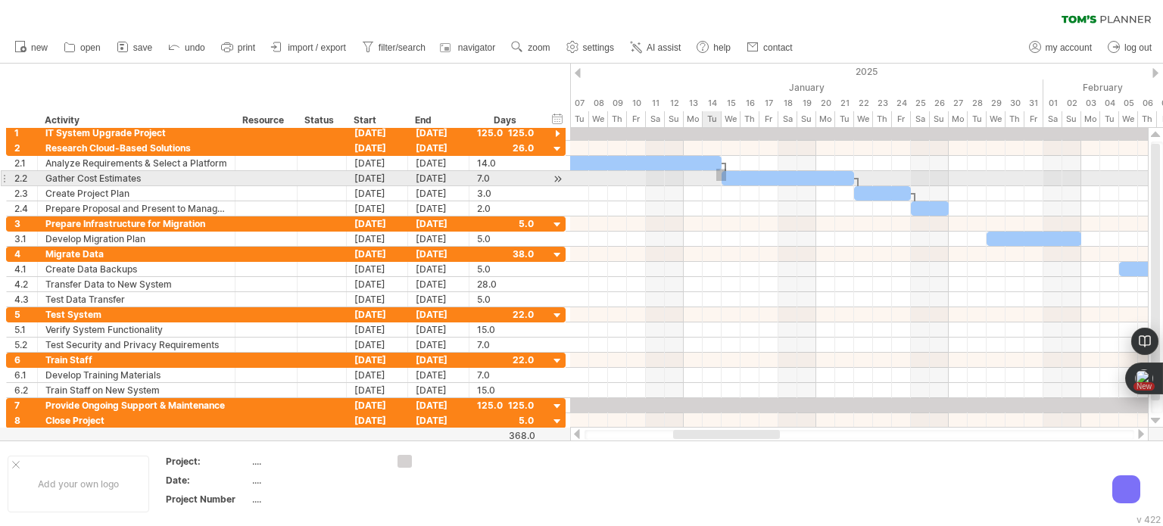
drag, startPoint x: 726, startPoint y: 169, endPoint x: 717, endPoint y: 181, distance: 15.6
click at [717, 181] on div "Sunday 26 January Saturday 25 January" at bounding box center [859, 278] width 578 height 300
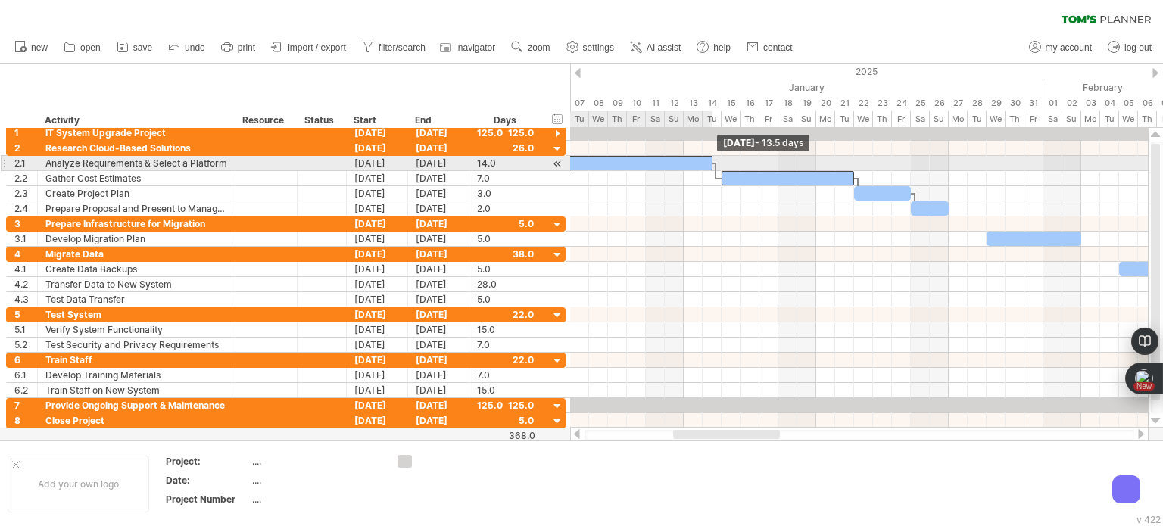
drag, startPoint x: 724, startPoint y: 163, endPoint x: 718, endPoint y: 172, distance: 10.9
click at [718, 172] on div "Tuesday 14 January - 13.5 days Saturday 25 January" at bounding box center [859, 278] width 578 height 300
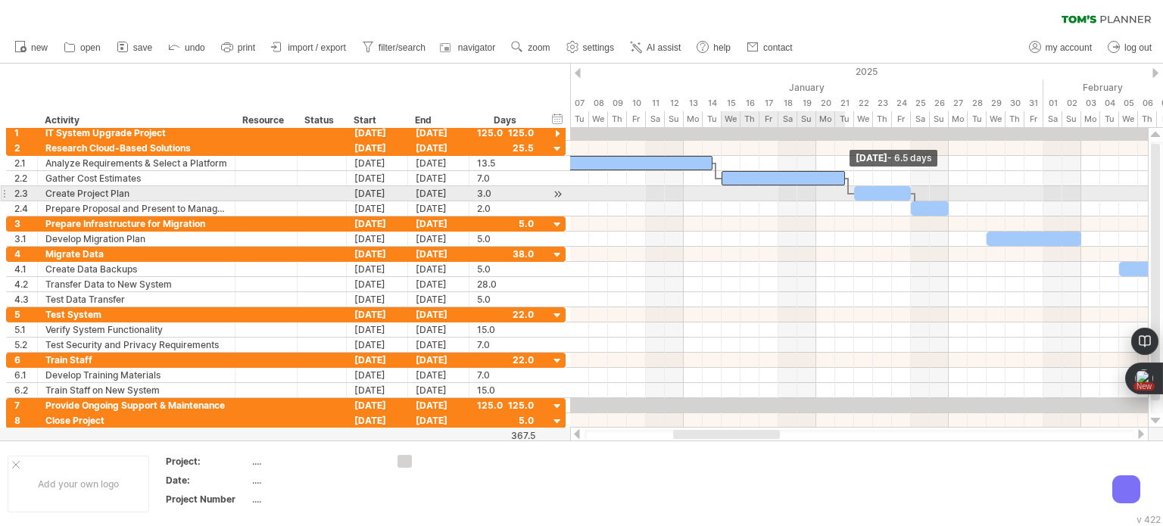
drag, startPoint x: 857, startPoint y: 182, endPoint x: 846, endPoint y: 187, distance: 11.9
click at [846, 187] on div "Tuesday 21 January - 6.5 days Saturday 25 January" at bounding box center [859, 278] width 578 height 300
drag, startPoint x: 914, startPoint y: 196, endPoint x: 907, endPoint y: 200, distance: 7.8
click at [907, 200] on div "Friday 24 January - 2.5 days Saturday 25 January" at bounding box center [859, 278] width 578 height 300
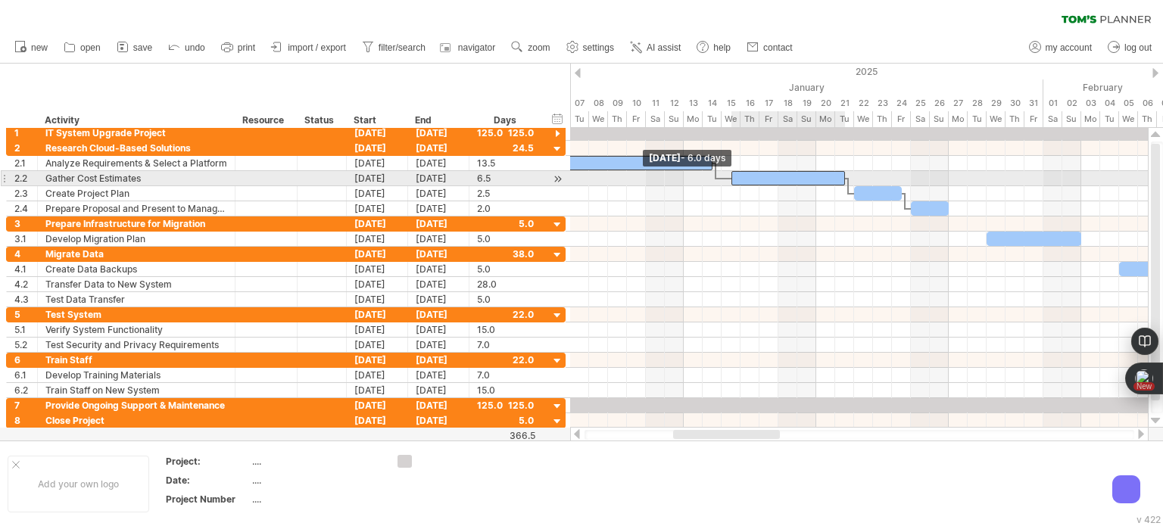
drag, startPoint x: 722, startPoint y: 180, endPoint x: 732, endPoint y: 177, distance: 10.1
click at [732, 177] on span at bounding box center [732, 178] width 6 height 14
click at [840, 178] on div at bounding box center [789, 178] width 114 height 14
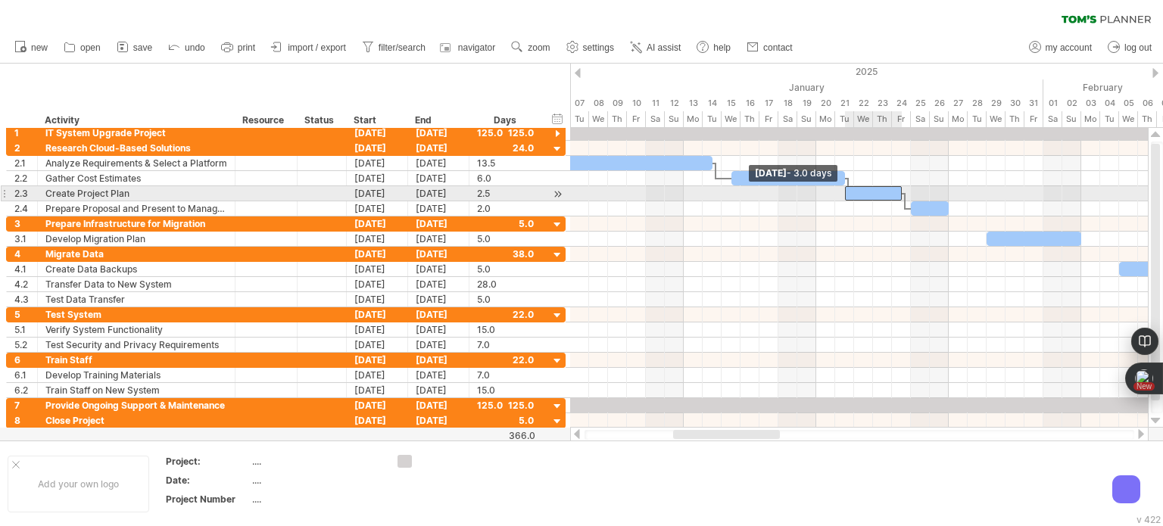
click at [847, 193] on span at bounding box center [845, 193] width 6 height 14
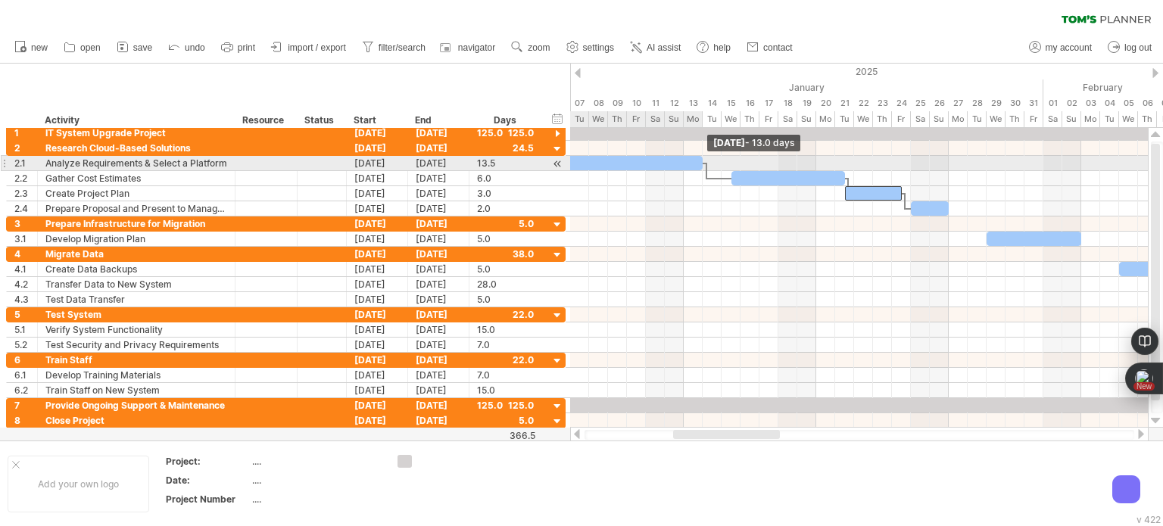
click at [706, 166] on div "Monday 13 January - 13.0 days Tuesday 21 January - 3.0 days" at bounding box center [859, 278] width 578 height 300
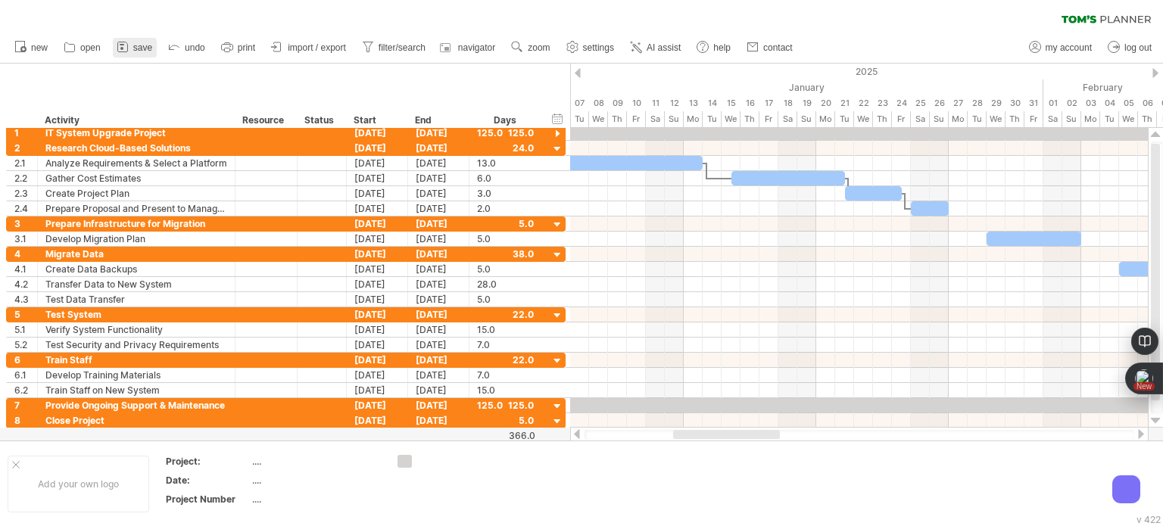
click at [141, 48] on span "save" at bounding box center [142, 47] width 19 height 11
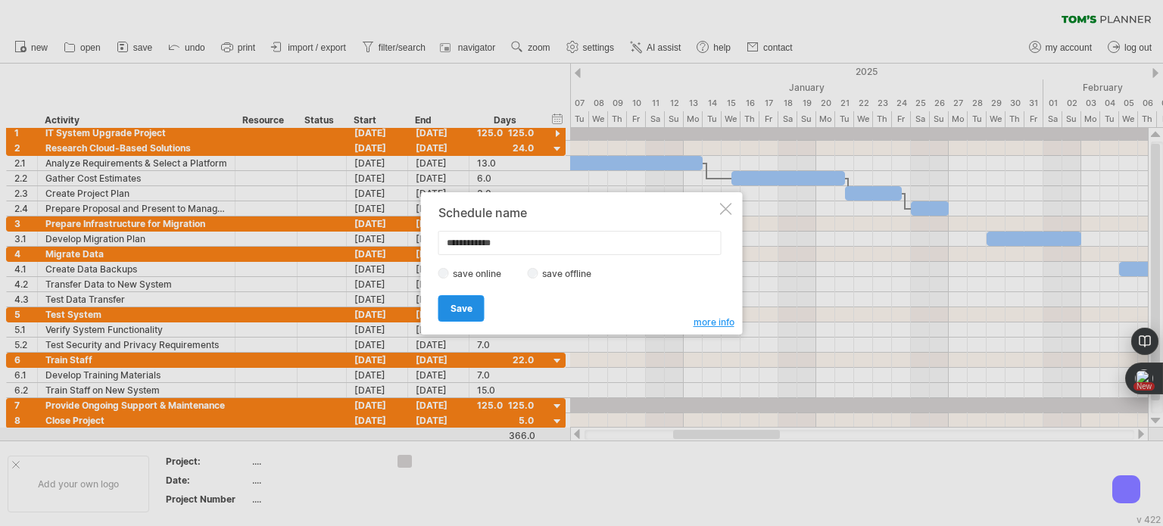
type input "**********"
click at [464, 303] on span "Save" at bounding box center [462, 308] width 22 height 11
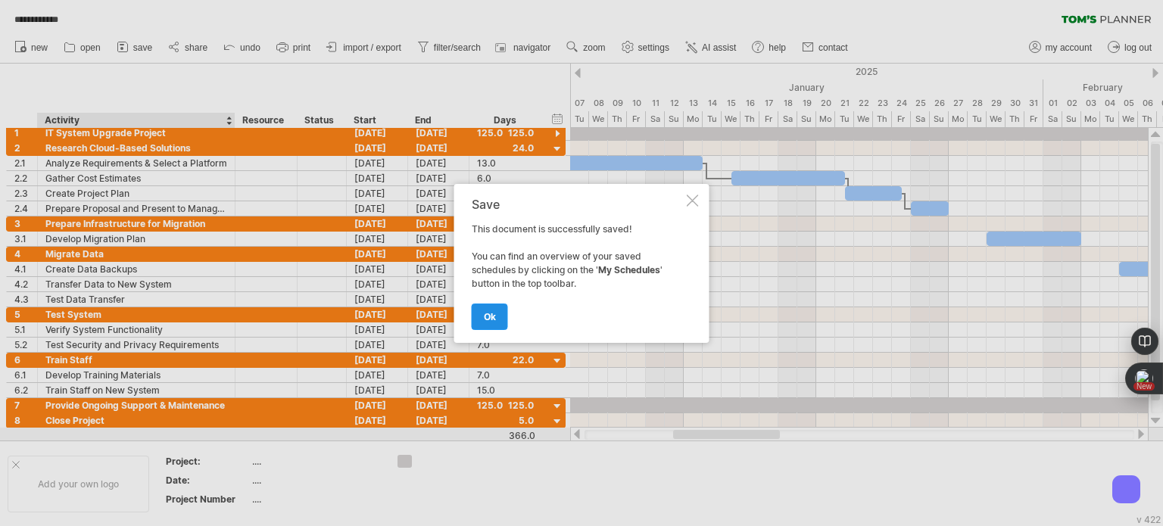
click at [489, 316] on span "ok" at bounding box center [490, 316] width 12 height 11
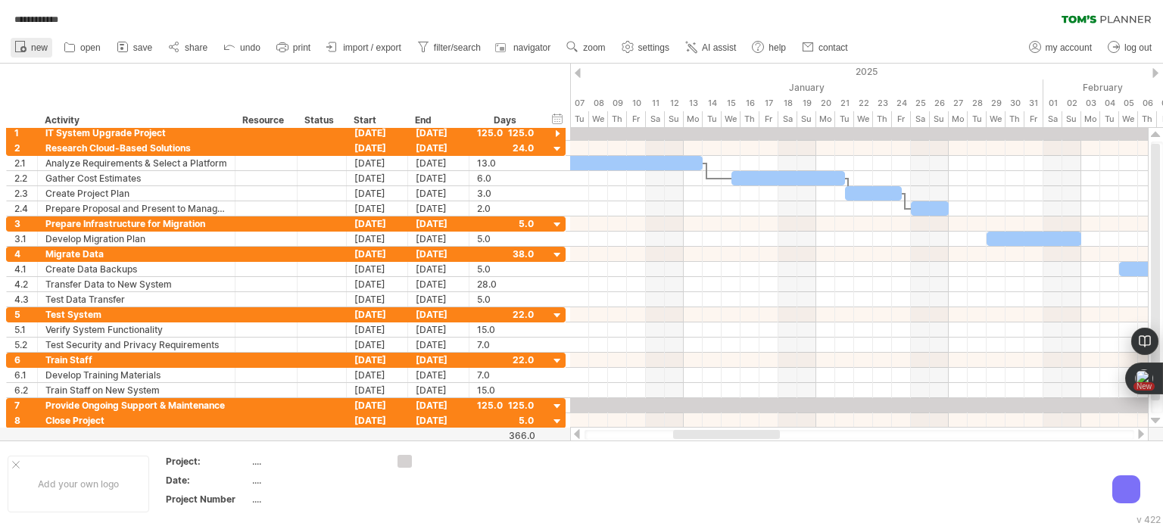
click at [17, 42] on icon at bounding box center [20, 46] width 15 height 15
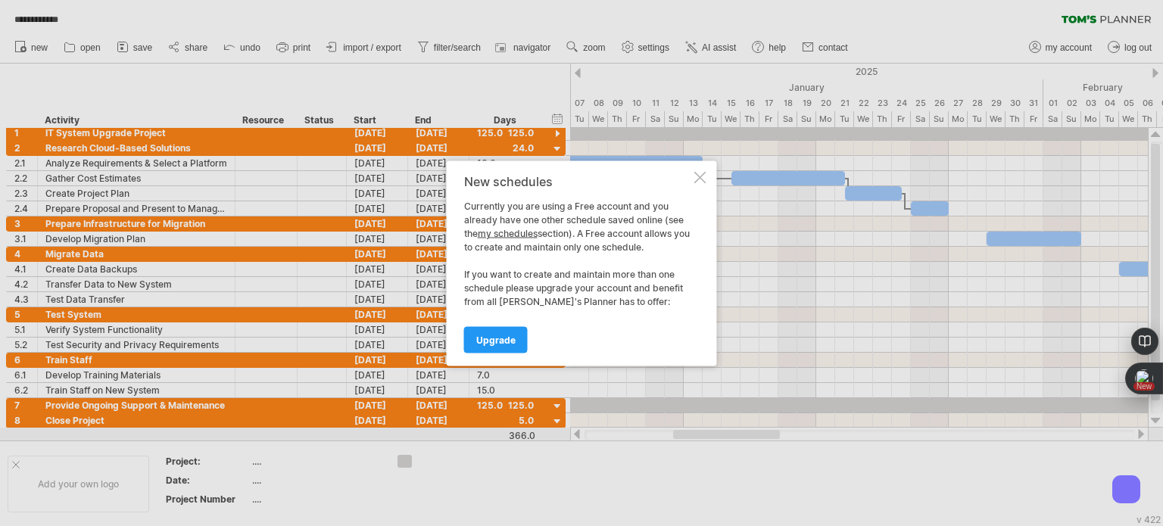
click at [696, 181] on div at bounding box center [701, 177] width 12 height 12
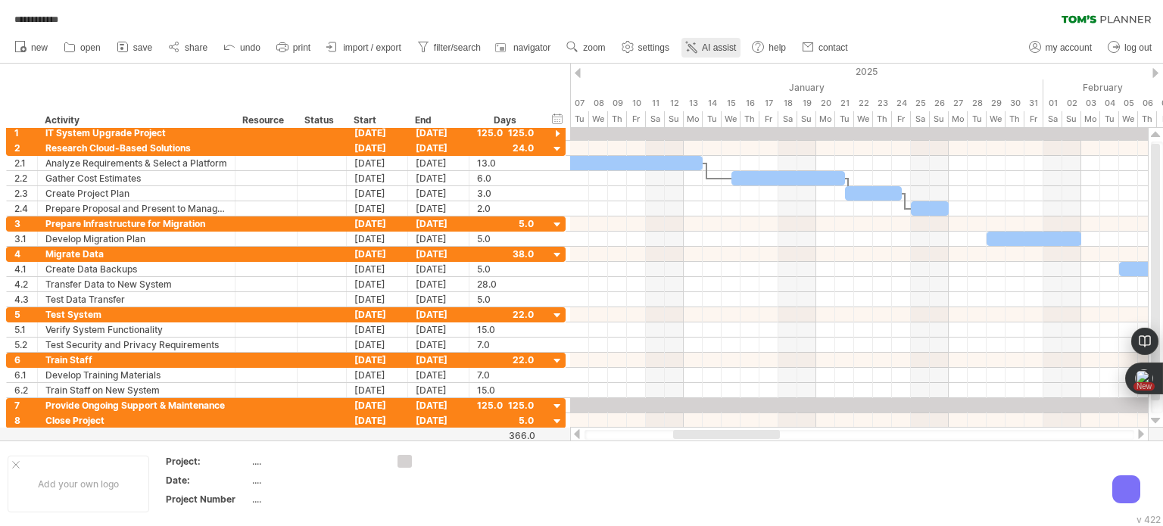
click at [718, 47] on span "AI assist" at bounding box center [719, 47] width 34 height 11
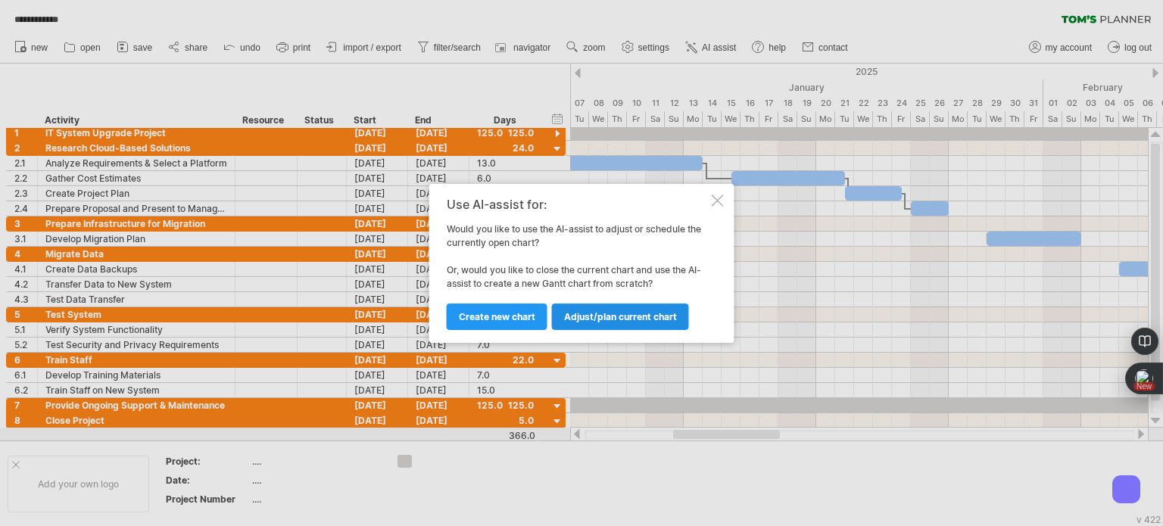
click at [588, 313] on span "Adjust/plan current chart" at bounding box center [620, 316] width 113 height 11
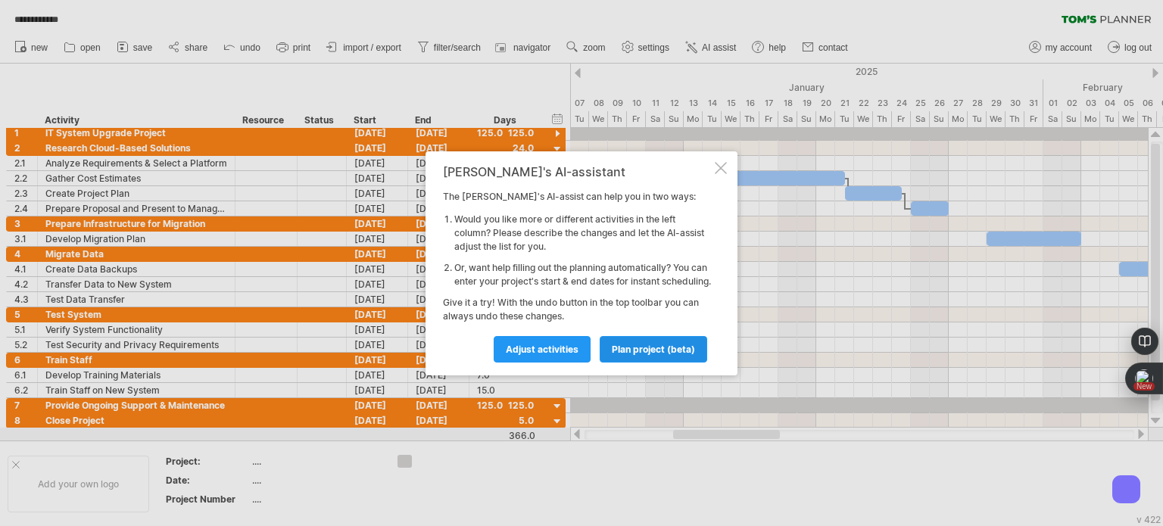
click at [627, 351] on span "plan project (beta)" at bounding box center [653, 349] width 83 height 11
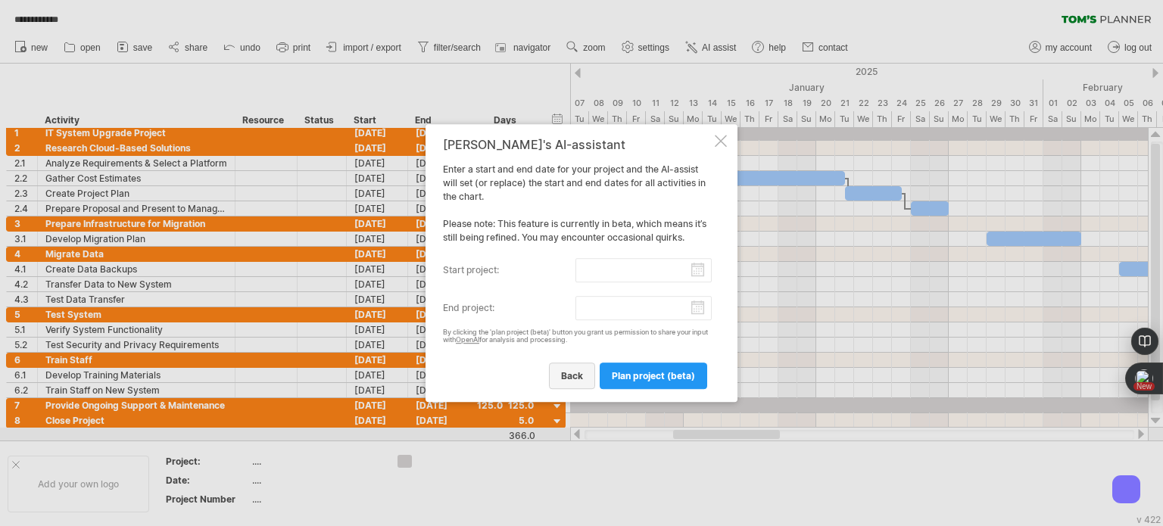
click at [579, 373] on span "back" at bounding box center [572, 375] width 22 height 11
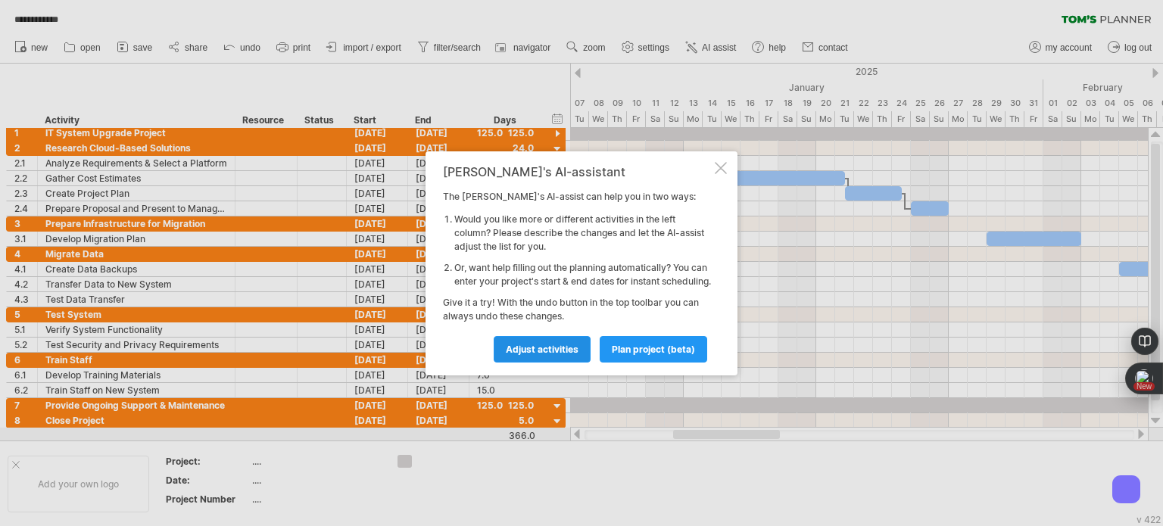
click at [565, 355] on span "Adjust activities" at bounding box center [542, 349] width 73 height 11
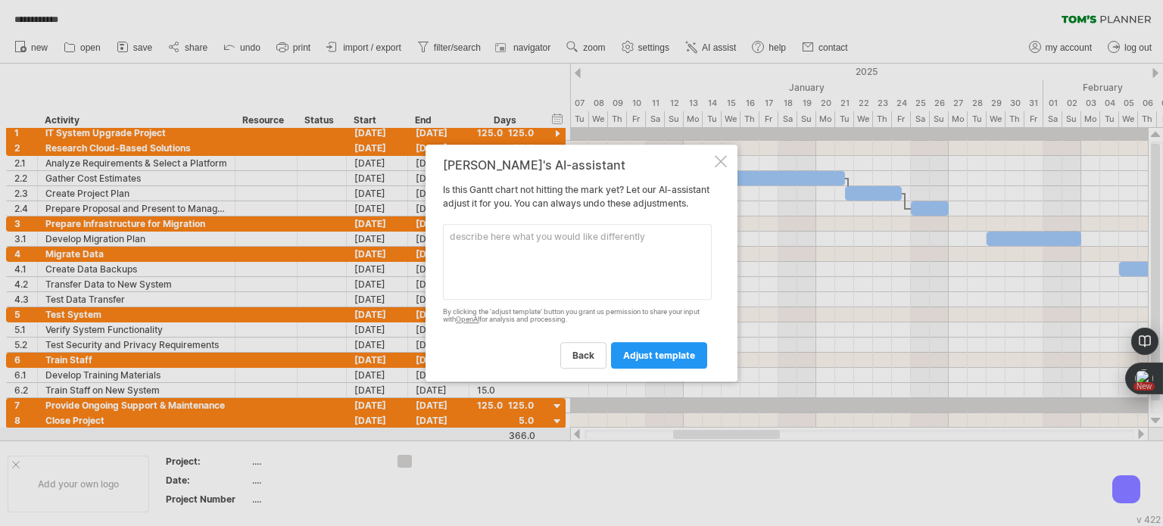
click at [542, 262] on textarea at bounding box center [577, 262] width 269 height 76
paste textarea "Task Duration (Days) Start Date End Date Dependencies IT System Upgrade Project…"
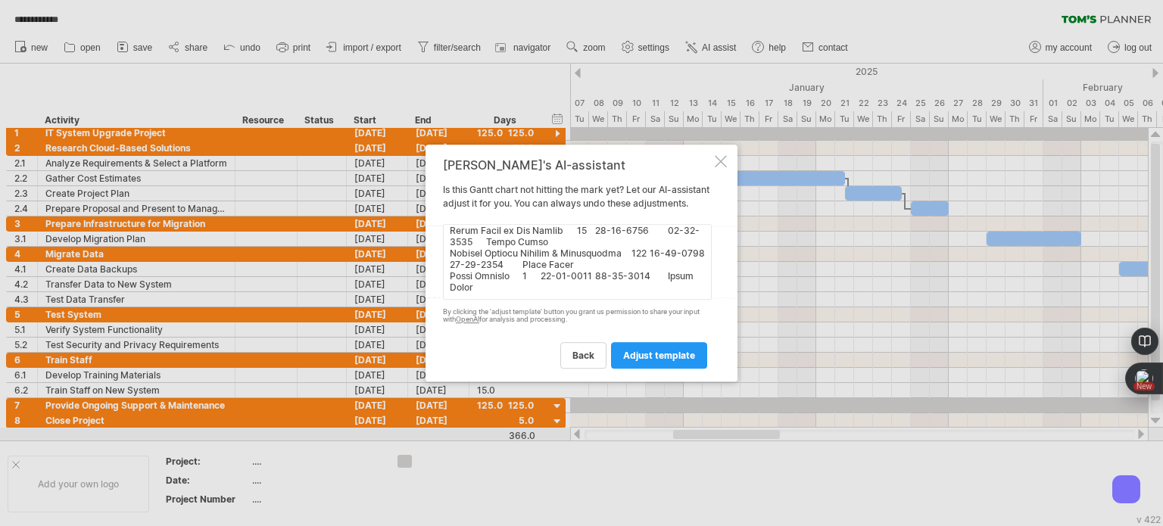
click at [595, 279] on textarea at bounding box center [577, 262] width 269 height 76
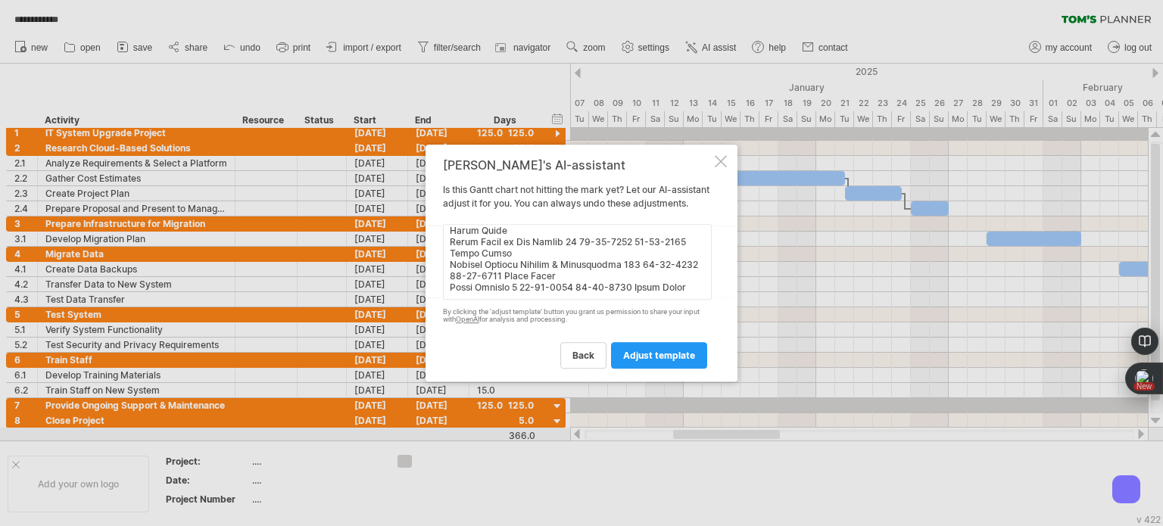
scroll to position [398, 0]
type textarea "Task Duration (Days) Start Date End Date Dependencies IT System Upgrade Project…"
click at [627, 354] on link "adjust template" at bounding box center [659, 355] width 96 height 27
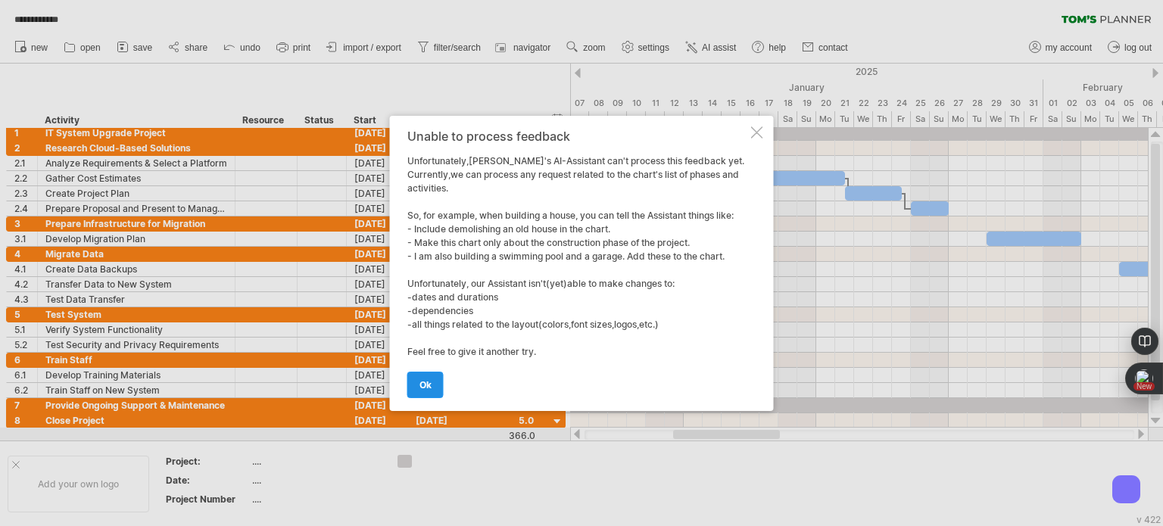
click at [436, 387] on link "ok" at bounding box center [426, 385] width 36 height 27
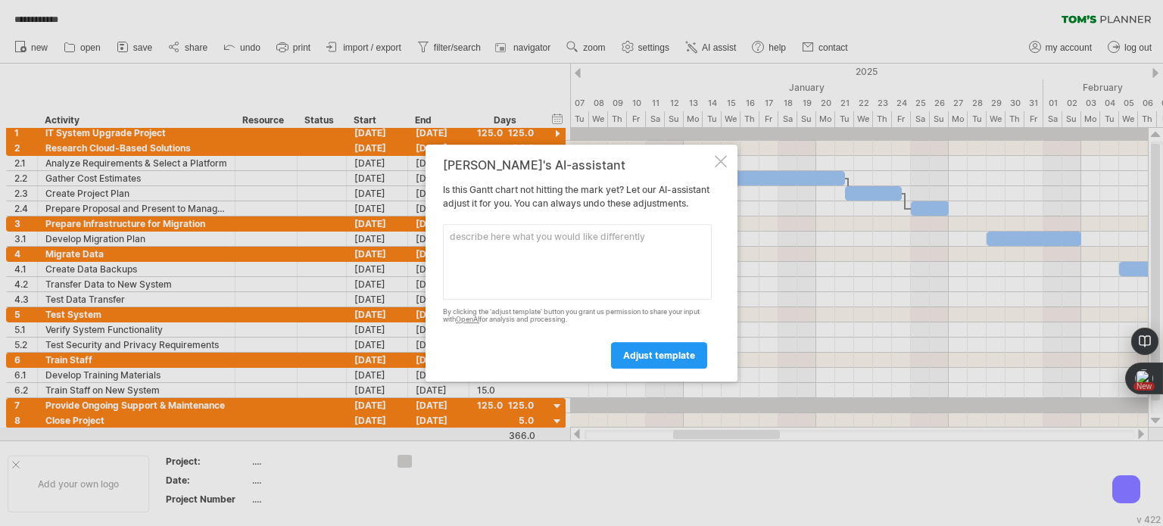
click at [727, 152] on div "Tom's AI-assistant Is this Gantt chart not hitting the mark yet? Let our AI-ass…" at bounding box center [582, 264] width 312 height 238
click at [719, 155] on div at bounding box center [721, 161] width 12 height 12
